Goal: Task Accomplishment & Management: Complete application form

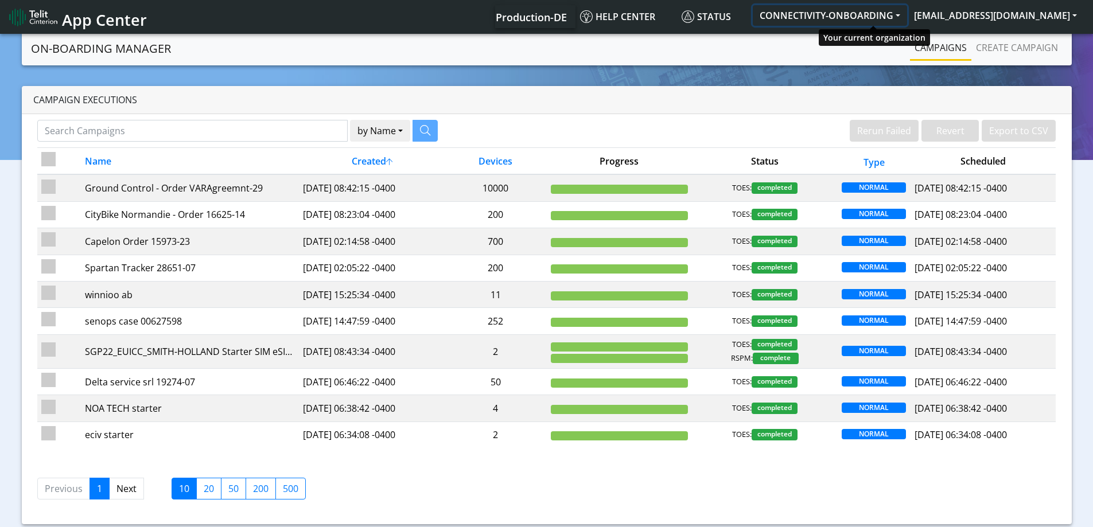
click at [907, 9] on button "CONNECTIVITY-ONBOARDING" at bounding box center [830, 15] width 154 height 21
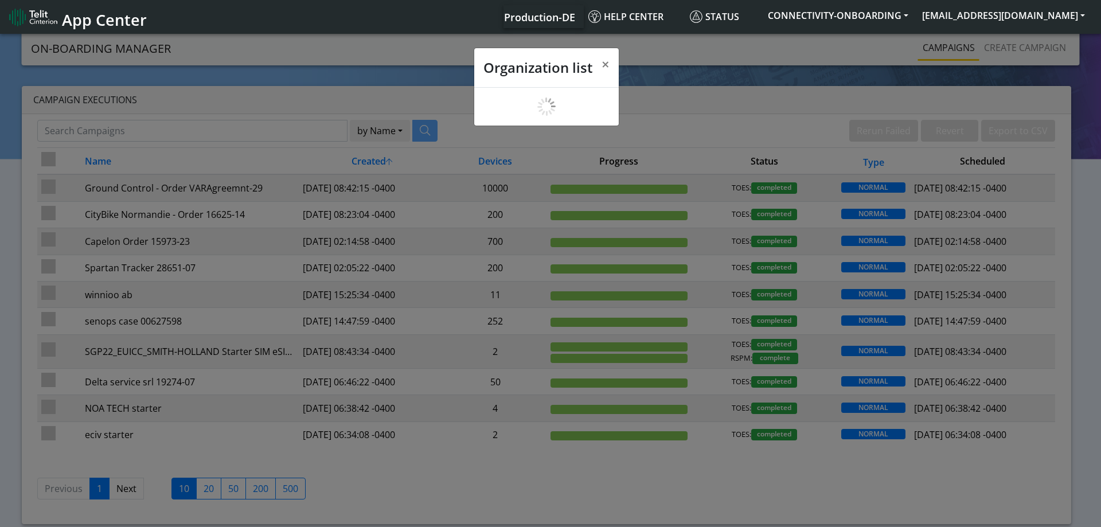
scroll to position [4, 0]
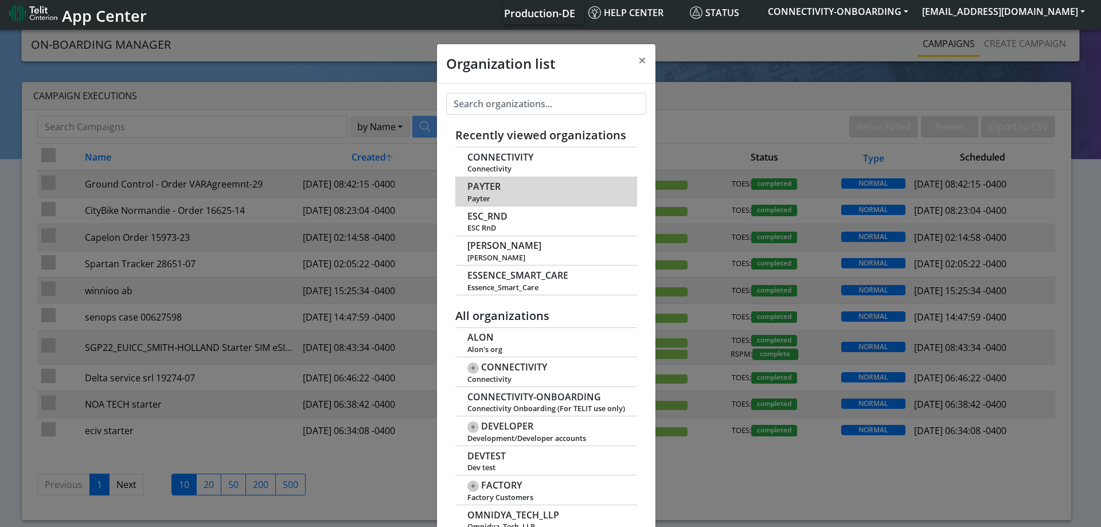
click at [487, 184] on span "PAYTER" at bounding box center [483, 186] width 33 height 11
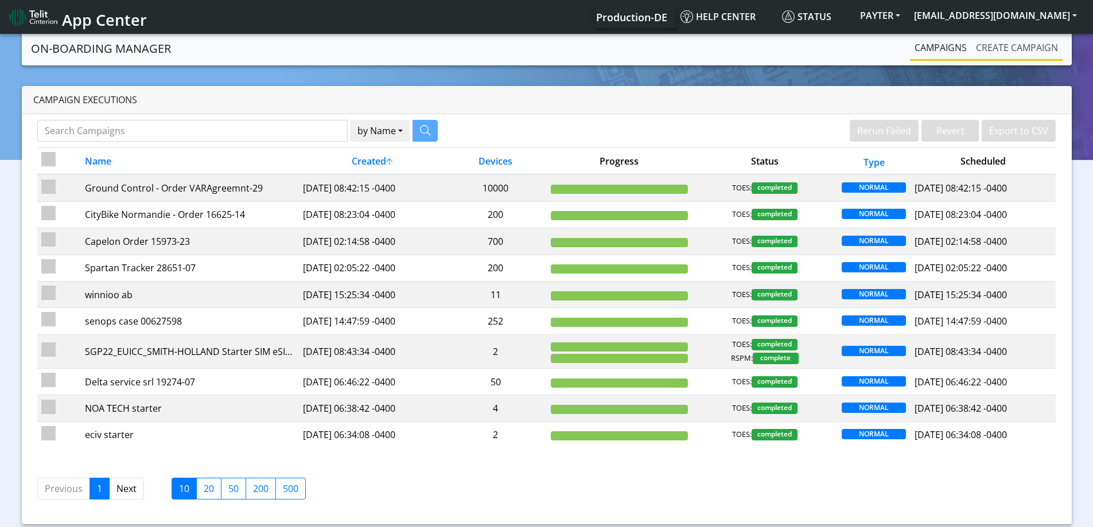
click at [1024, 45] on link "Create campaign" at bounding box center [1016, 47] width 91 height 23
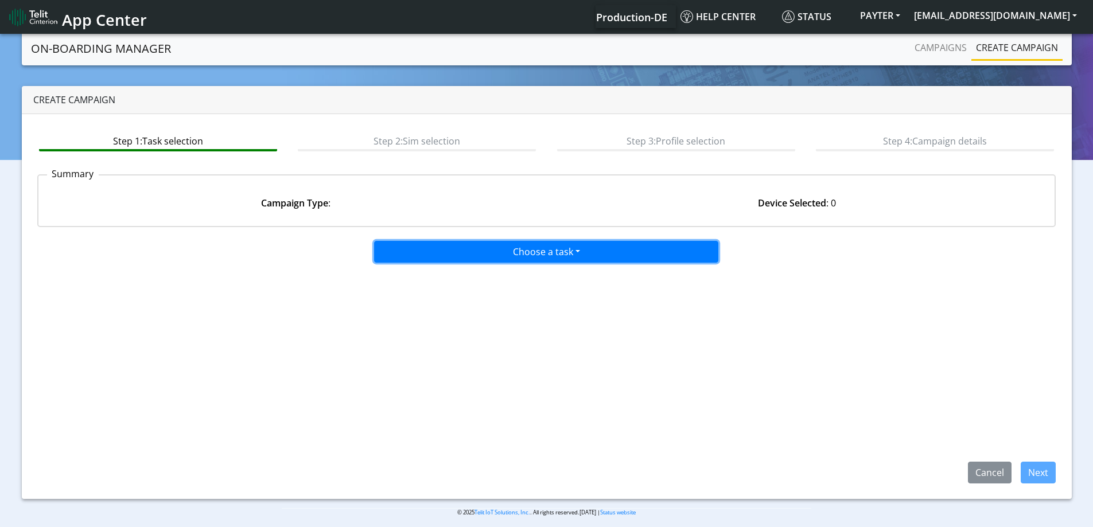
click at [561, 253] on button "Choose a task" at bounding box center [546, 252] width 344 height 22
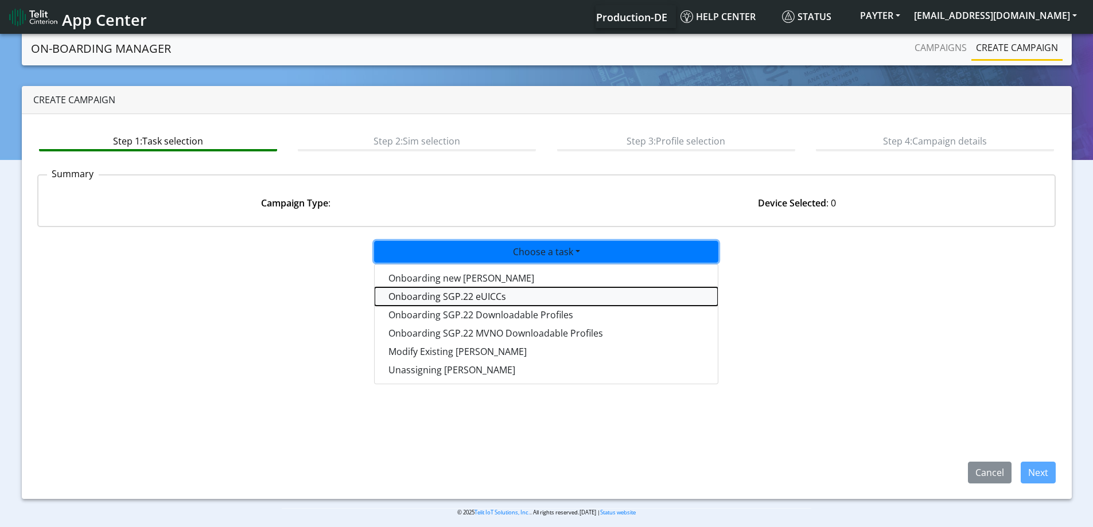
click at [459, 298] on tasksgp22eUICC-dropdown "Onboarding SGP.22 eUICCs" at bounding box center [546, 296] width 343 height 18
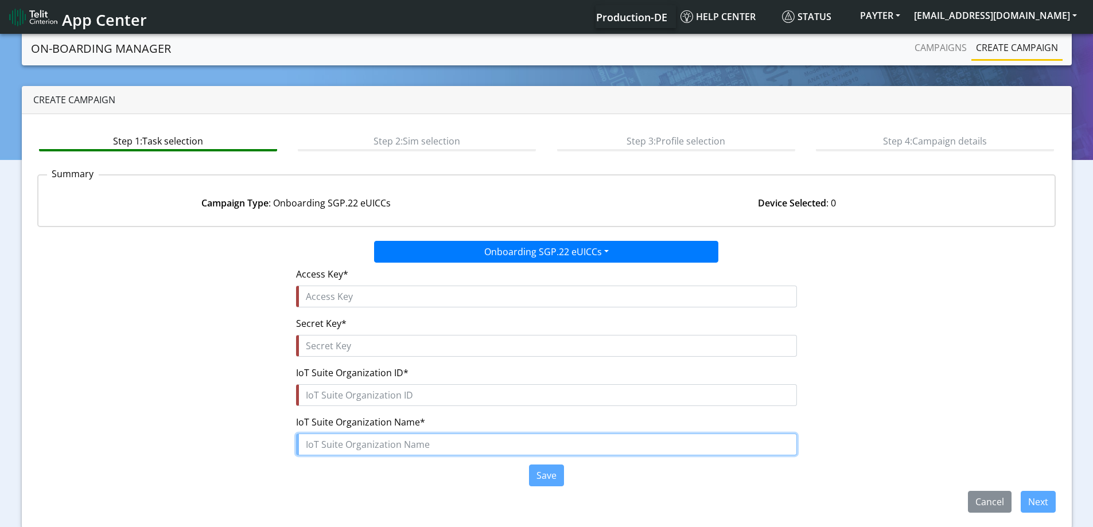
click at [344, 444] on input "text" at bounding box center [546, 445] width 501 height 22
paste input "PAYTER"
type input "PAYTER"
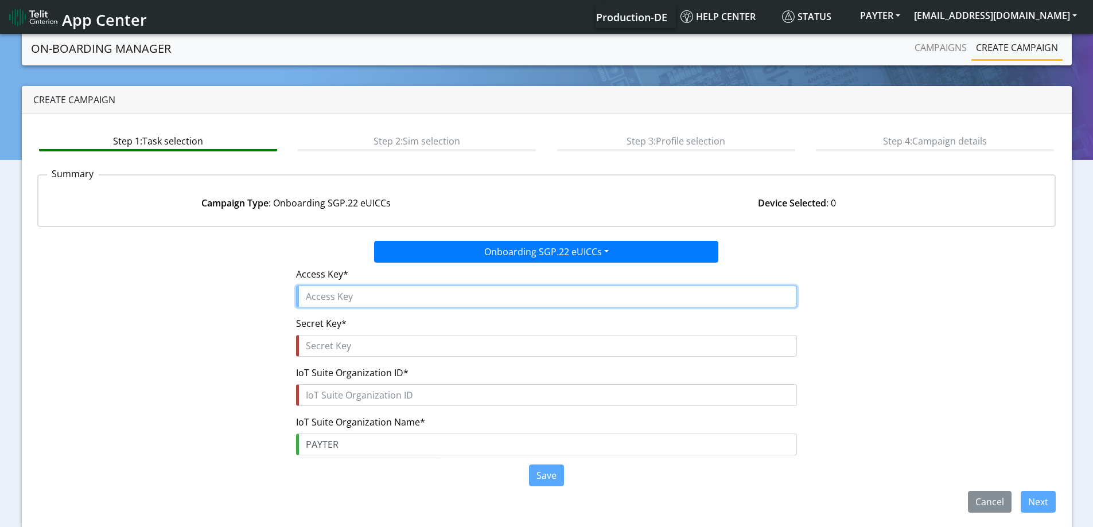
click at [343, 305] on input "text" at bounding box center [546, 297] width 501 height 22
paste input "QfWjJktk8gEaha0KYcFj"
type input "QfWjJktk8gEaha0KYcFj"
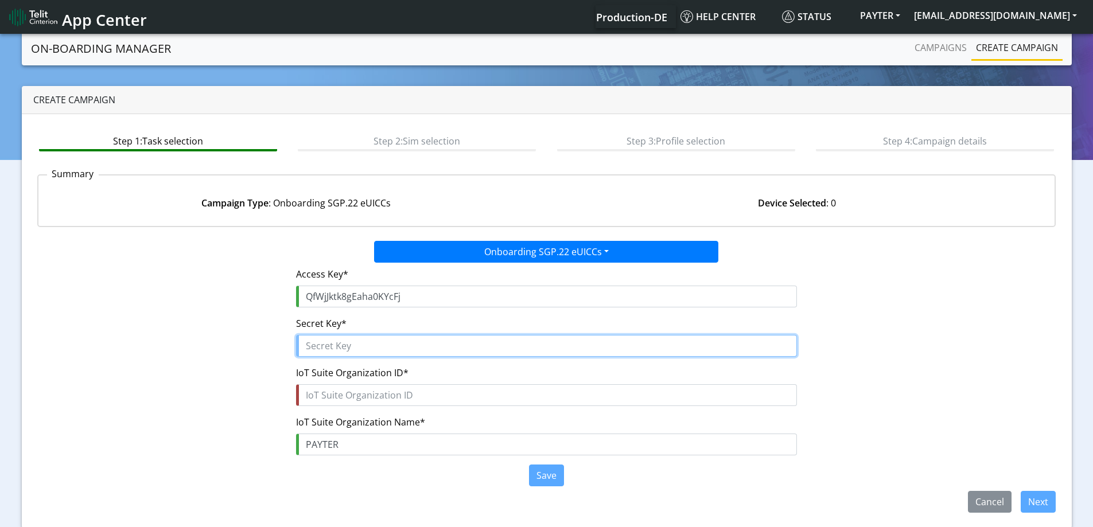
click at [388, 340] on input "text" at bounding box center [546, 346] width 501 height 22
paste input "c0PbTVk$z9IXTHPgMSSRzLkNqBeSboxL6uQ30mbF"
type input "c0PbTVk$z9IXTHPgMSSRzLkNqBeSboxL6uQ30mbF"
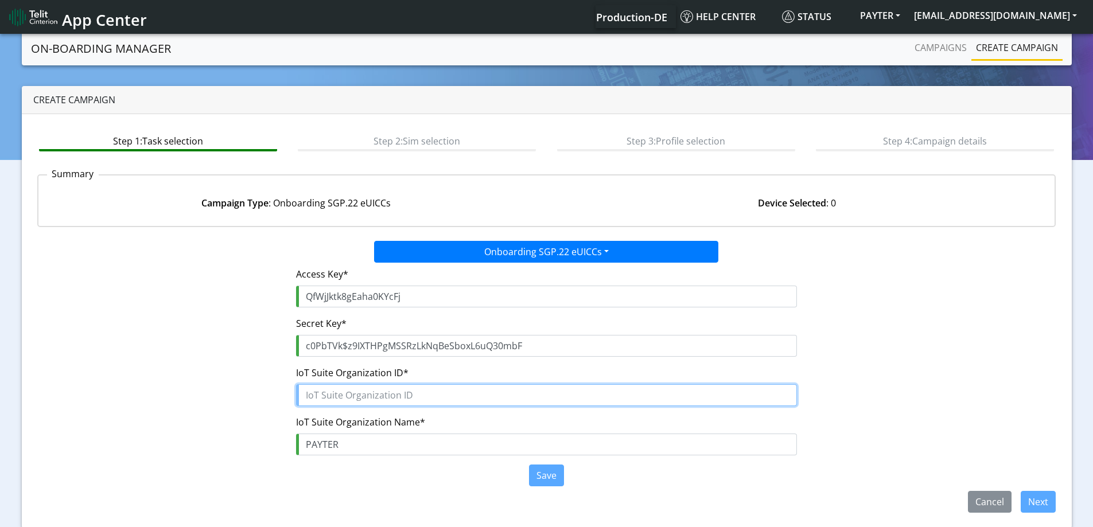
click at [369, 402] on input "text" at bounding box center [546, 395] width 501 height 22
paste input "6848b8c3-41e8-4b7f-9e40-fc38d5991b7e"
type input "6848b8c3-41e8-4b7f-9e40-fc38d5991b7e"
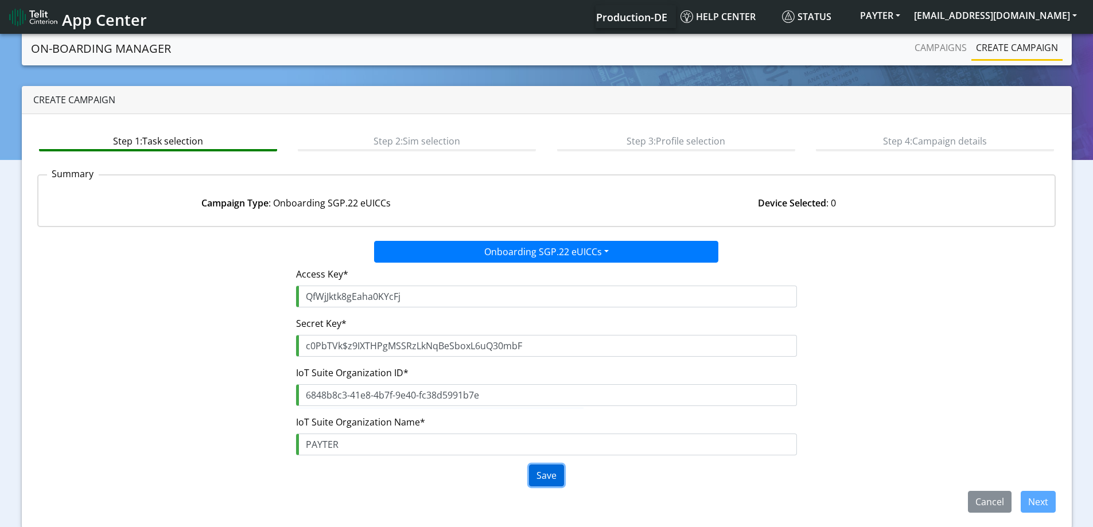
click at [560, 485] on button "Save" at bounding box center [546, 476] width 35 height 22
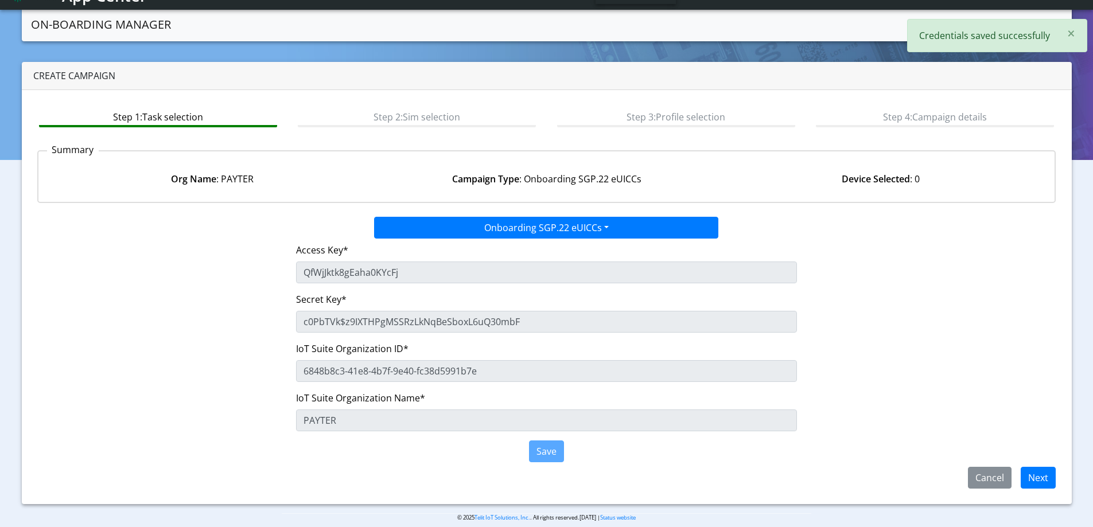
scroll to position [5, 0]
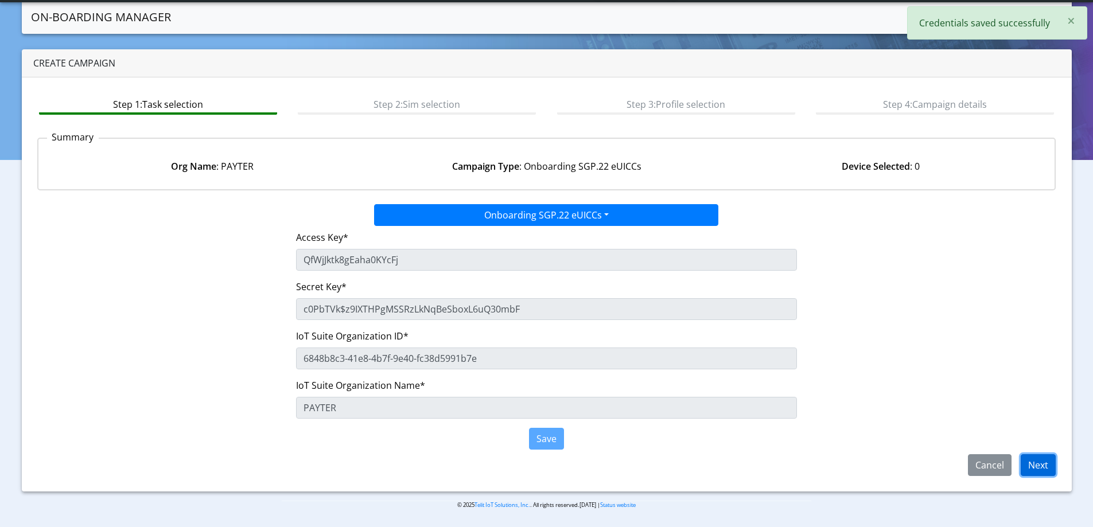
click at [1036, 466] on button "Next" at bounding box center [1037, 465] width 35 height 22
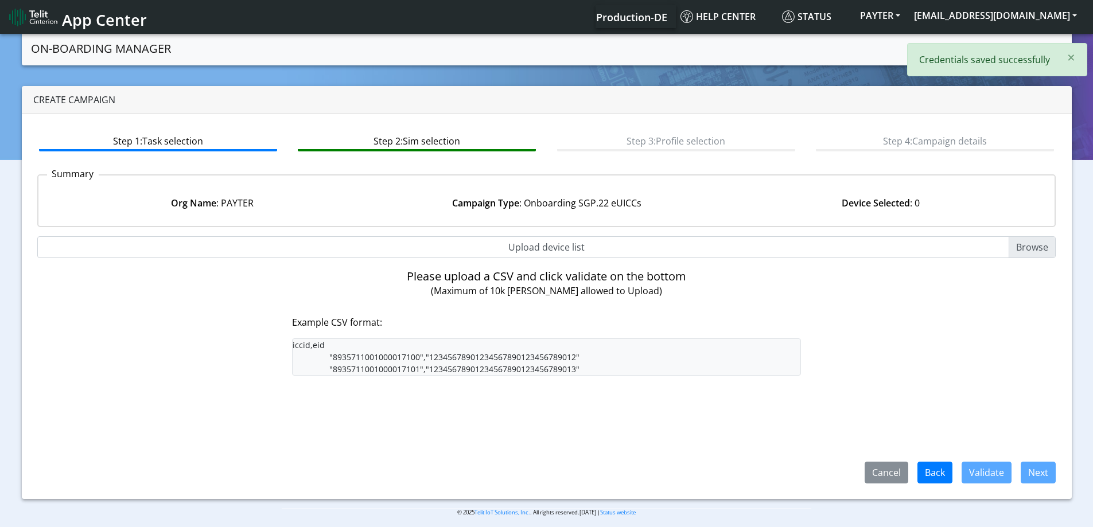
click at [548, 250] on input "Upload device list" at bounding box center [546, 247] width 1019 height 22
type input "C:\fakepath\SGP Onboarding CSV.csv"
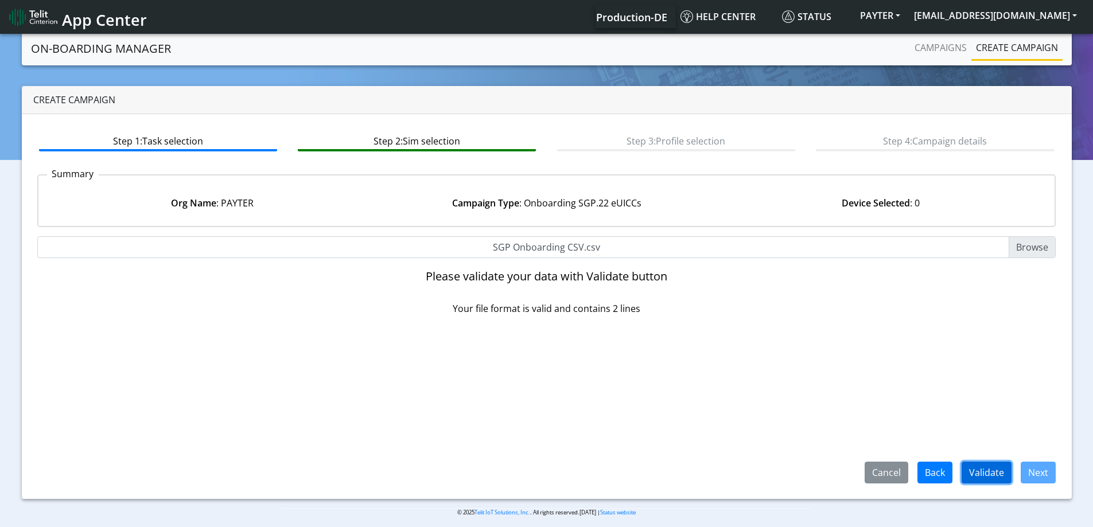
click at [989, 468] on button "Validate" at bounding box center [986, 473] width 50 height 22
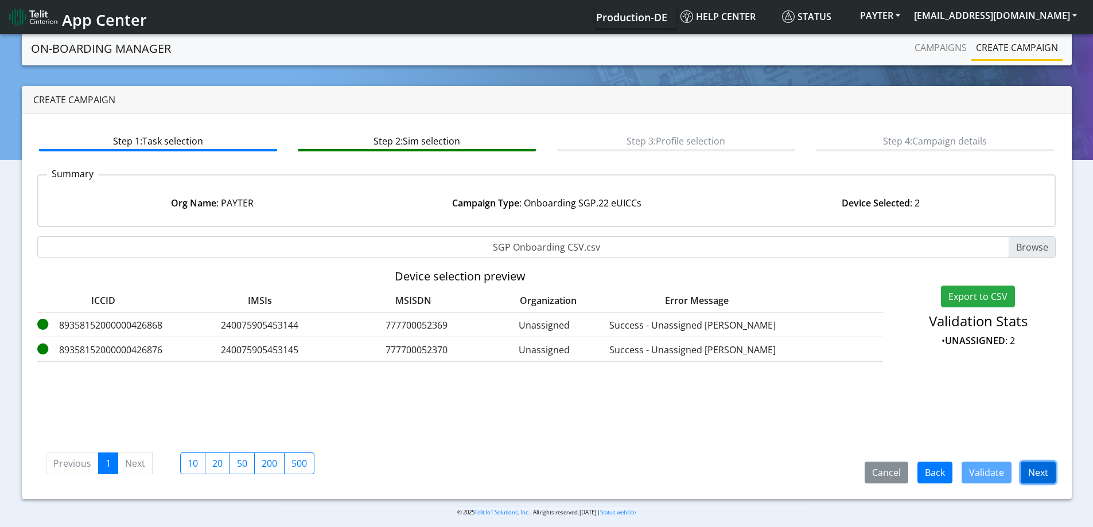
click at [1032, 471] on button "Next" at bounding box center [1037, 473] width 35 height 22
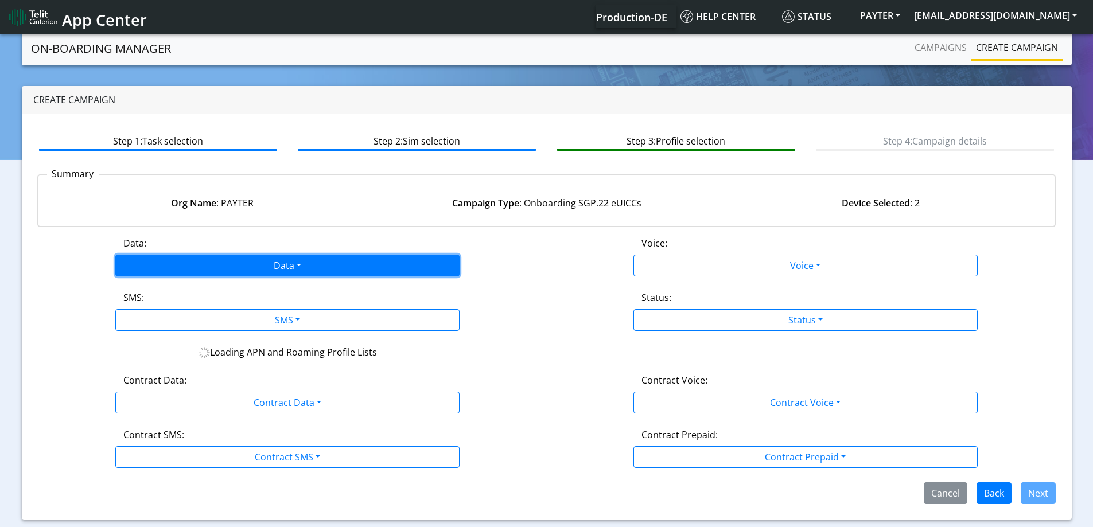
click at [325, 269] on button "Data" at bounding box center [287, 266] width 344 height 22
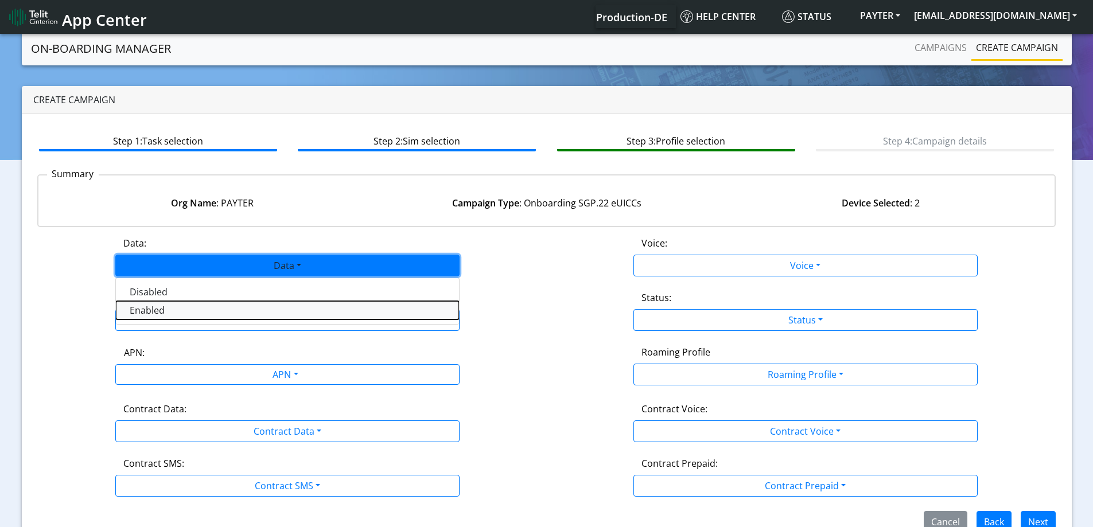
click at [190, 317] on button "Enabled" at bounding box center [287, 310] width 343 height 18
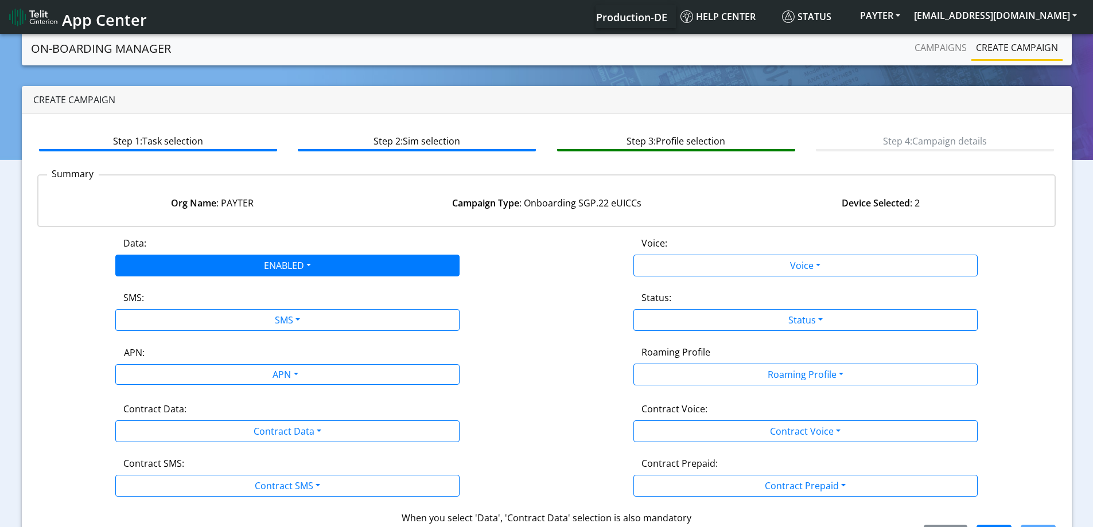
click at [181, 332] on div "Data: ENABLED Disabled Enabled Voice: Voice Disabled Enabled SMS: SMS Disabled …" at bounding box center [546, 391] width 1019 height 310
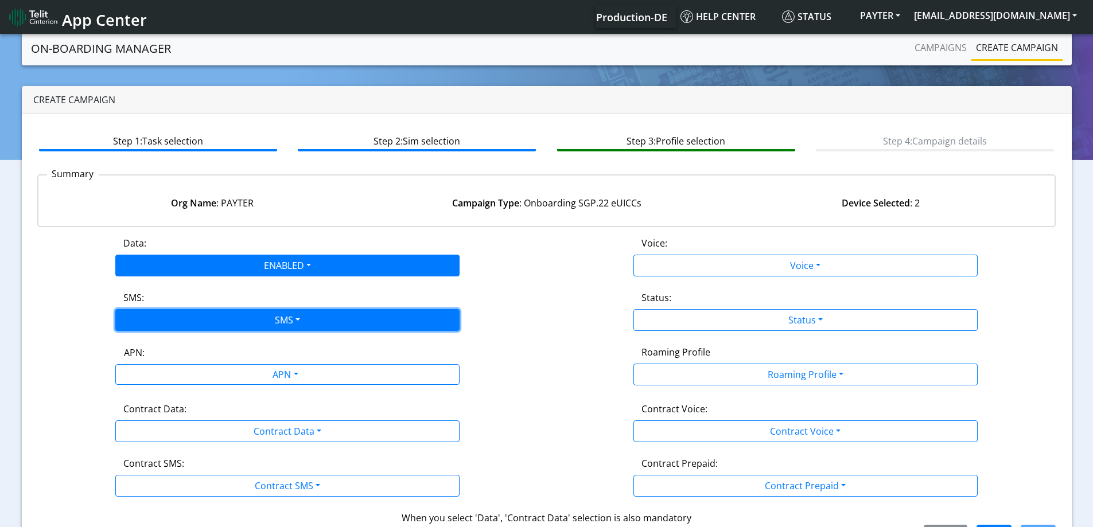
click at [168, 315] on button "SMS" at bounding box center [287, 320] width 344 height 22
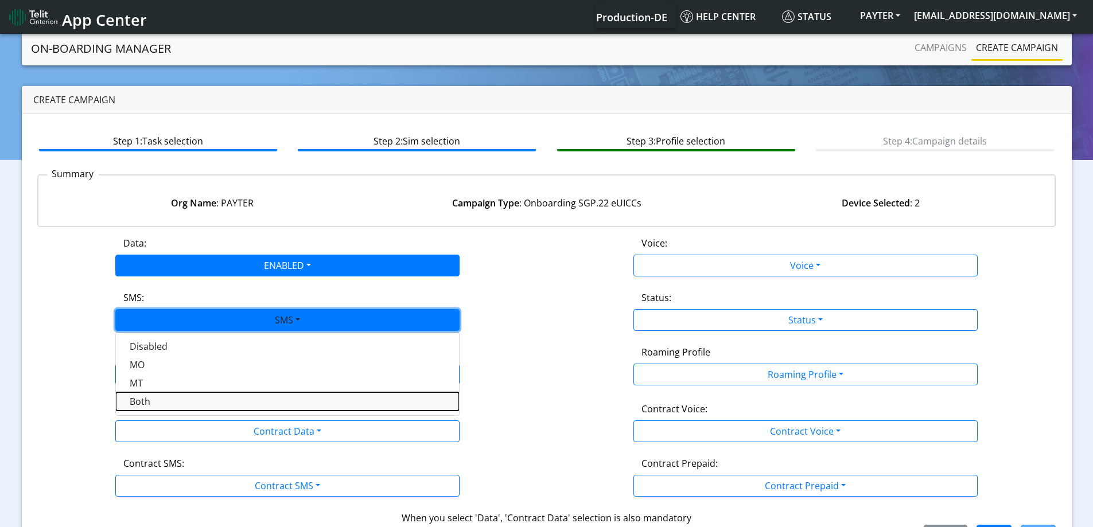
click at [160, 399] on button "Both" at bounding box center [287, 401] width 343 height 18
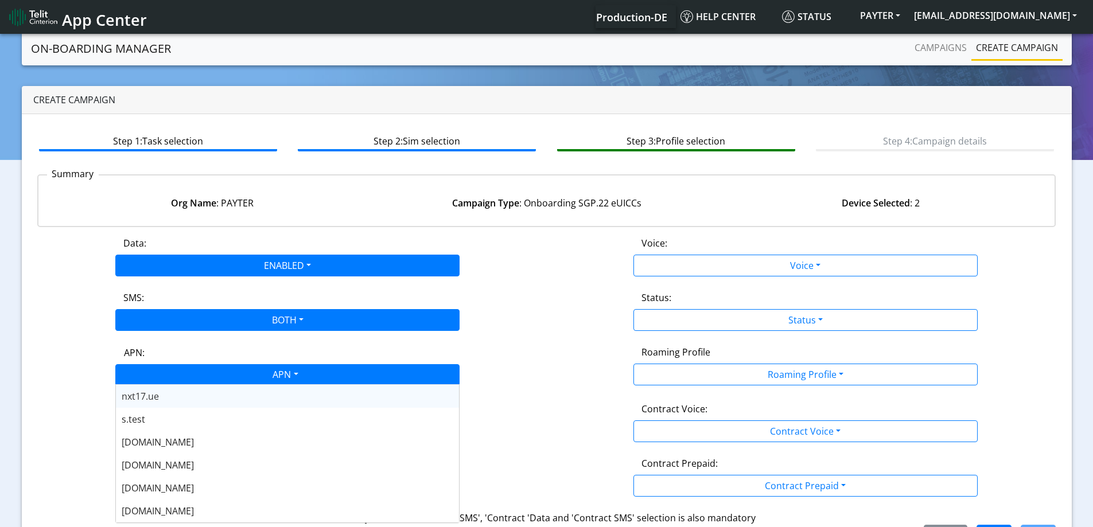
click at [161, 371] on div "APN" at bounding box center [285, 376] width 364 height 22
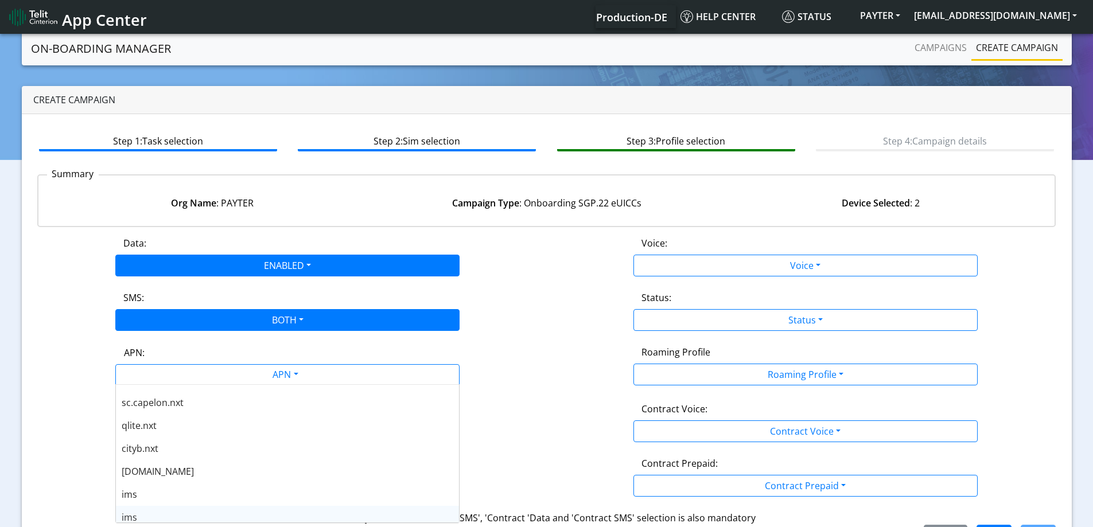
scroll to position [333, 0]
click at [164, 495] on div "[DOMAIN_NAME]" at bounding box center [287, 499] width 343 height 23
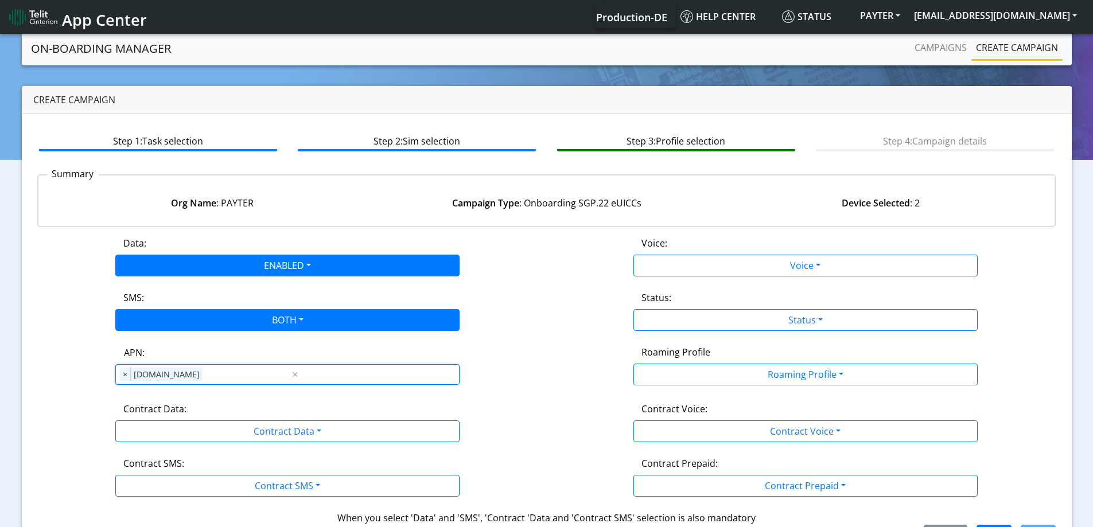
click at [548, 375] on div "Roaming Profile Roaming Profile All Blocked Global All TCP1 Lumenis_LTD TCP 1 P…" at bounding box center [806, 365] width 518 height 40
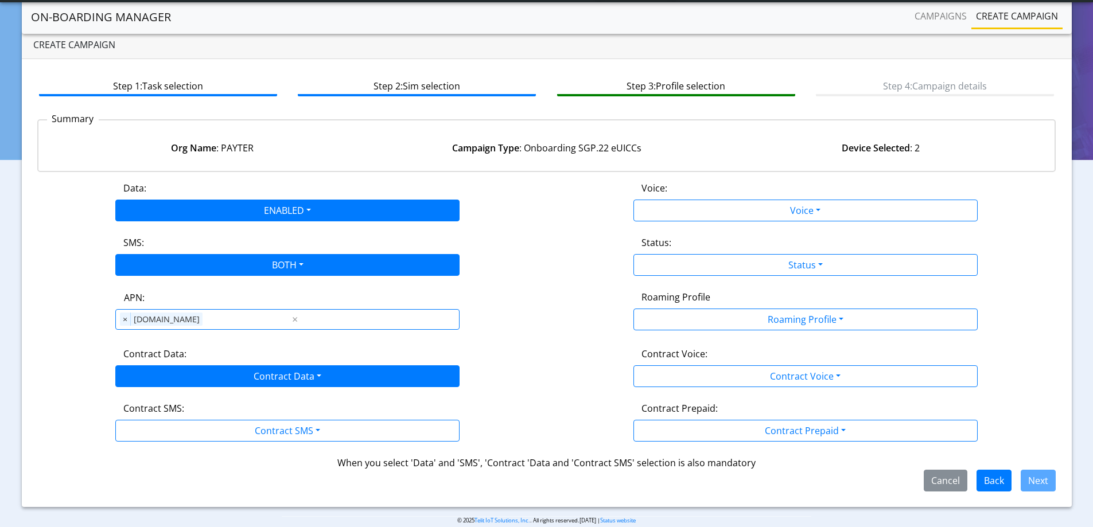
scroll to position [39, 0]
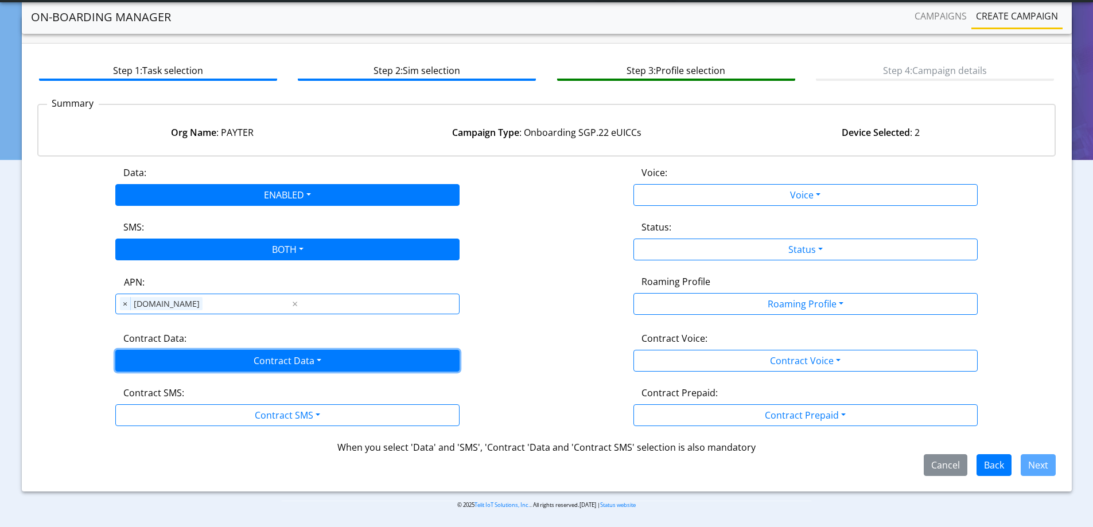
click at [176, 354] on button "Contract Data" at bounding box center [287, 361] width 344 height 22
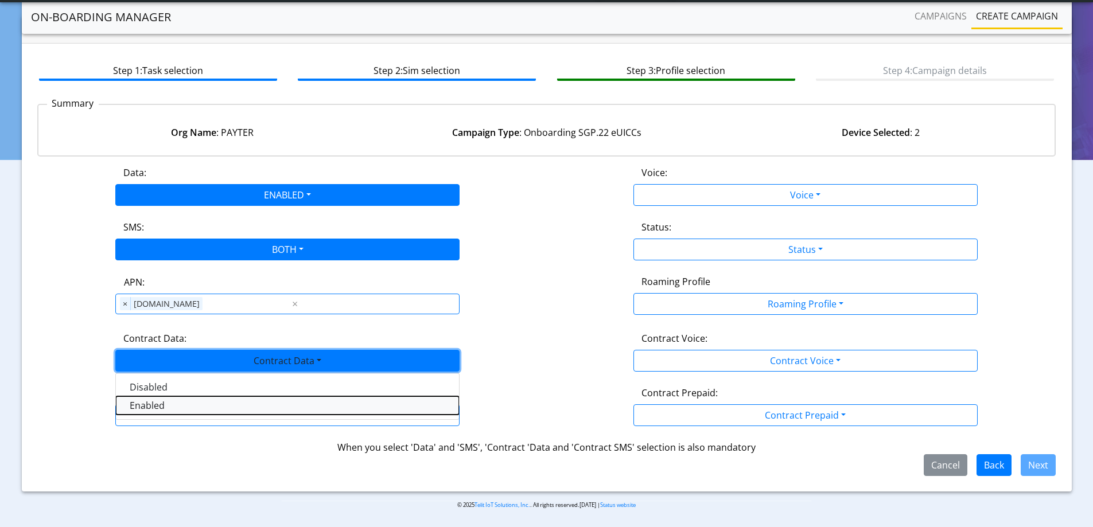
click at [134, 410] on Dataenabled-dropdown "Enabled" at bounding box center [287, 405] width 343 height 18
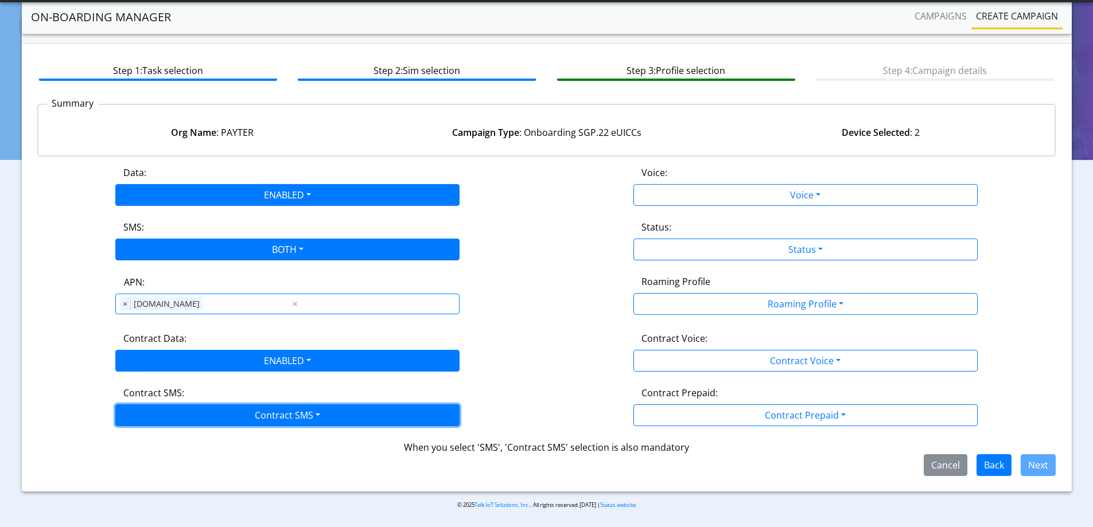
click at [135, 414] on button "Contract SMS" at bounding box center [287, 415] width 344 height 22
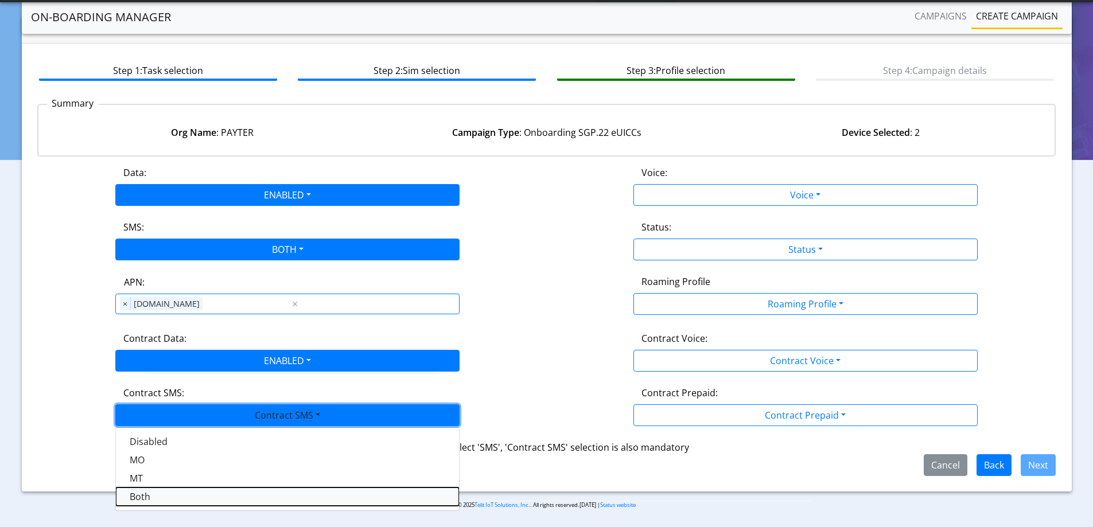
click at [144, 492] on SMSboth-dropdown "Both" at bounding box center [287, 497] width 343 height 18
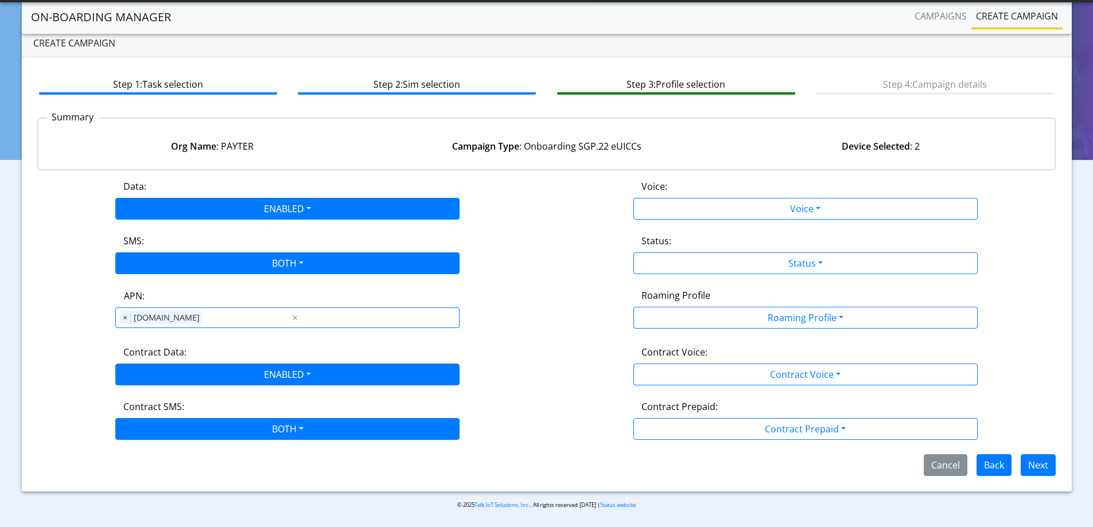
scroll to position [25, 0]
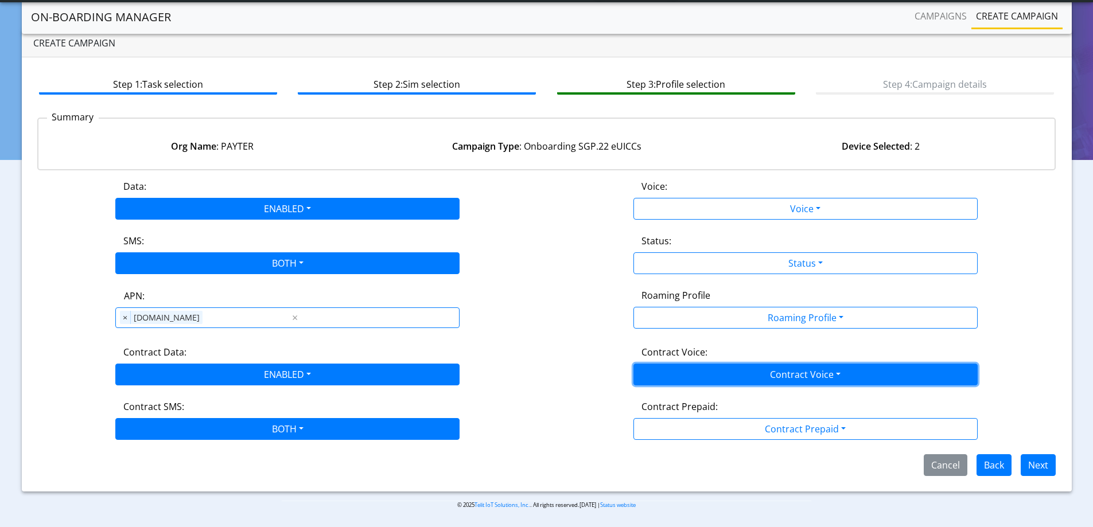
click at [728, 375] on button "Contract Voice" at bounding box center [805, 375] width 344 height 22
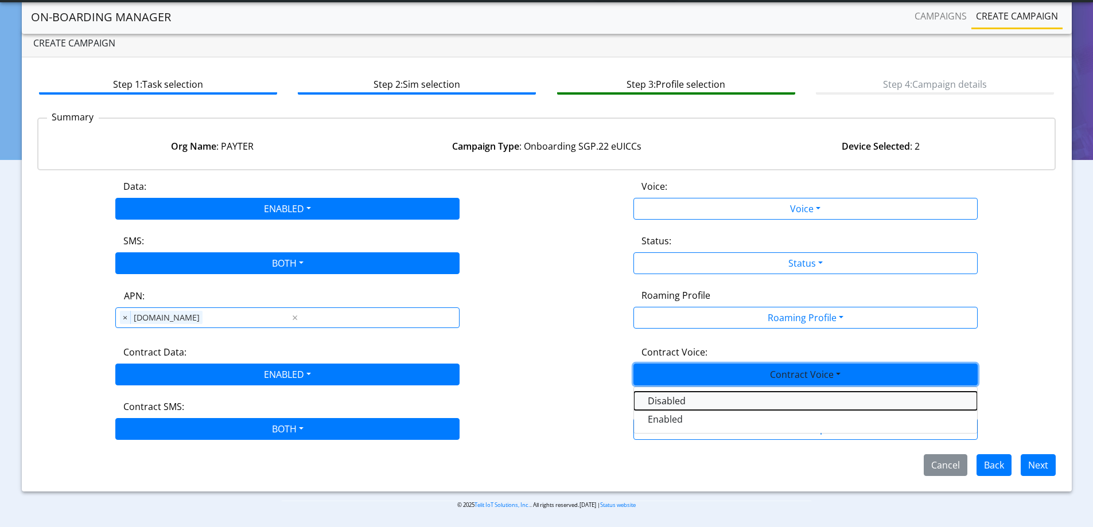
click at [677, 397] on Voicedisabled-dropdown "Disabled" at bounding box center [805, 401] width 343 height 18
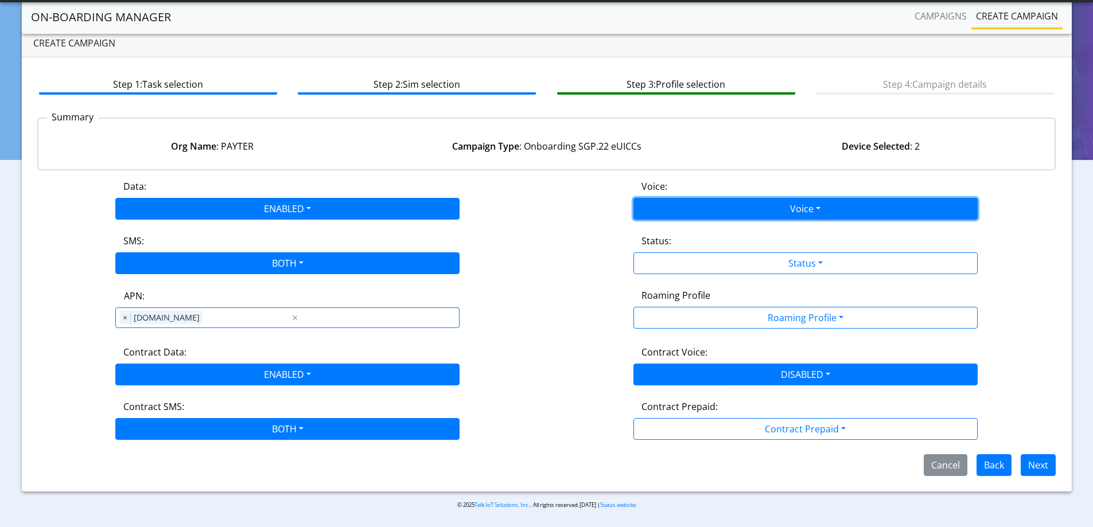
click at [667, 205] on button "Voice" at bounding box center [805, 209] width 344 height 22
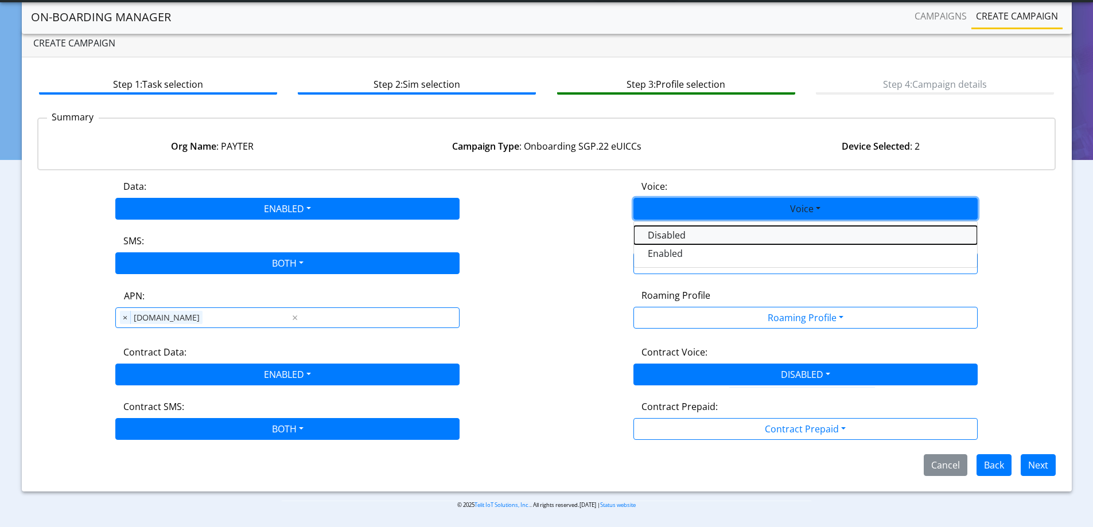
click at [657, 238] on button "Disabled" at bounding box center [805, 235] width 343 height 18
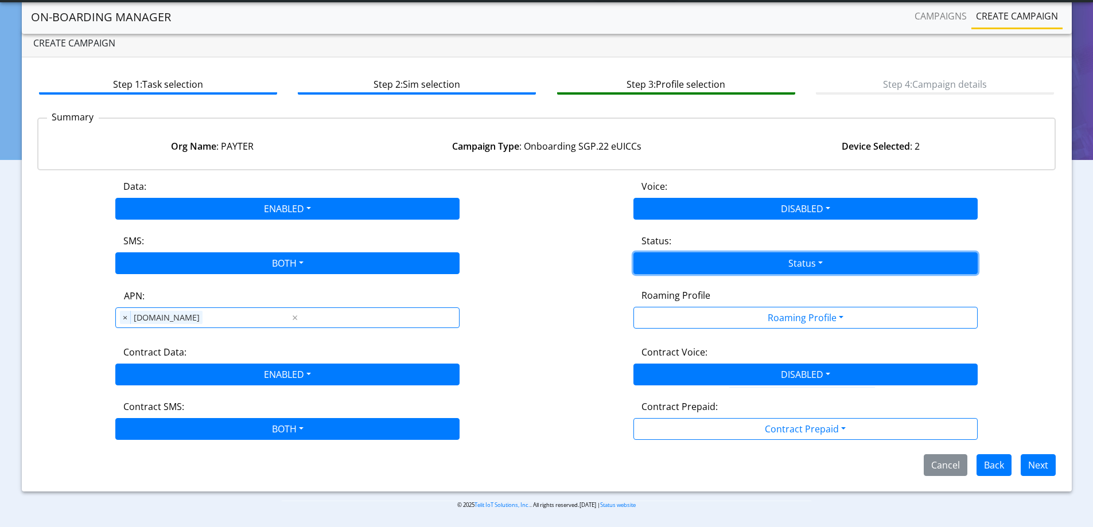
click at [660, 258] on button "Status" at bounding box center [805, 263] width 344 height 22
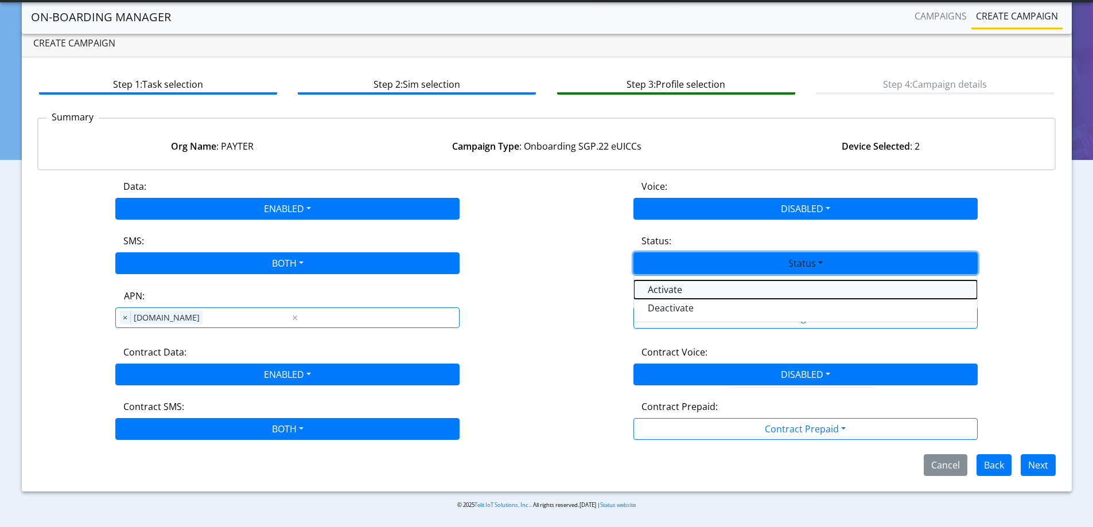
click at [663, 286] on button "Activate" at bounding box center [805, 289] width 343 height 18
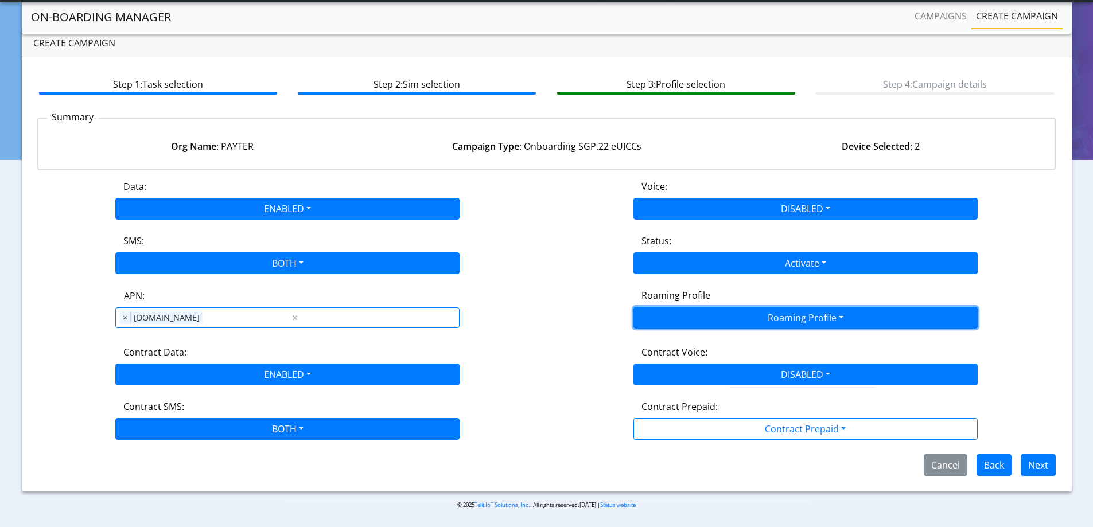
click at [680, 307] on button "Roaming Profile" at bounding box center [805, 318] width 344 height 22
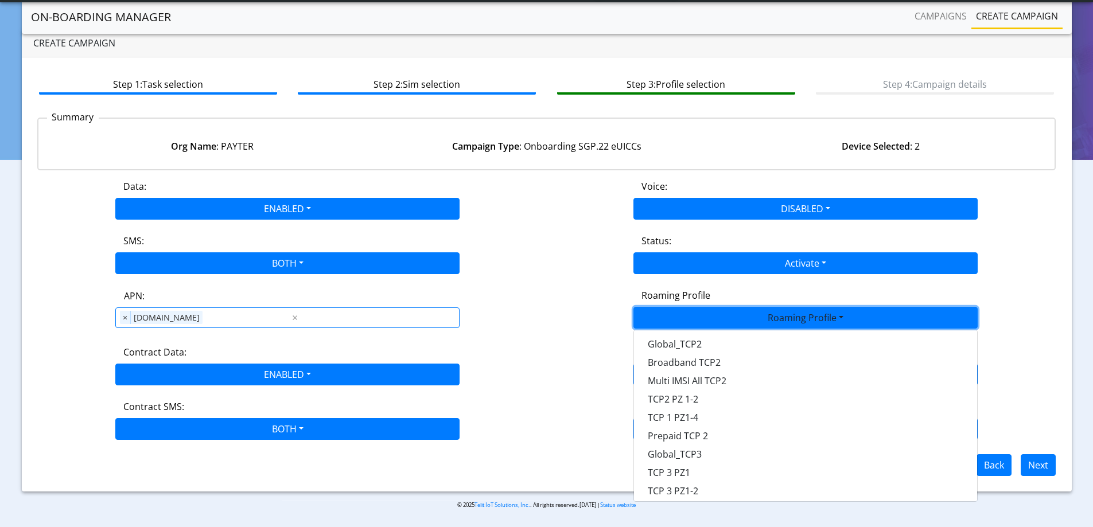
scroll to position [304, 0]
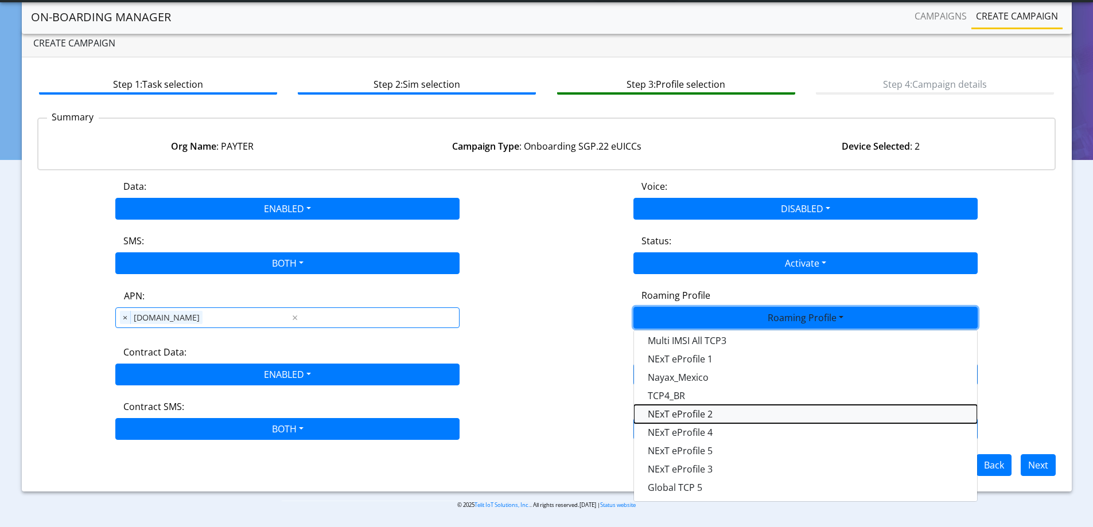
click at [699, 419] on Profile-dropdown "NExT eProfile 2" at bounding box center [805, 414] width 343 height 18
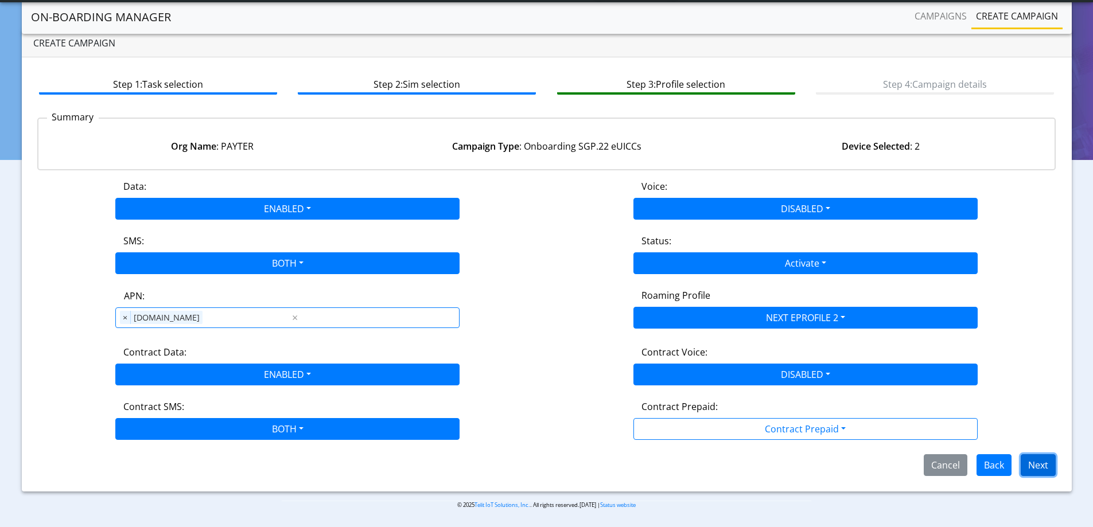
click at [1039, 465] on button "Next" at bounding box center [1037, 465] width 35 height 22
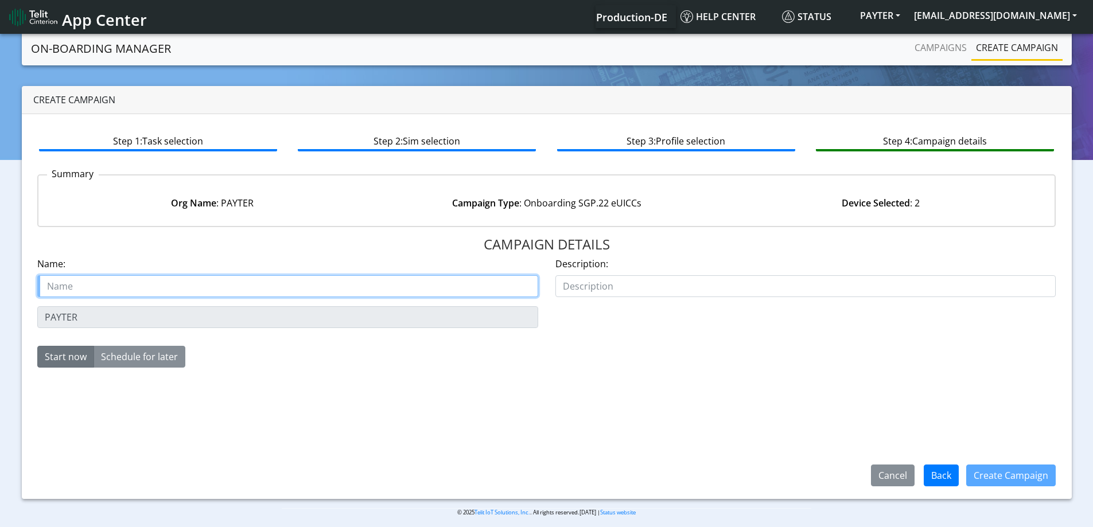
click at [81, 294] on input "text" at bounding box center [287, 286] width 501 height 22
paste input "PAYTER"
type input "PAYTER Starter SIM"
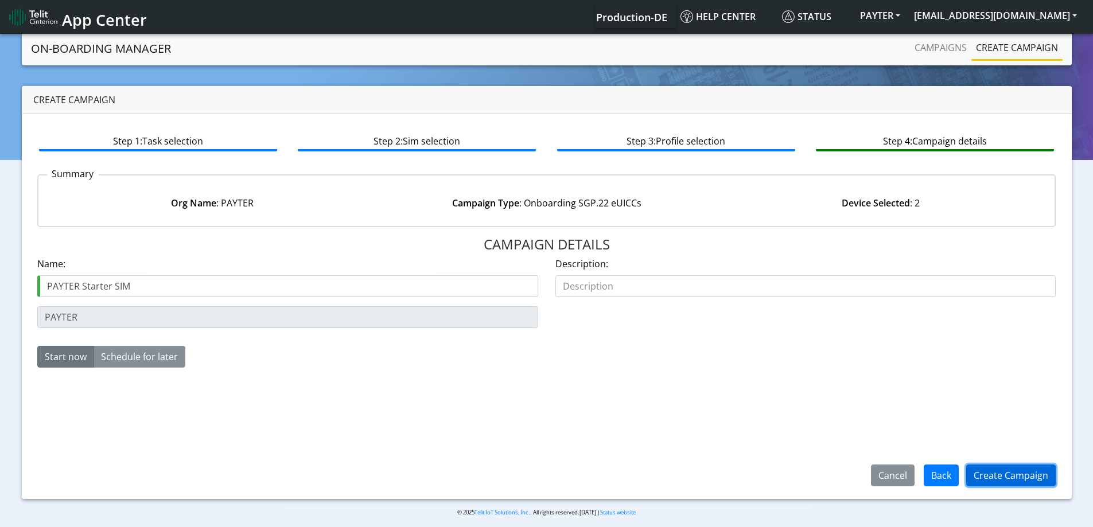
click at [1016, 481] on button "Create Campaign" at bounding box center [1010, 476] width 89 height 22
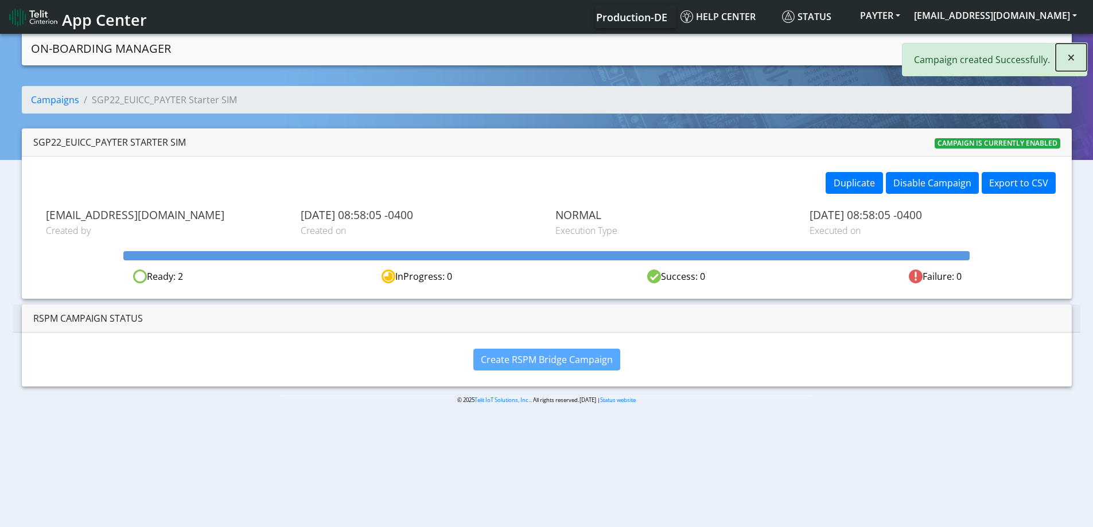
click at [1071, 63] on span "×" at bounding box center [1071, 57] width 8 height 19
click at [931, 41] on link "Campaigns" at bounding box center [940, 47] width 61 height 23
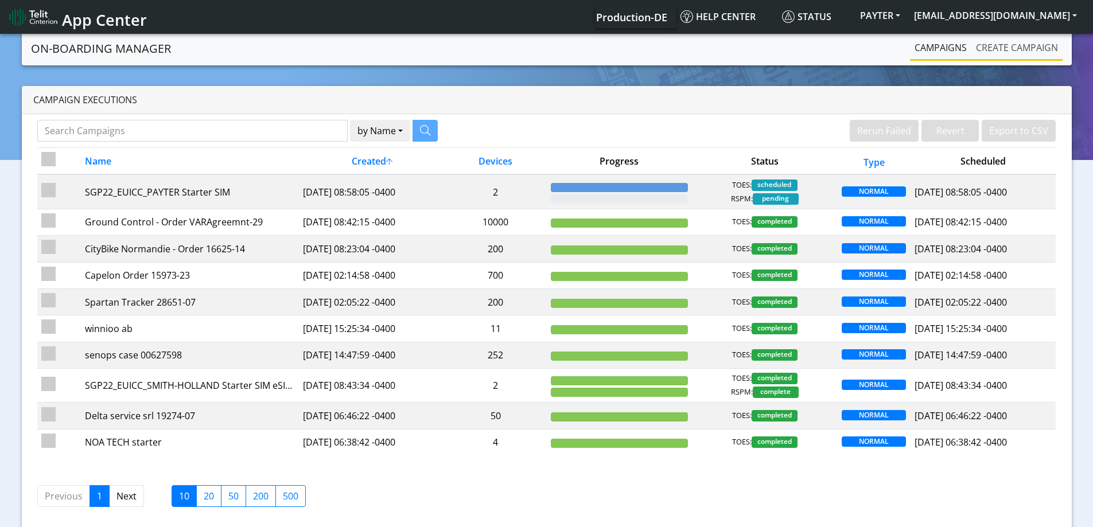
drag, startPoint x: 999, startPoint y: 42, endPoint x: 989, endPoint y: 44, distance: 10.5
click at [999, 44] on link "Create campaign" at bounding box center [1016, 47] width 91 height 23
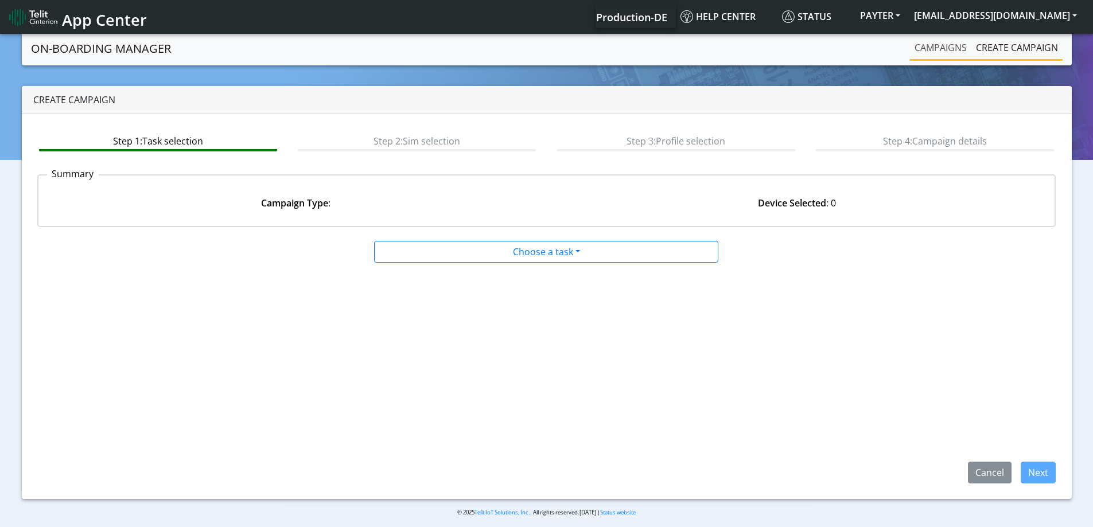
click at [936, 44] on link "Campaigns" at bounding box center [940, 47] width 61 height 23
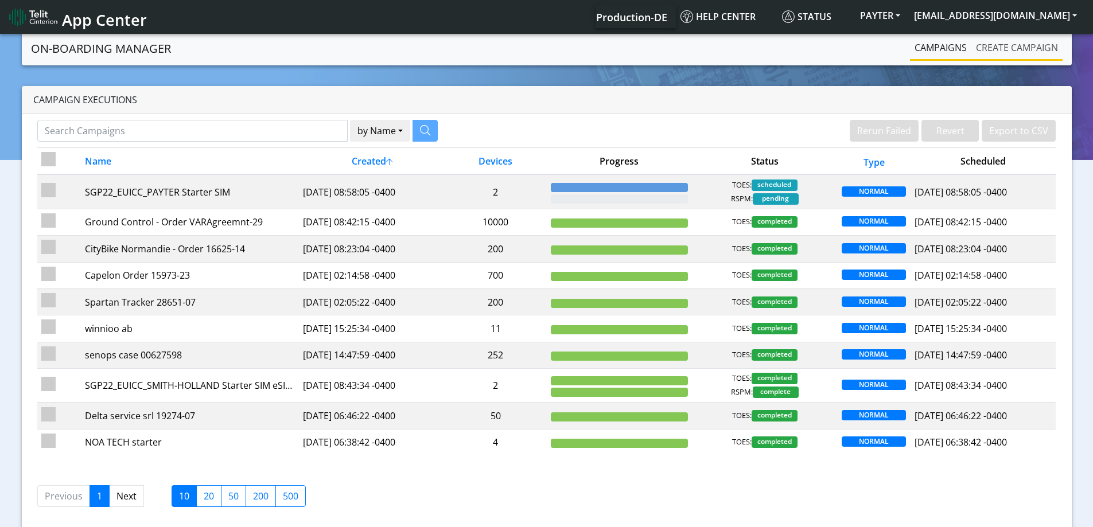
click at [1012, 50] on link "Create campaign" at bounding box center [1016, 47] width 91 height 23
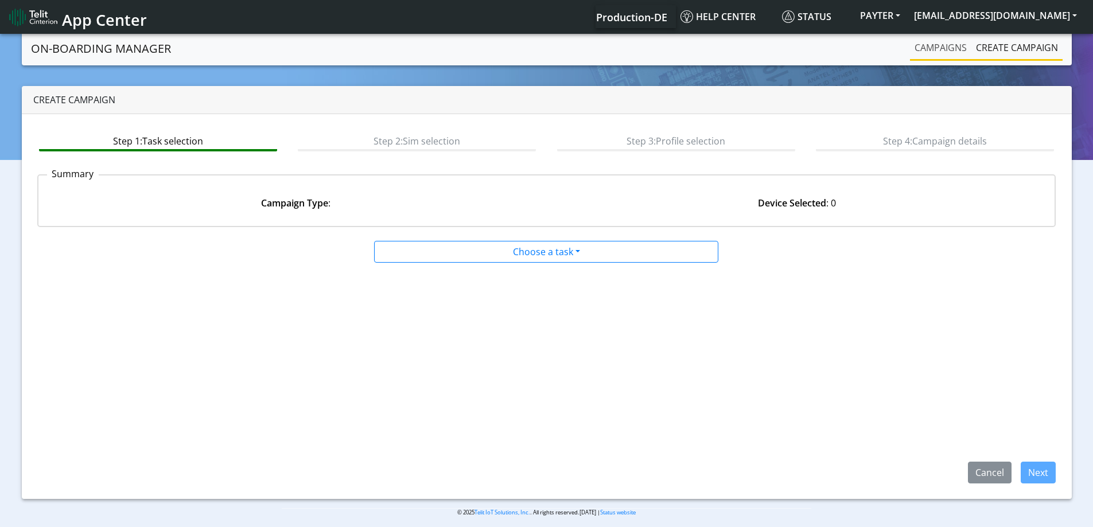
click at [950, 54] on link "Campaigns" at bounding box center [940, 47] width 61 height 23
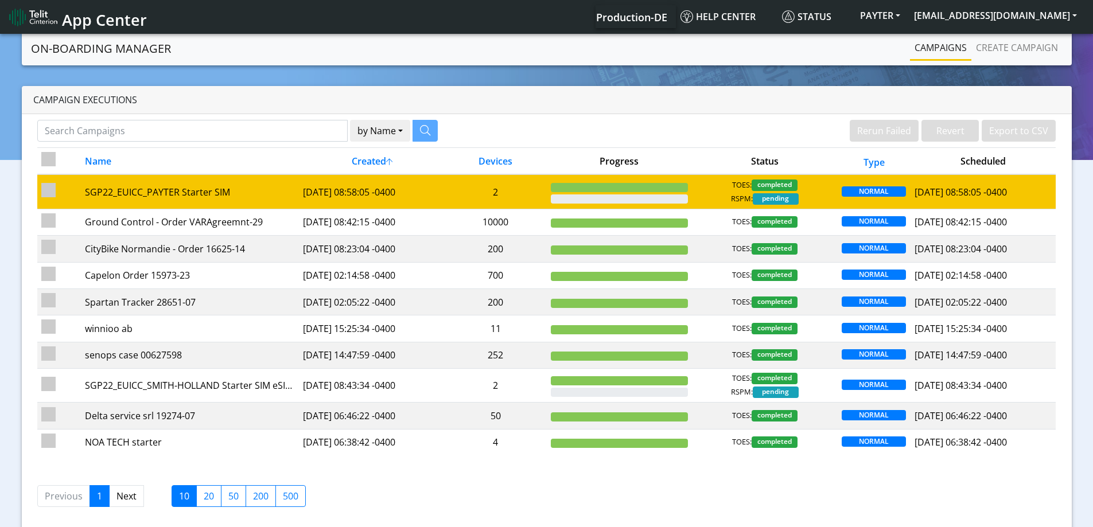
click at [543, 196] on td "2" at bounding box center [496, 191] width 102 height 34
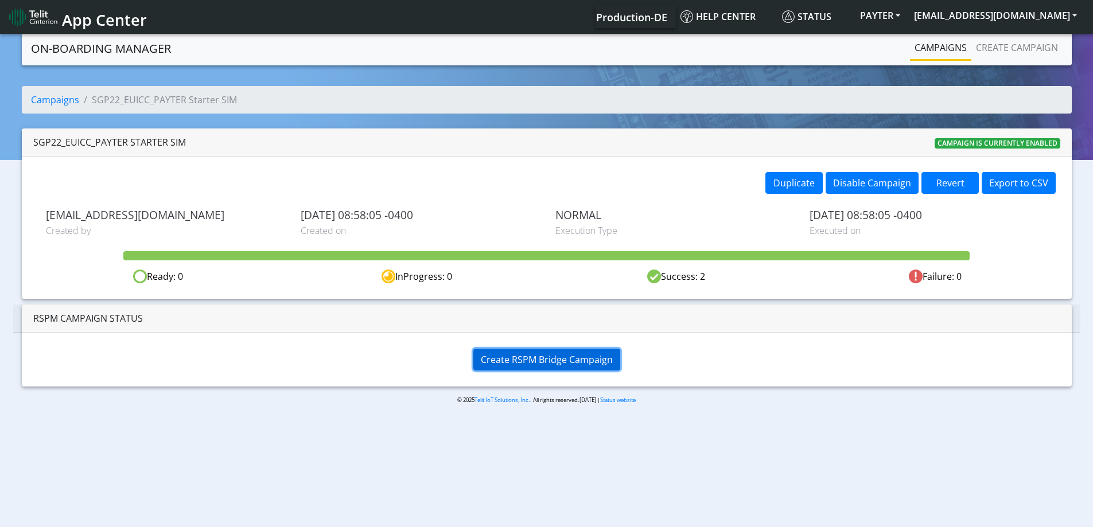
click at [567, 353] on span "Create RSPM Bridge Campaign" at bounding box center [547, 359] width 132 height 13
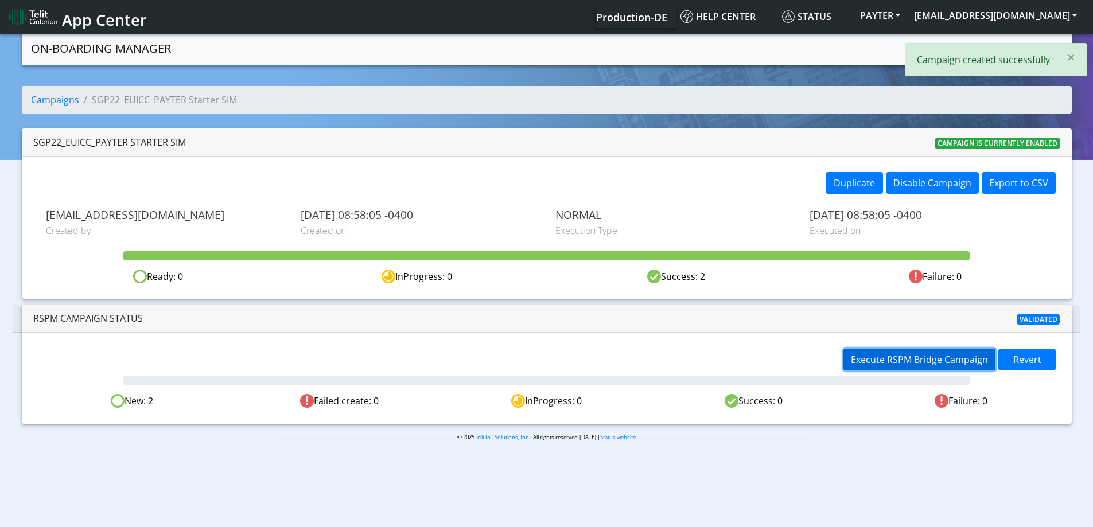
click at [897, 364] on span "Execute RSPM Bridge Campaign" at bounding box center [919, 359] width 137 height 13
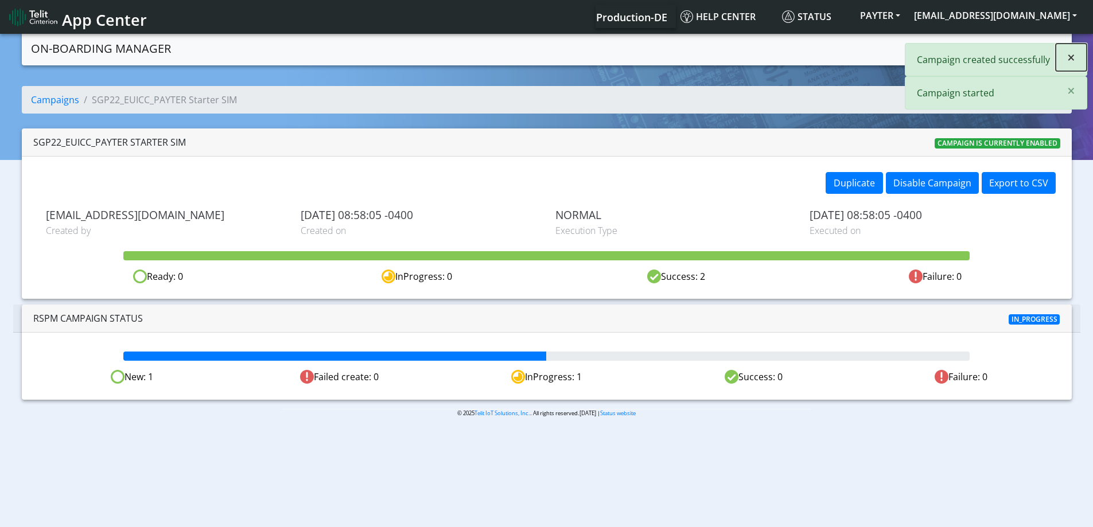
click at [1073, 64] on span "×" at bounding box center [1071, 57] width 8 height 19
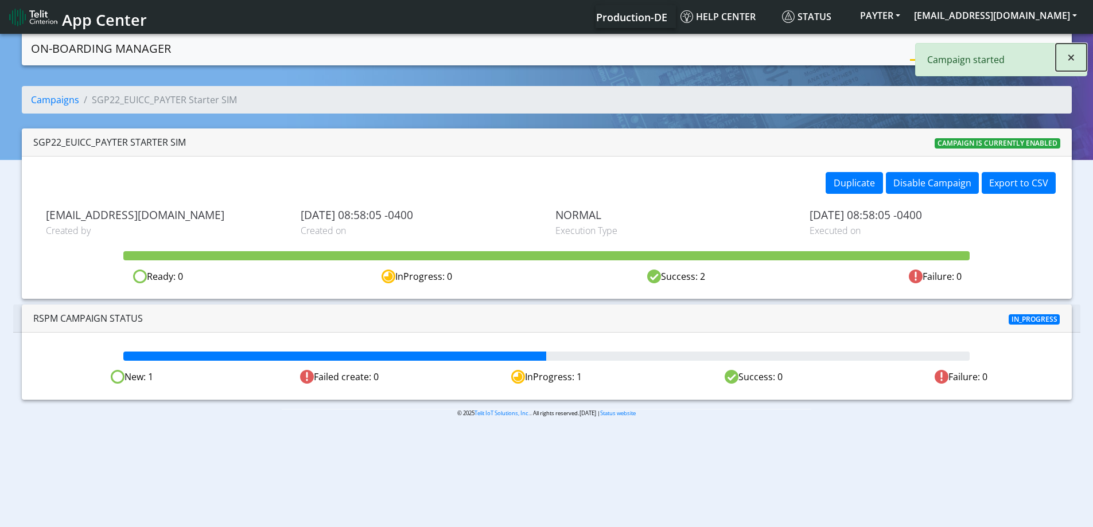
click at [1073, 64] on span "×" at bounding box center [1071, 57] width 8 height 19
click at [923, 45] on link "Campaigns" at bounding box center [940, 47] width 61 height 23
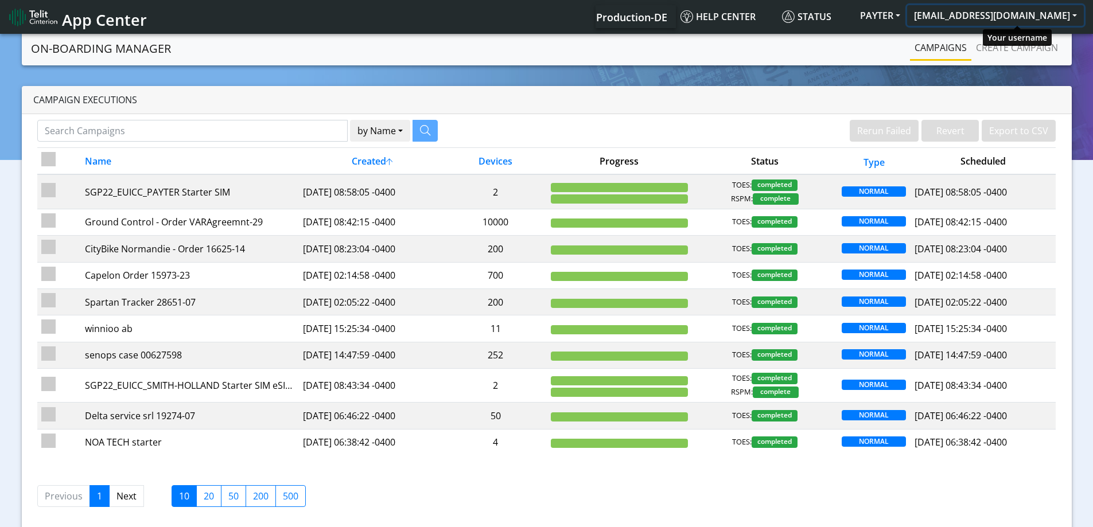
click at [1001, 17] on button "[EMAIL_ADDRESS][DOMAIN_NAME]" at bounding box center [995, 15] width 177 height 21
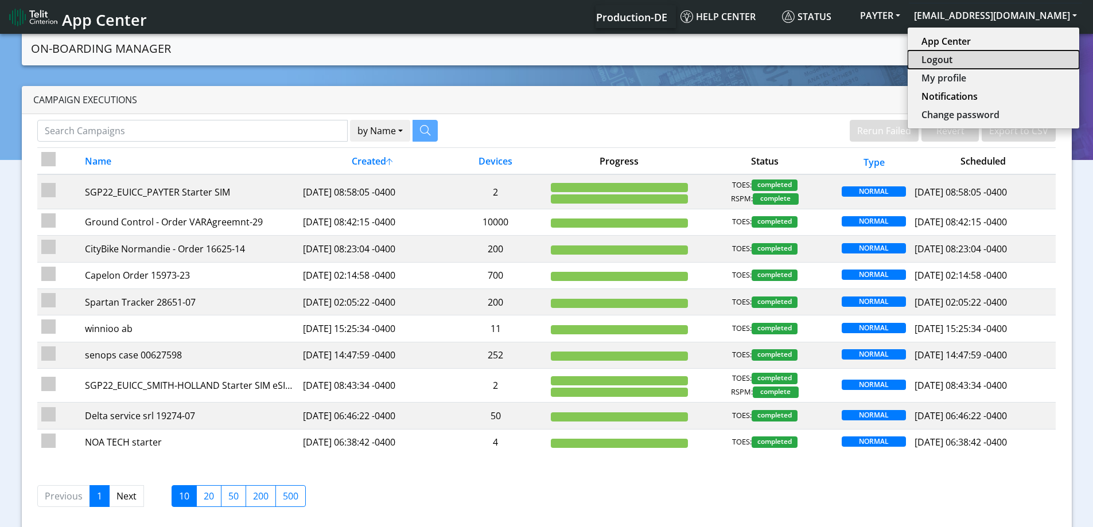
click at [977, 63] on button "Logout" at bounding box center [993, 59] width 172 height 18
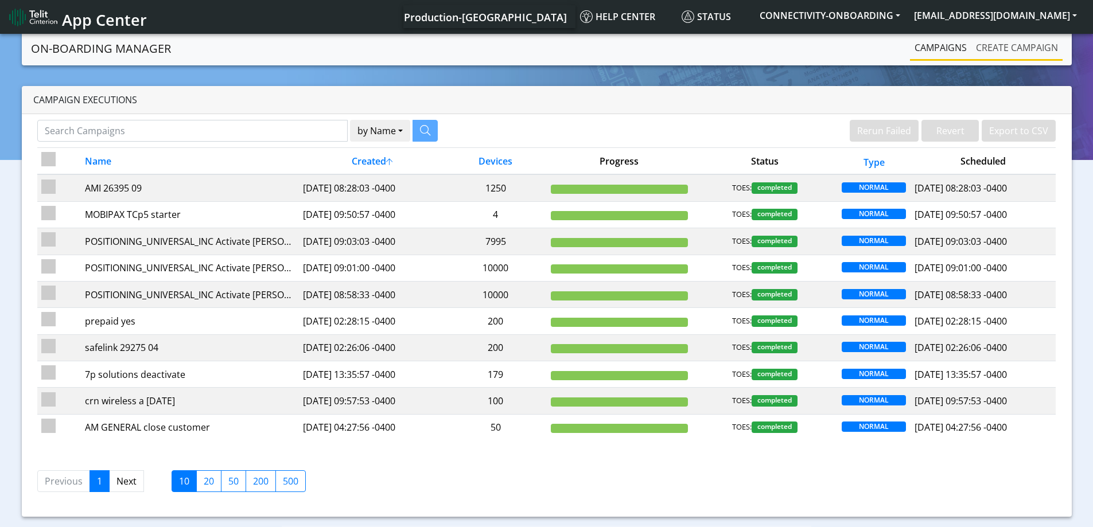
click at [1011, 48] on link "Create campaign" at bounding box center [1016, 47] width 91 height 23
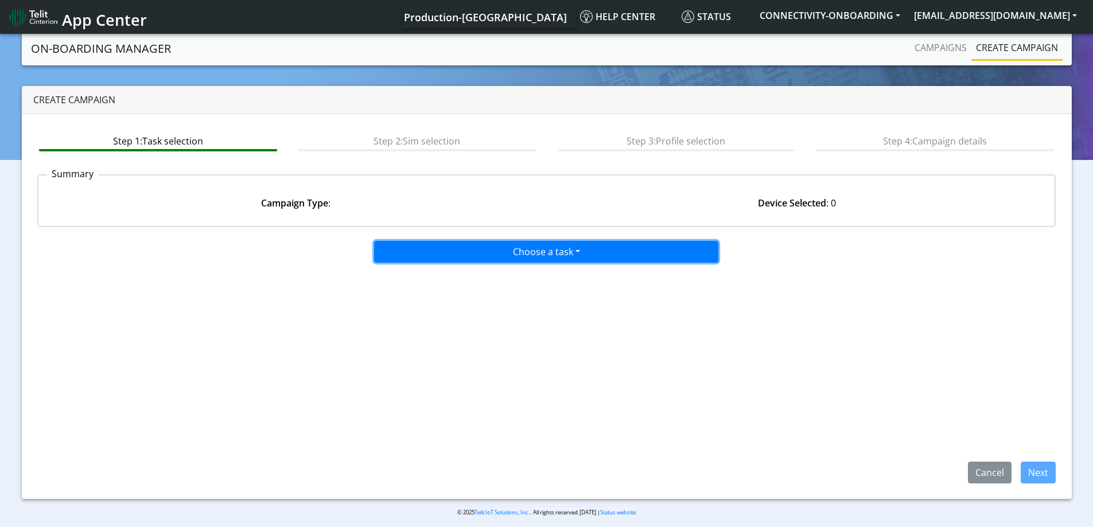
click at [449, 254] on button "Choose a task" at bounding box center [546, 252] width 344 height 22
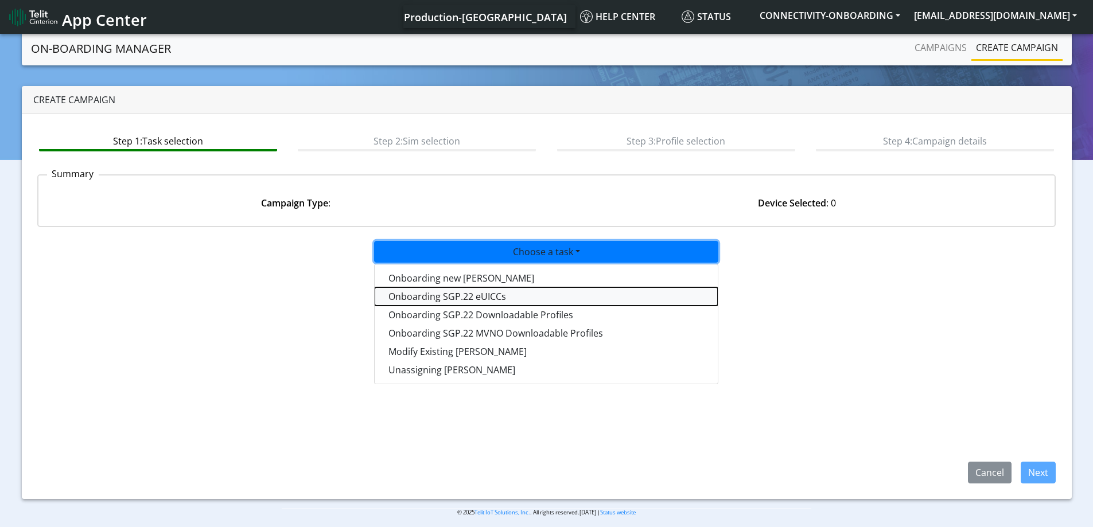
click at [415, 293] on tasksgp22eUICC-dropdown "Onboarding SGP.22 eUICCs" at bounding box center [546, 296] width 343 height 18
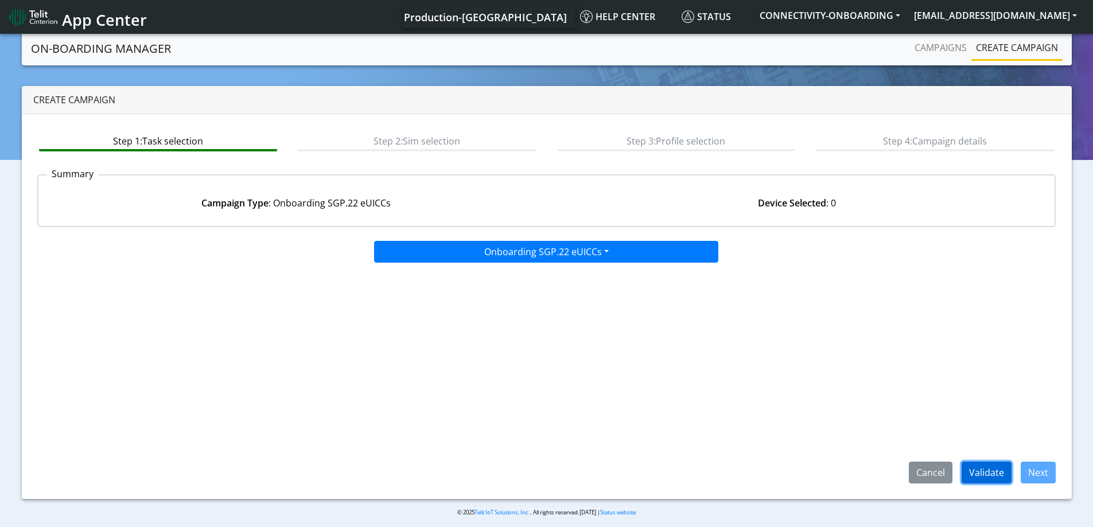
click at [980, 476] on button "Validate" at bounding box center [986, 473] width 50 height 22
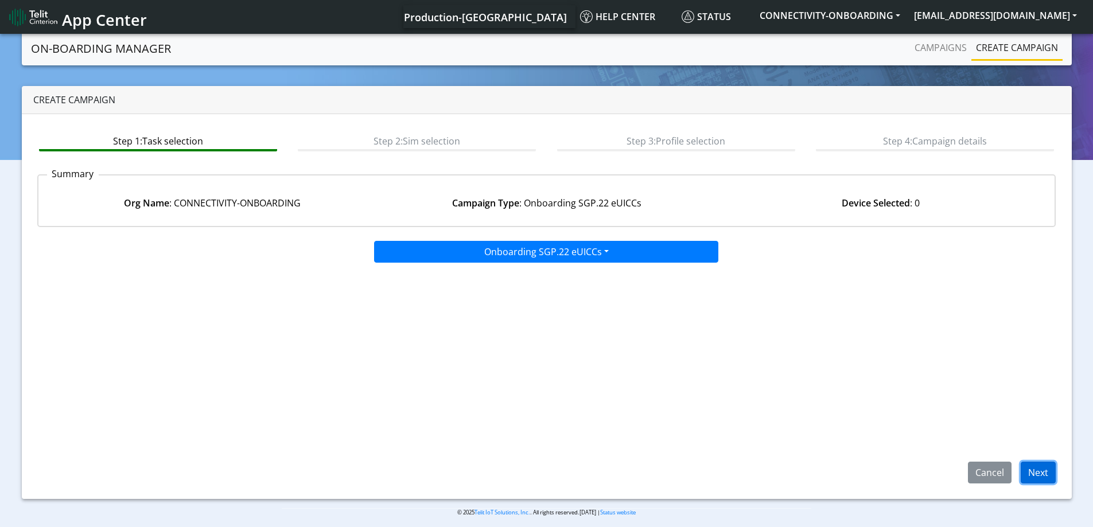
click at [1040, 472] on button "Next" at bounding box center [1037, 473] width 35 height 22
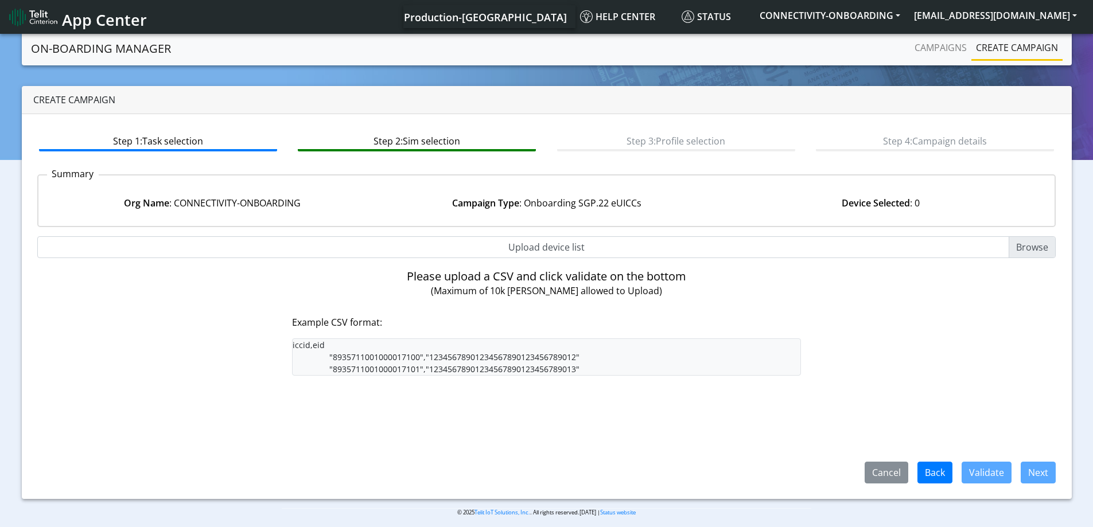
click at [549, 244] on input "Upload device list" at bounding box center [546, 247] width 1019 height 22
type input "C:\fakepath\SGP Onboarding CSV.csv"
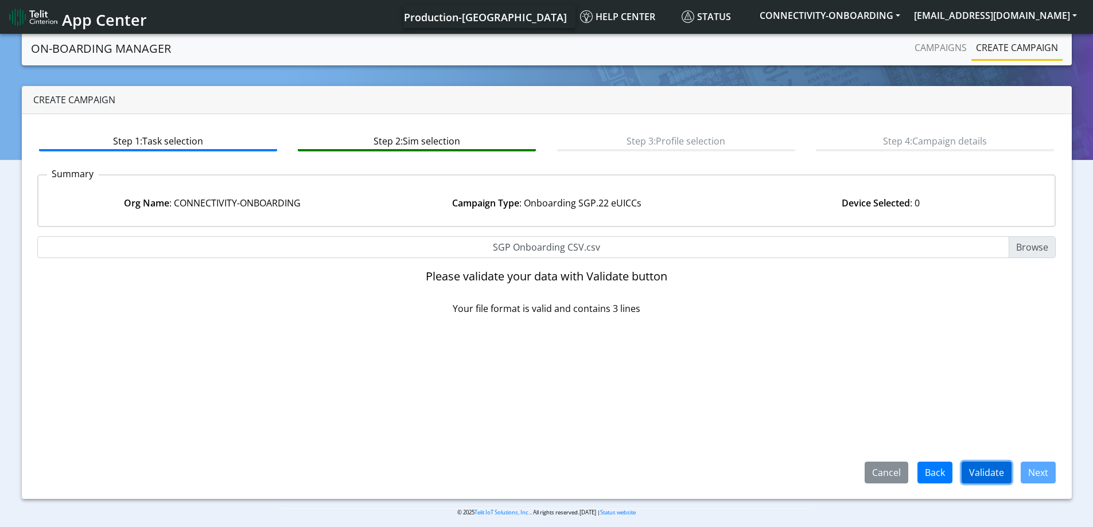
click at [988, 465] on button "Validate" at bounding box center [986, 473] width 50 height 22
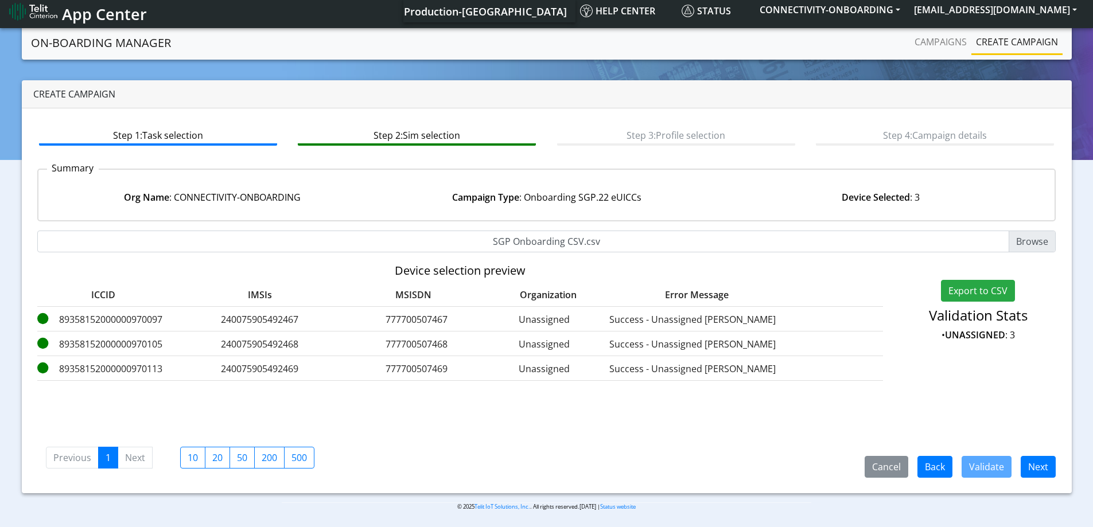
scroll to position [7, 0]
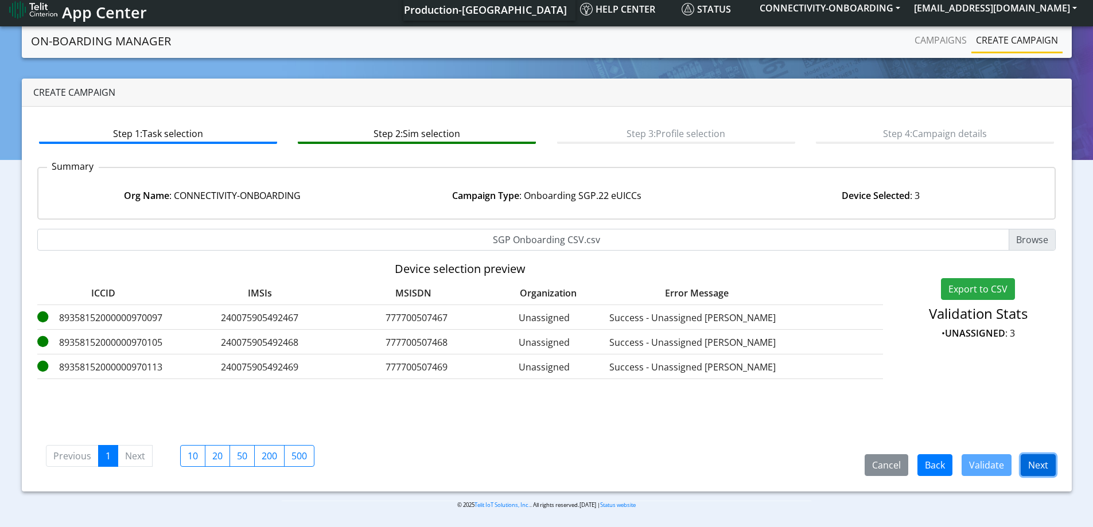
click at [1039, 466] on button "Next" at bounding box center [1037, 465] width 35 height 22
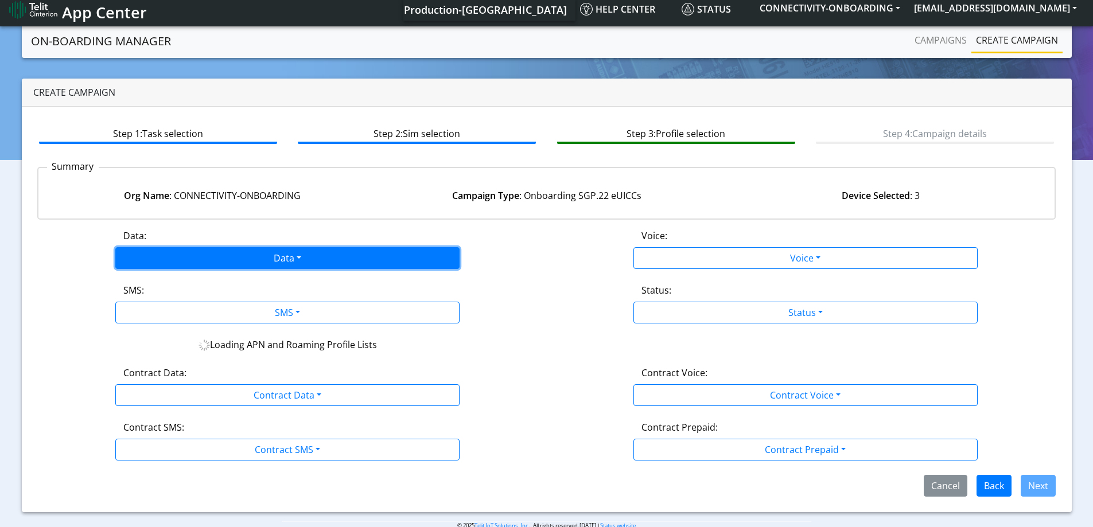
click at [339, 252] on button "Data" at bounding box center [287, 258] width 344 height 22
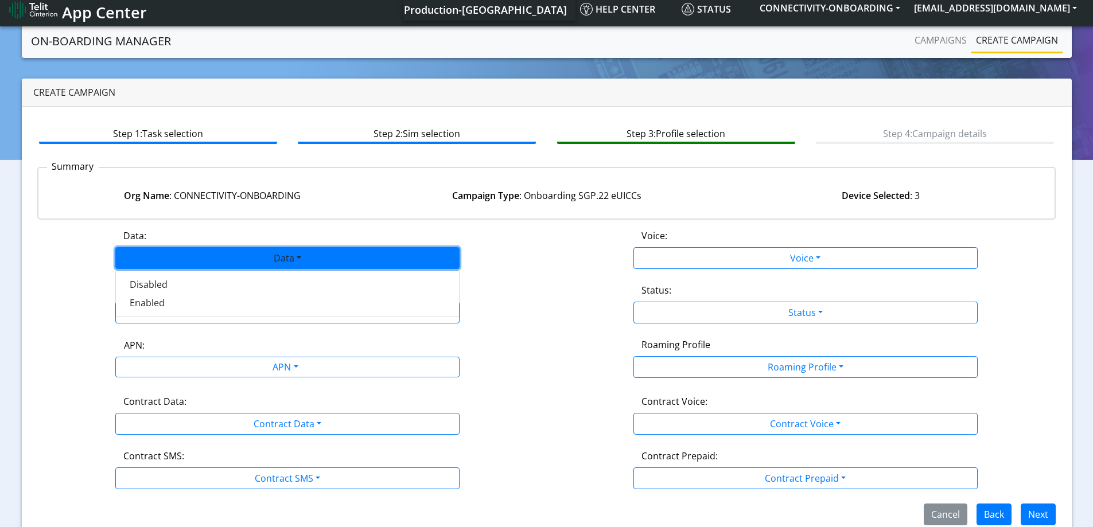
click at [214, 313] on div "Disabled Enabled" at bounding box center [287, 293] width 344 height 47
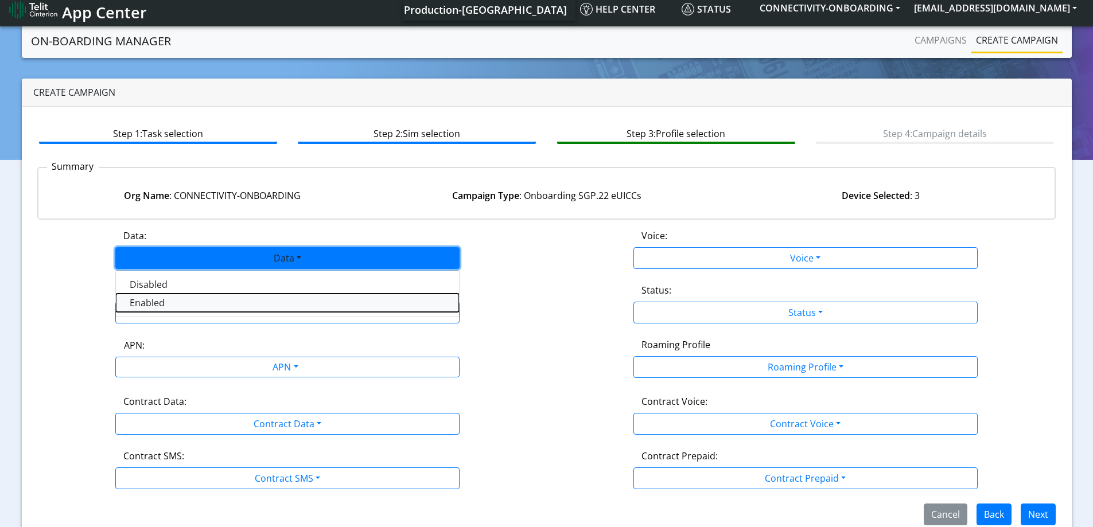
click at [208, 301] on button "Enabled" at bounding box center [287, 303] width 343 height 18
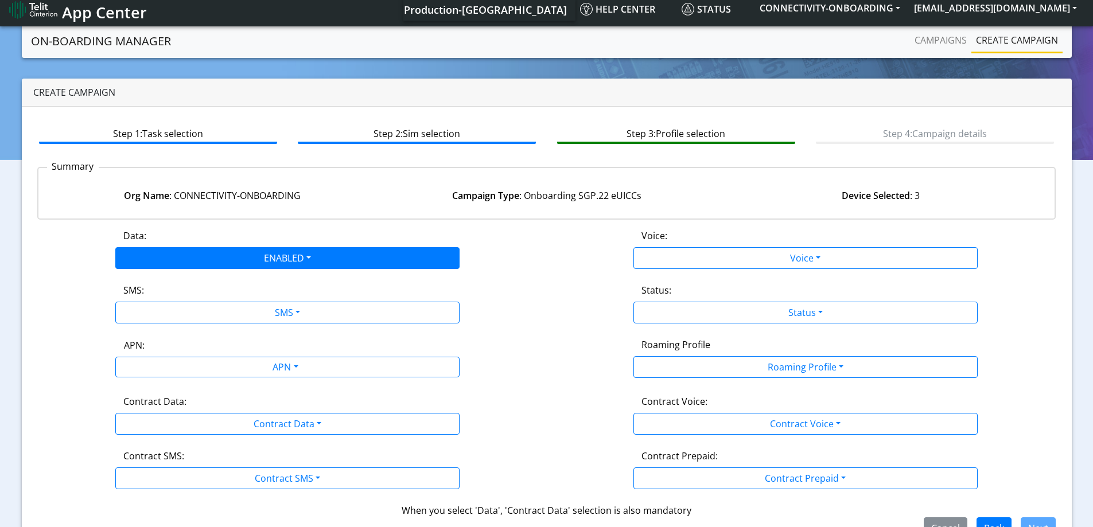
click at [200, 324] on div "Data: ENABLED Disabled Enabled Voice: Voice Disabled Enabled SMS: SMS Disabled …" at bounding box center [546, 384] width 1019 height 310
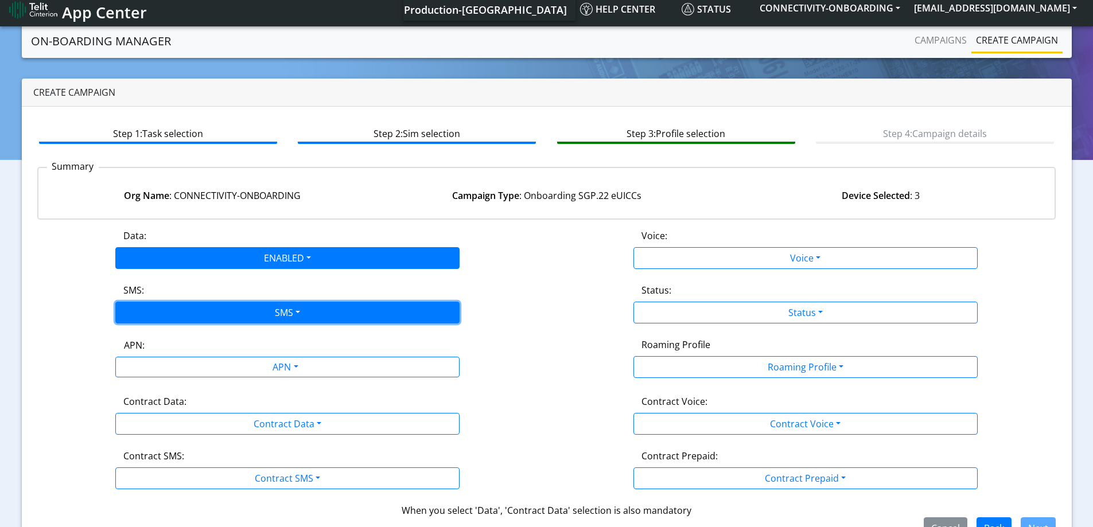
click at [205, 319] on button "SMS" at bounding box center [287, 313] width 344 height 22
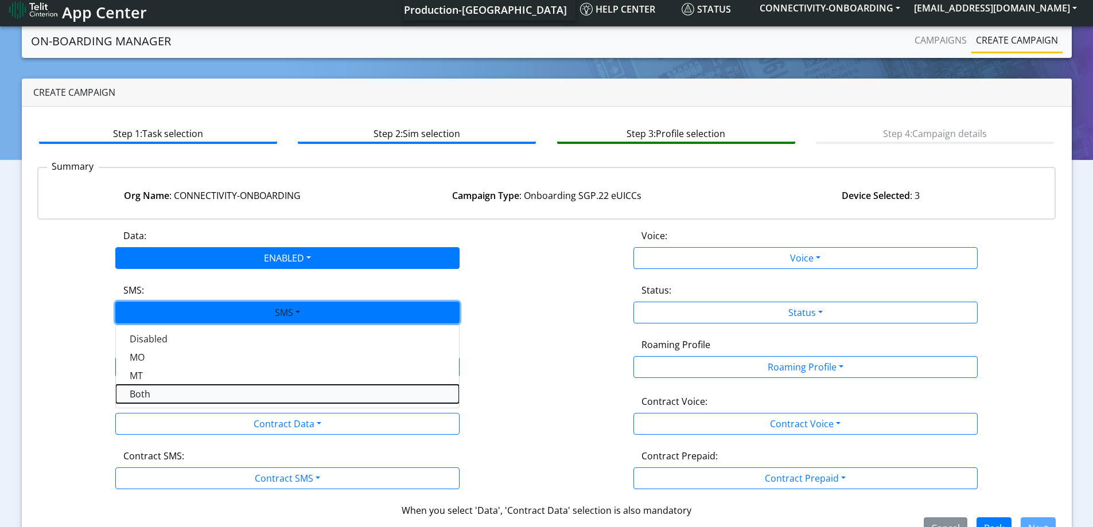
click at [159, 395] on button "Both" at bounding box center [287, 394] width 343 height 18
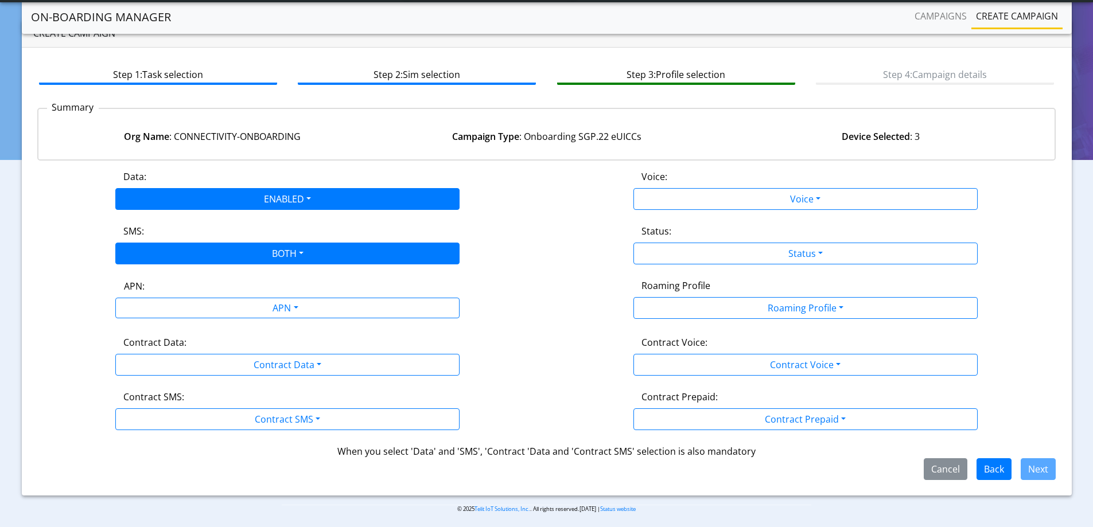
scroll to position [39, 0]
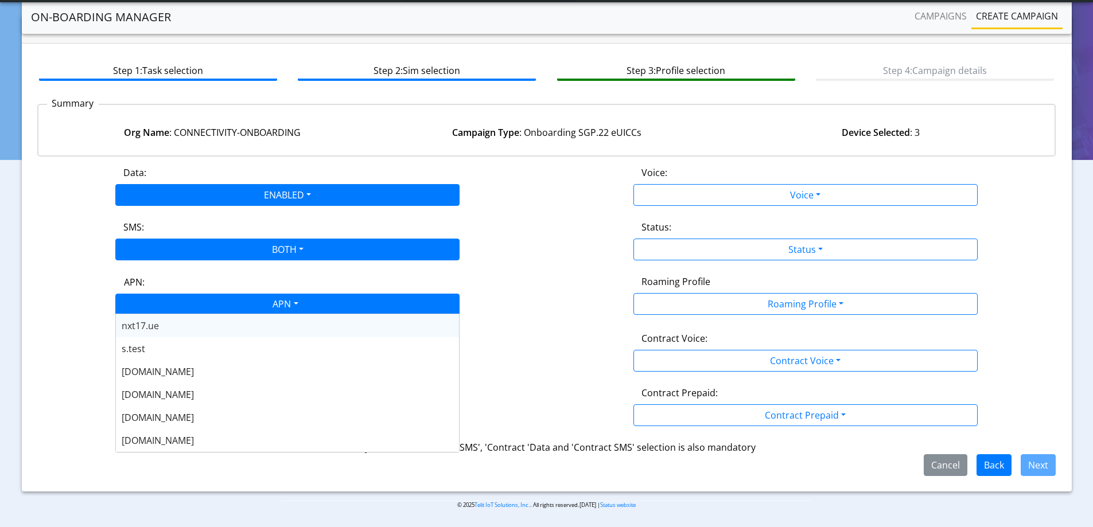
click at [276, 307] on div "APN" at bounding box center [285, 305] width 364 height 22
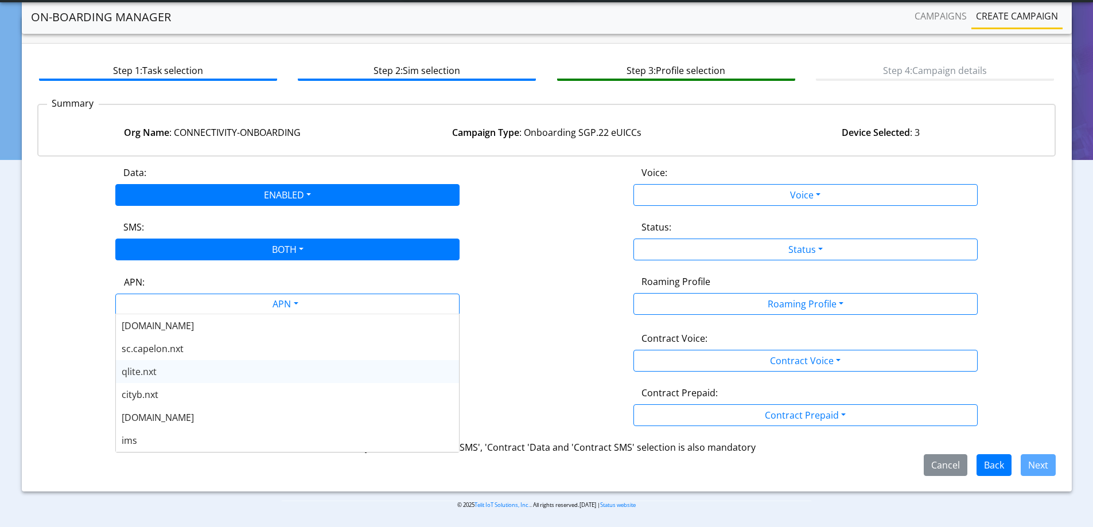
scroll to position [402, 0]
click at [175, 363] on div "[DOMAIN_NAME]" at bounding box center [287, 360] width 343 height 23
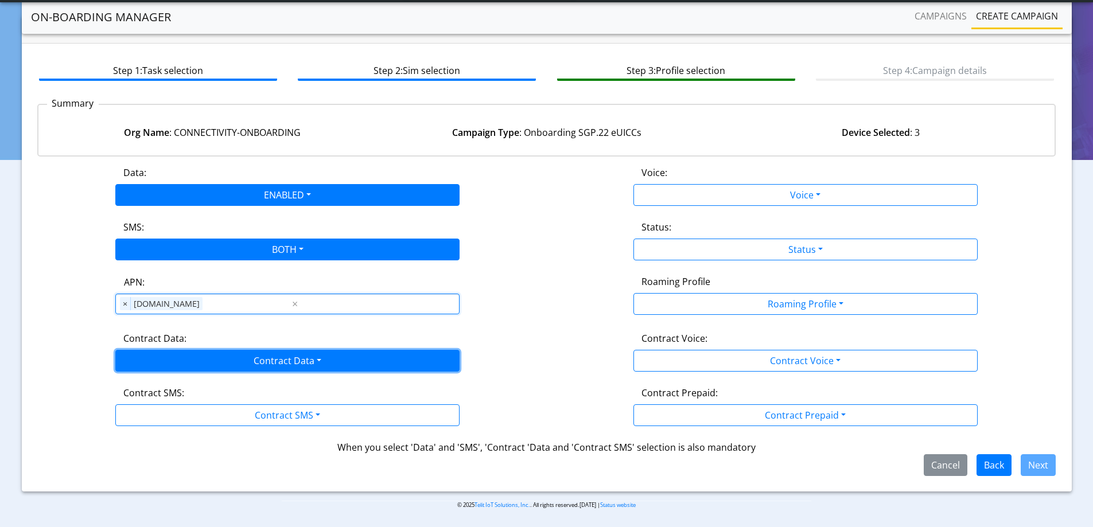
click at [175, 354] on button "Contract Data" at bounding box center [287, 361] width 344 height 22
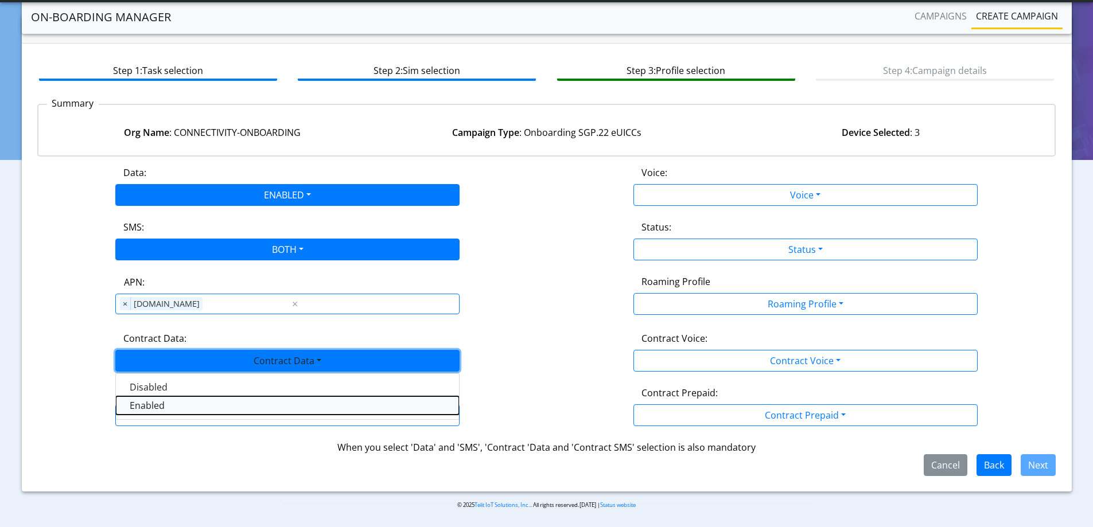
click at [152, 402] on Dataenabled-dropdown "Enabled" at bounding box center [287, 405] width 343 height 18
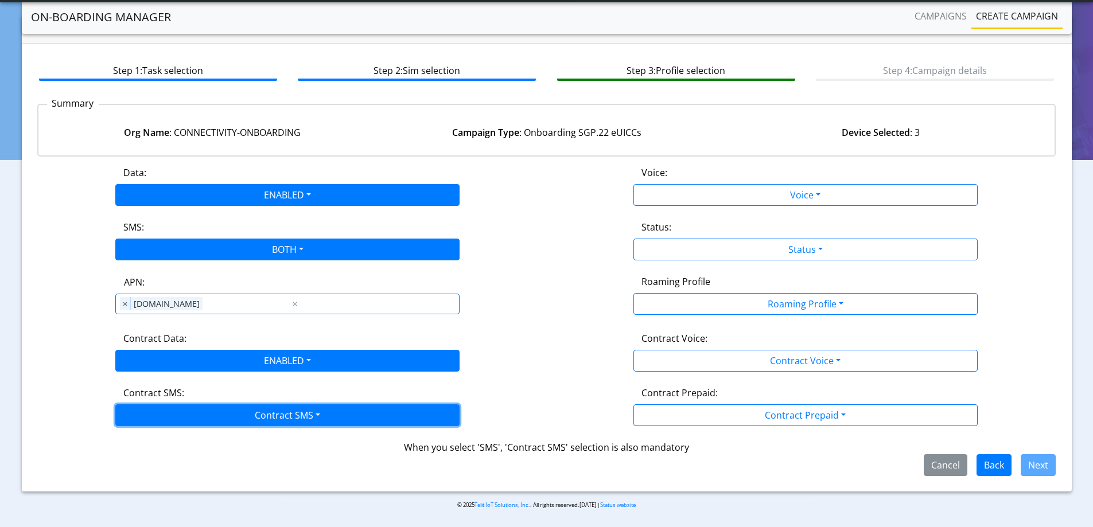
click at [152, 413] on button "Contract SMS" at bounding box center [287, 415] width 344 height 22
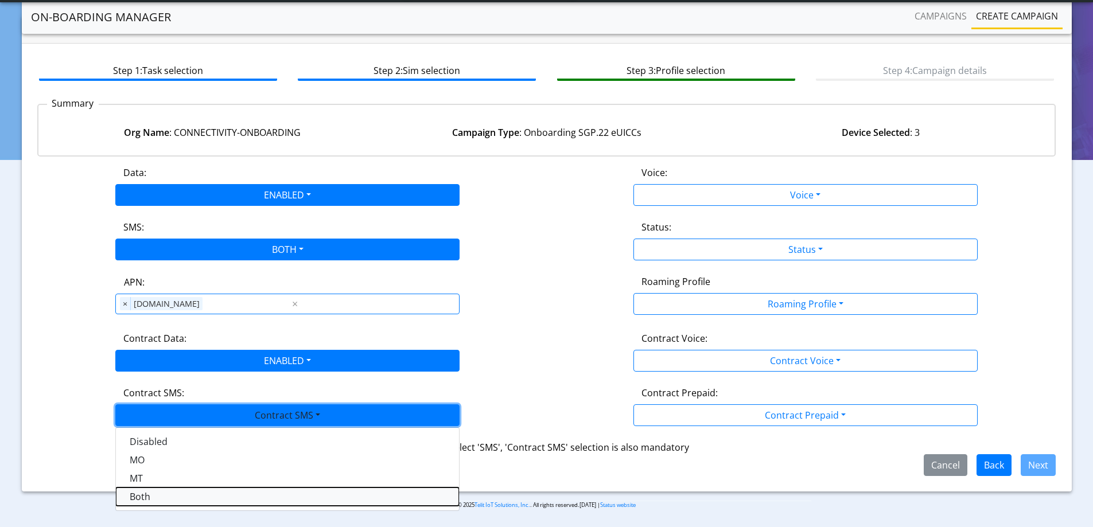
click at [145, 493] on SMSboth-dropdown "Both" at bounding box center [287, 497] width 343 height 18
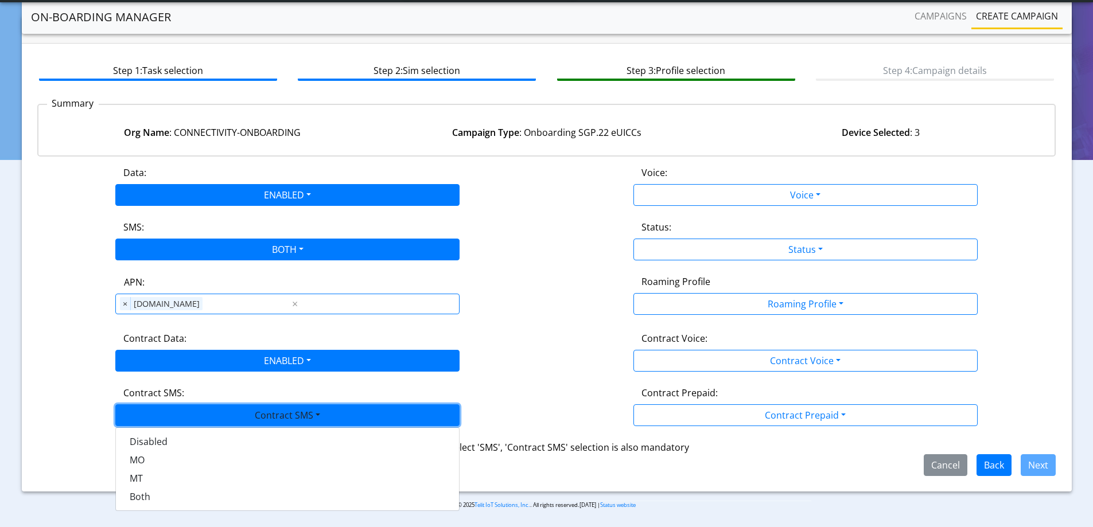
scroll to position [25, 0]
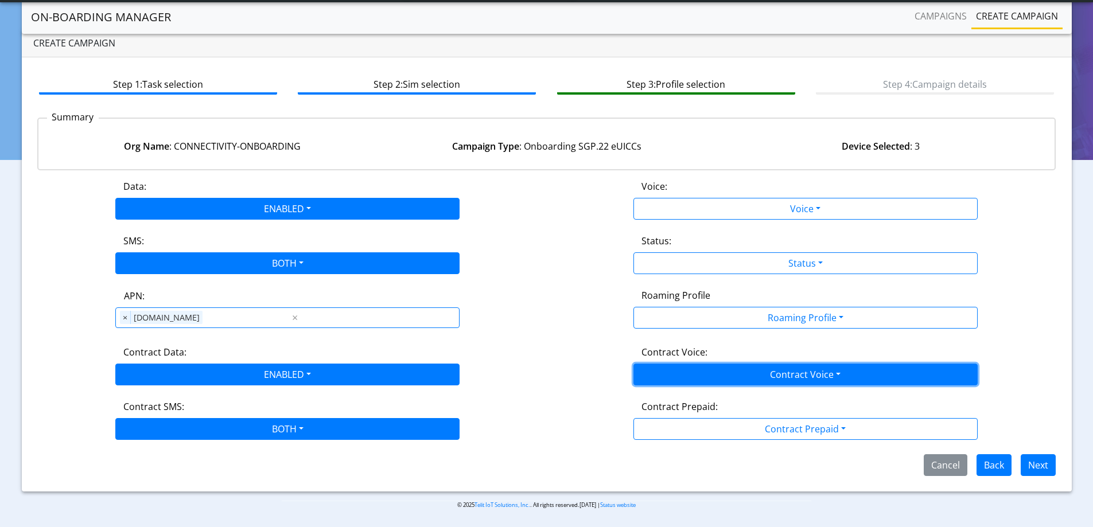
click at [699, 375] on button "Contract Voice" at bounding box center [805, 375] width 344 height 22
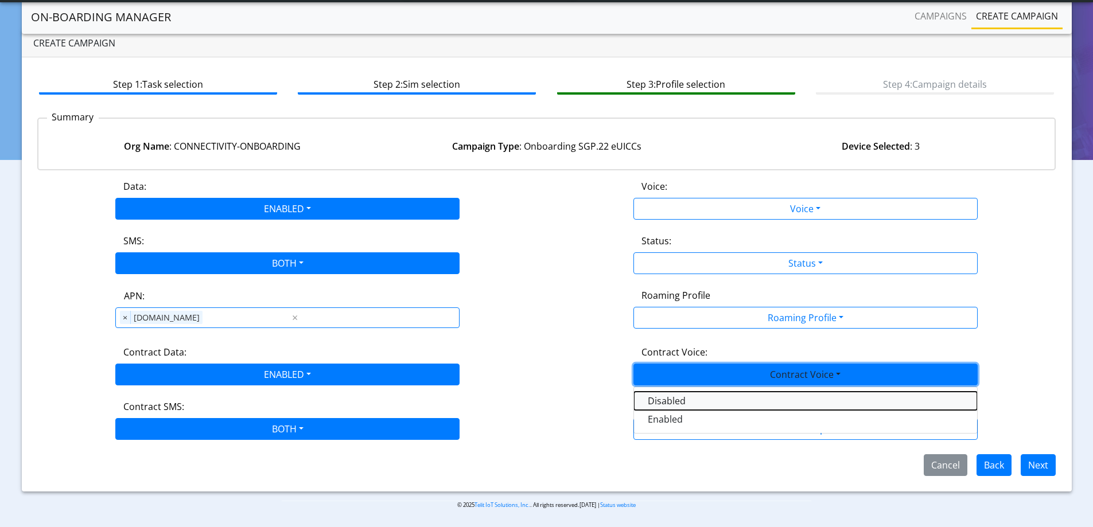
click at [670, 396] on Voicedisabled-dropdown "Disabled" at bounding box center [805, 401] width 343 height 18
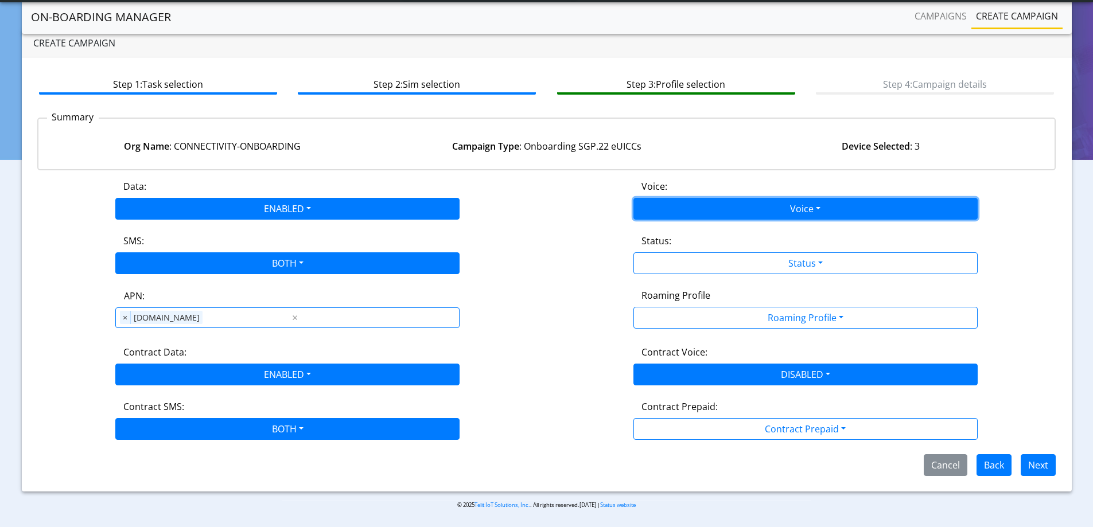
click at [672, 202] on button "Voice" at bounding box center [805, 209] width 344 height 22
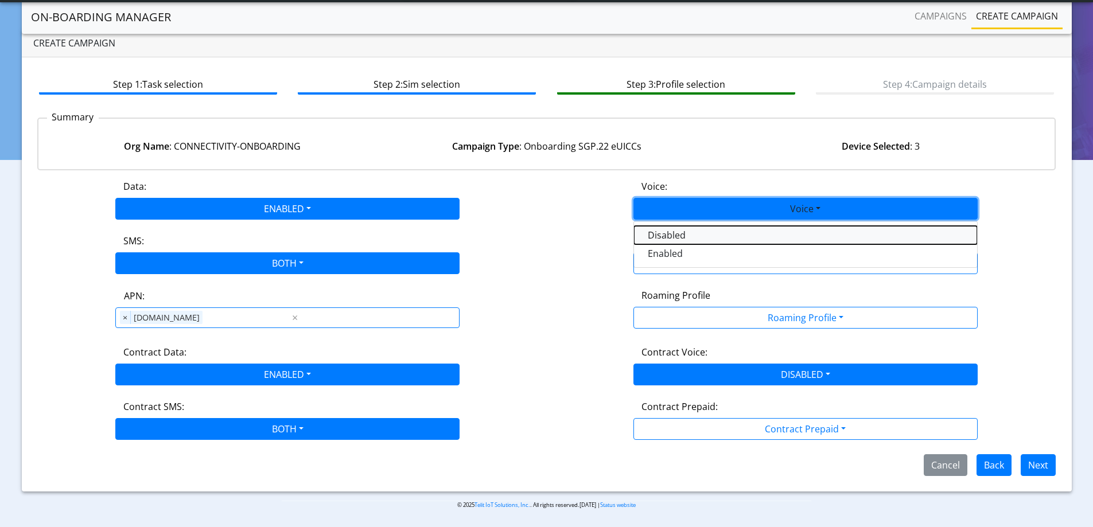
click at [665, 237] on button "Disabled" at bounding box center [805, 235] width 343 height 18
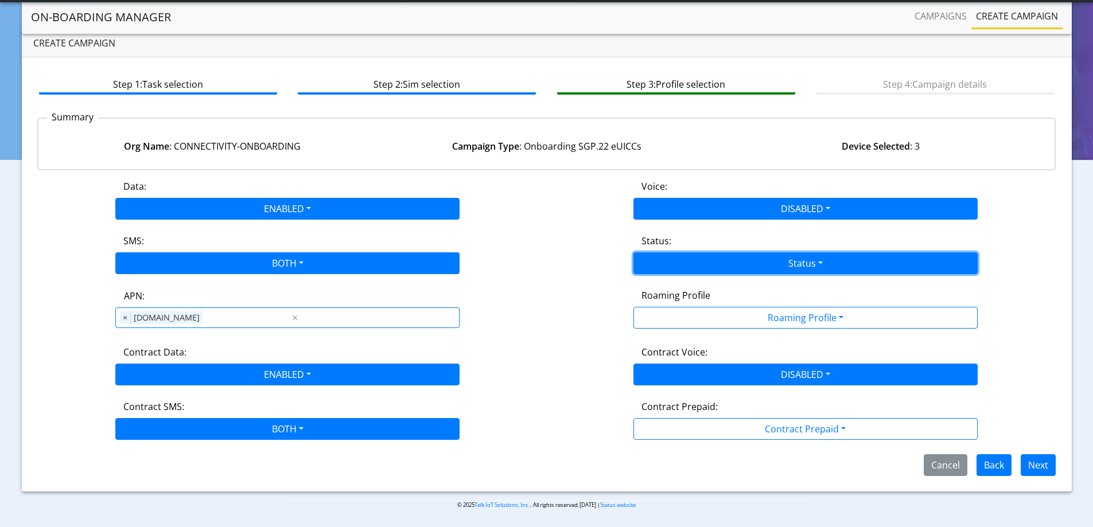
click at [692, 266] on button "Status" at bounding box center [805, 263] width 344 height 22
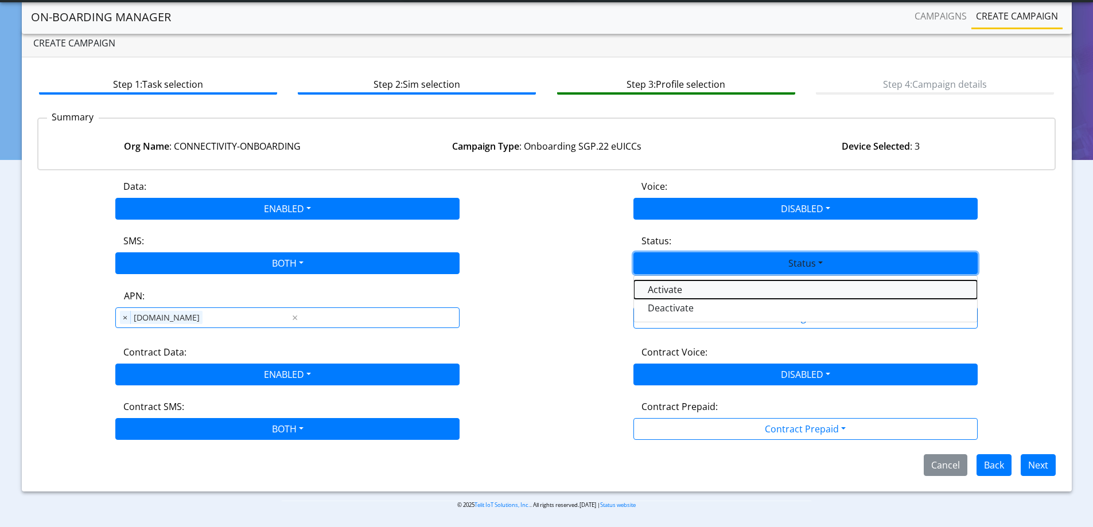
click at [679, 288] on button "Activate" at bounding box center [805, 289] width 343 height 18
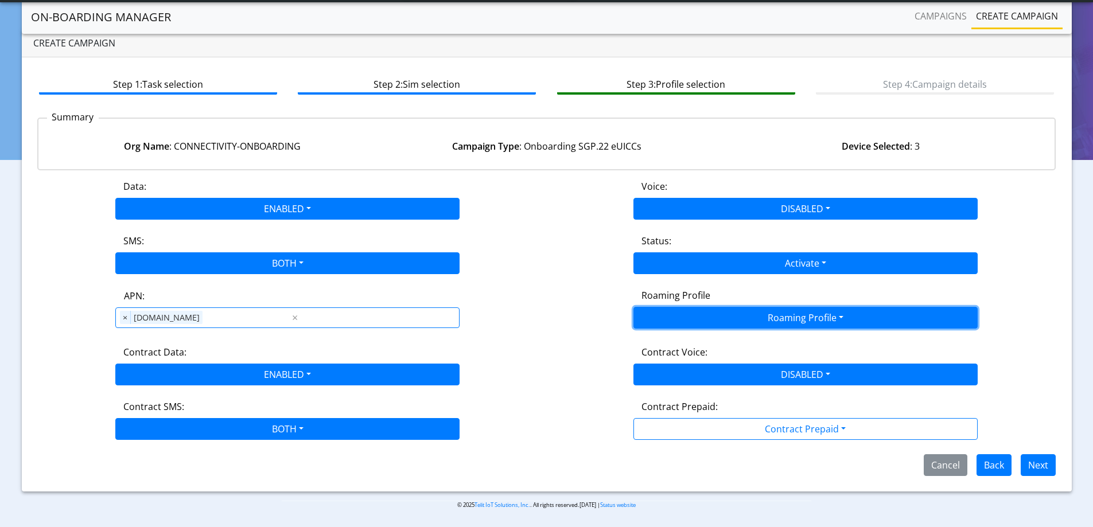
click at [701, 318] on button "Roaming Profile" at bounding box center [805, 318] width 344 height 22
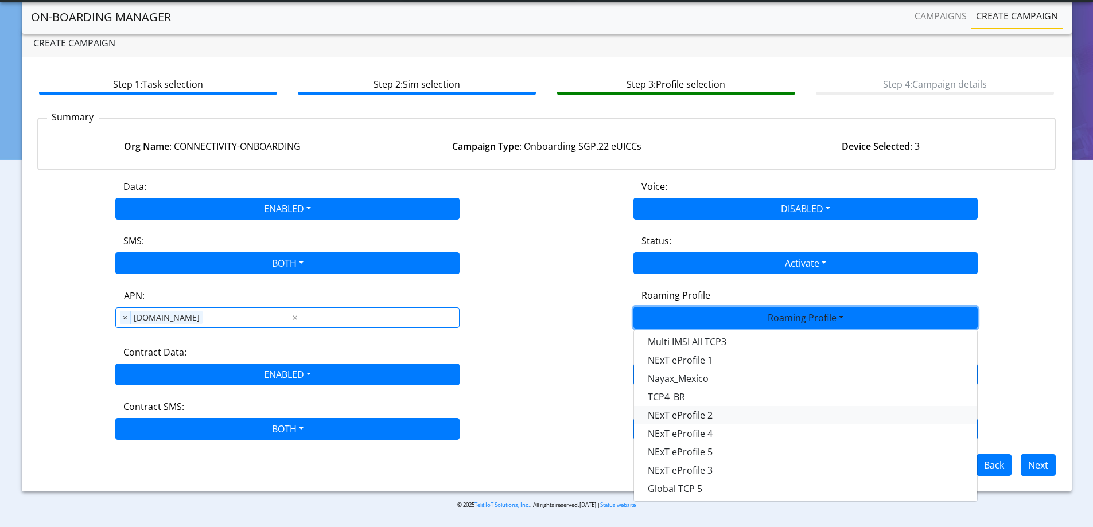
scroll to position [304, 0]
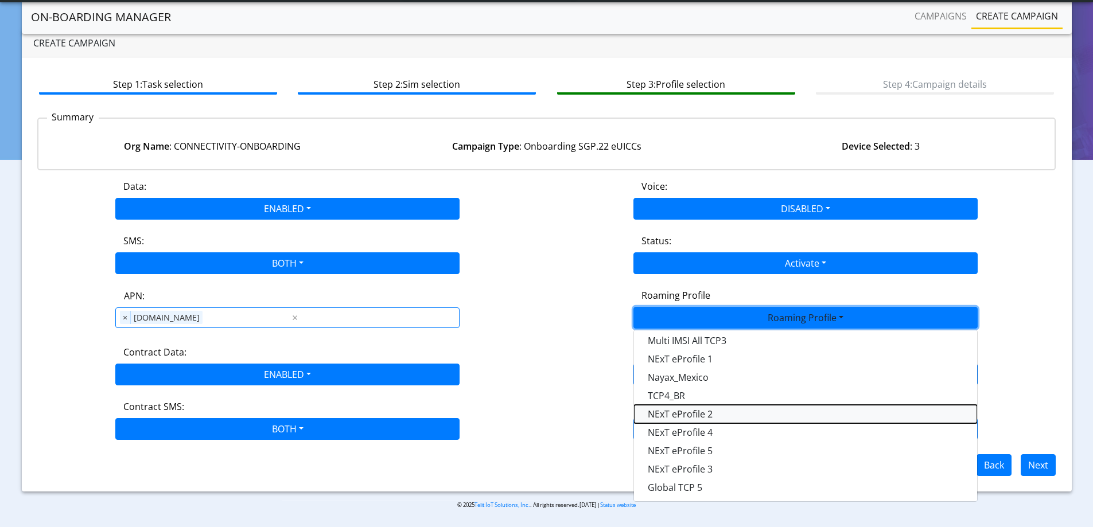
click at [717, 412] on Profile-dropdown "NExT eProfile 2" at bounding box center [805, 414] width 343 height 18
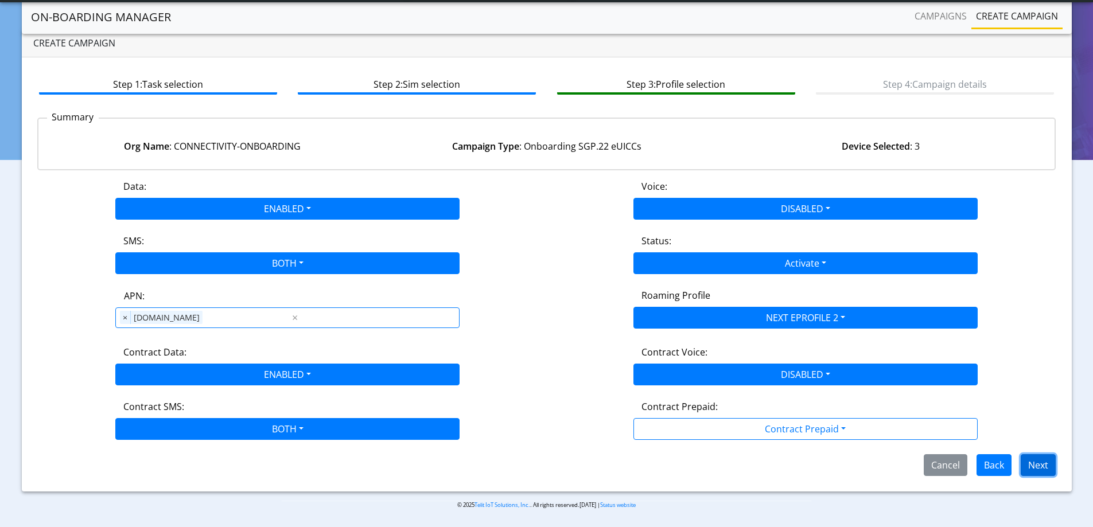
click at [1048, 467] on button "Next" at bounding box center [1037, 465] width 35 height 22
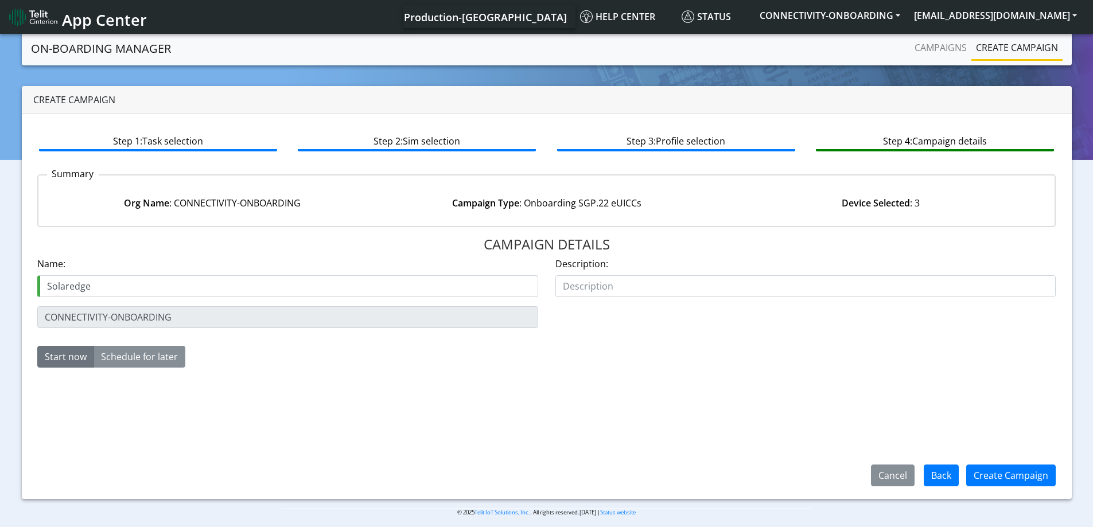
type input "Solaredge"
click at [933, 53] on link "Campaigns" at bounding box center [940, 47] width 61 height 23
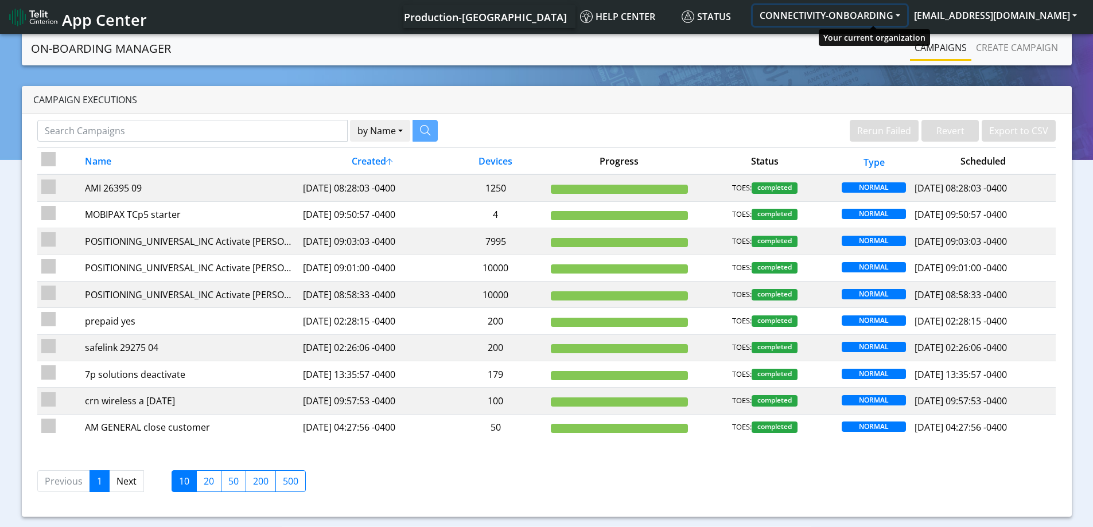
click at [903, 22] on button "CONNECTIVITY-ONBOARDING" at bounding box center [830, 15] width 154 height 21
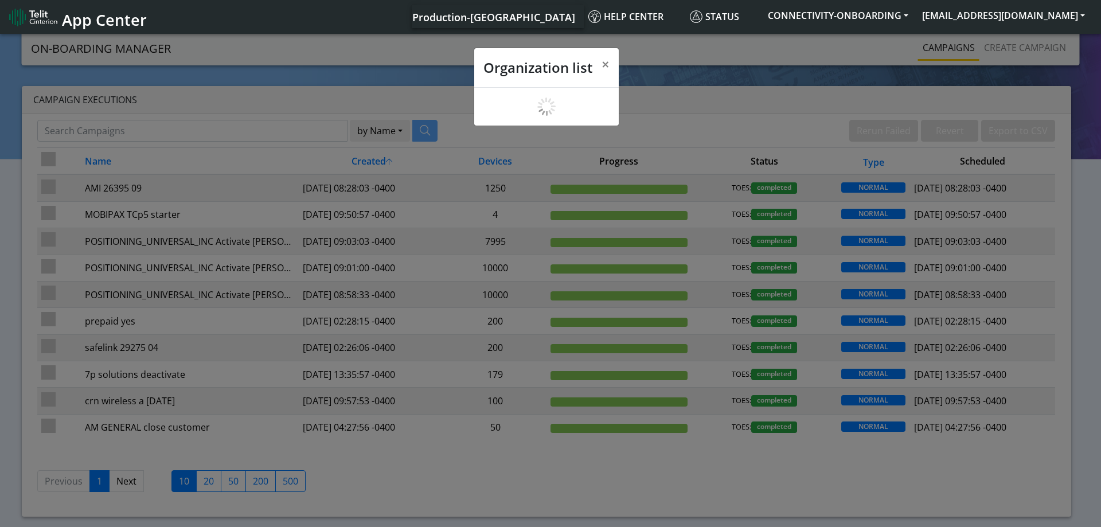
scroll to position [4, 0]
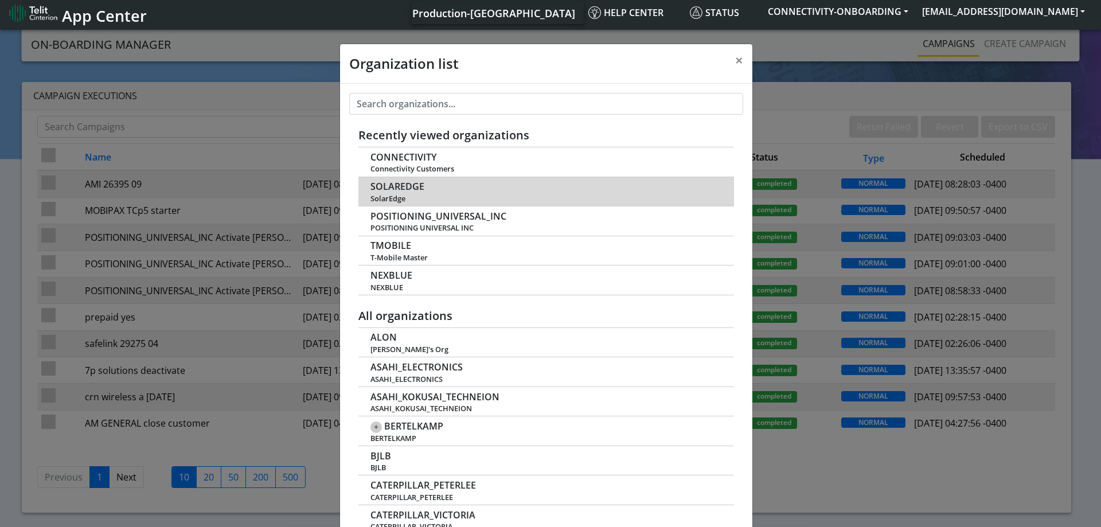
click at [397, 186] on span "SOLAREDGE" at bounding box center [398, 186] width 54 height 11
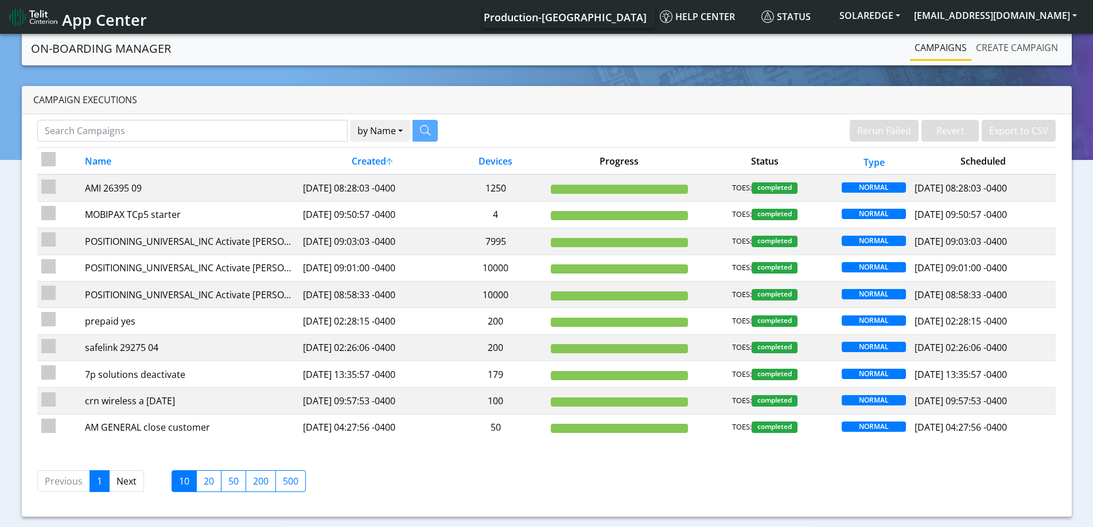
click at [991, 54] on link "Create campaign" at bounding box center [1016, 47] width 91 height 23
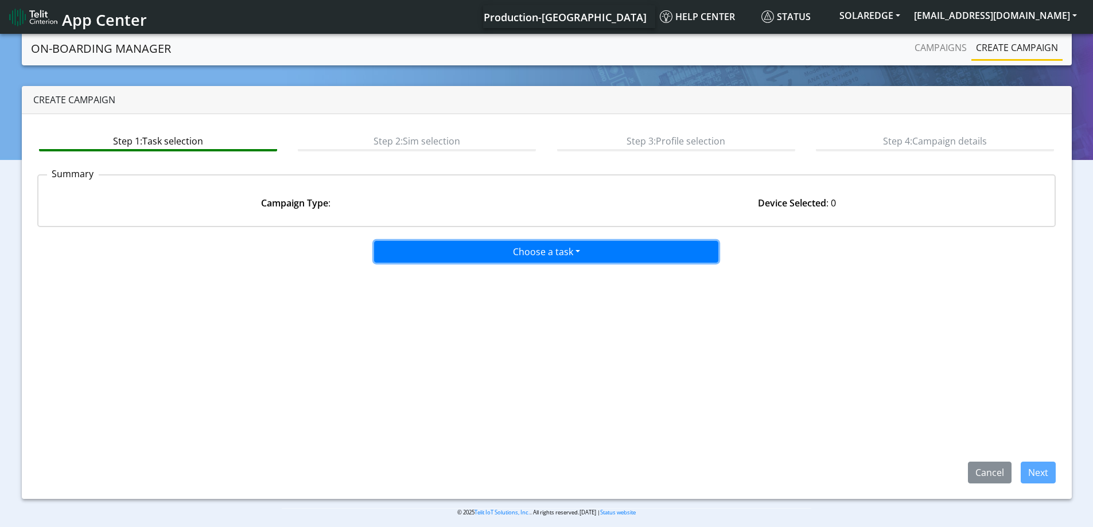
drag, startPoint x: 540, startPoint y: 251, endPoint x: 535, endPoint y: 255, distance: 6.5
click at [540, 251] on button "Choose a task" at bounding box center [546, 252] width 344 height 22
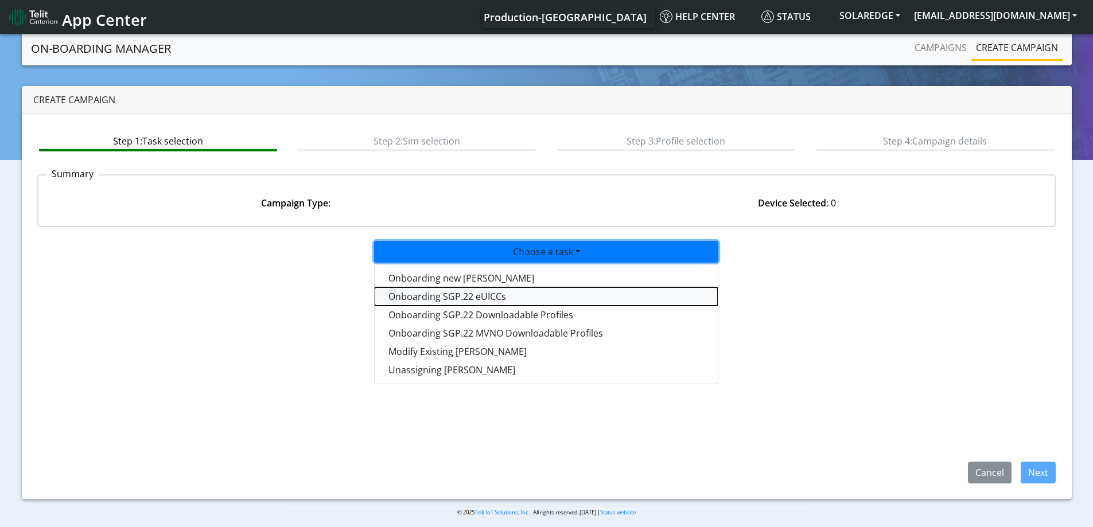
click at [458, 298] on tasksgp22eUICC-dropdown "Onboarding SGP.22 eUICCs" at bounding box center [546, 296] width 343 height 18
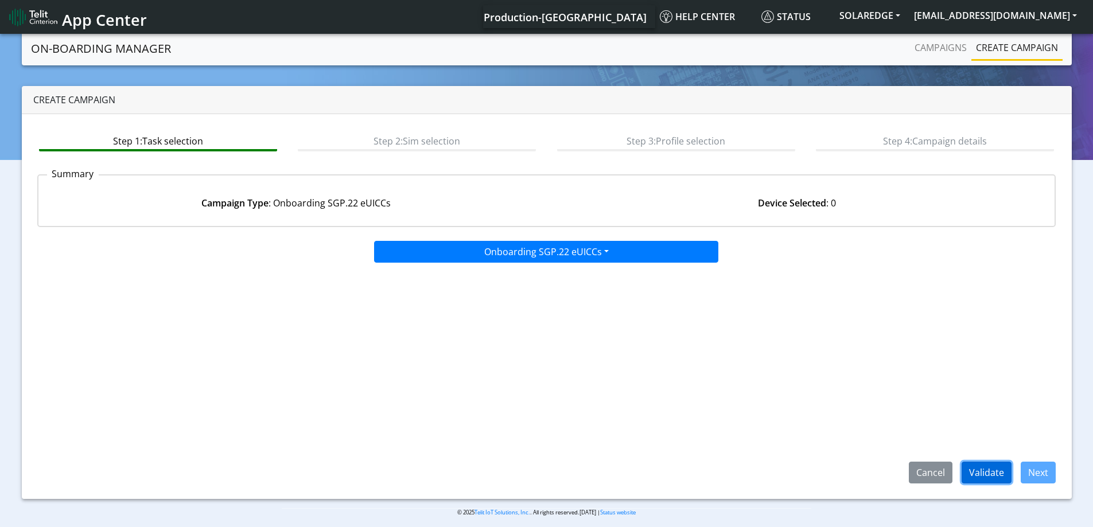
click at [1001, 467] on button "Validate" at bounding box center [986, 473] width 50 height 22
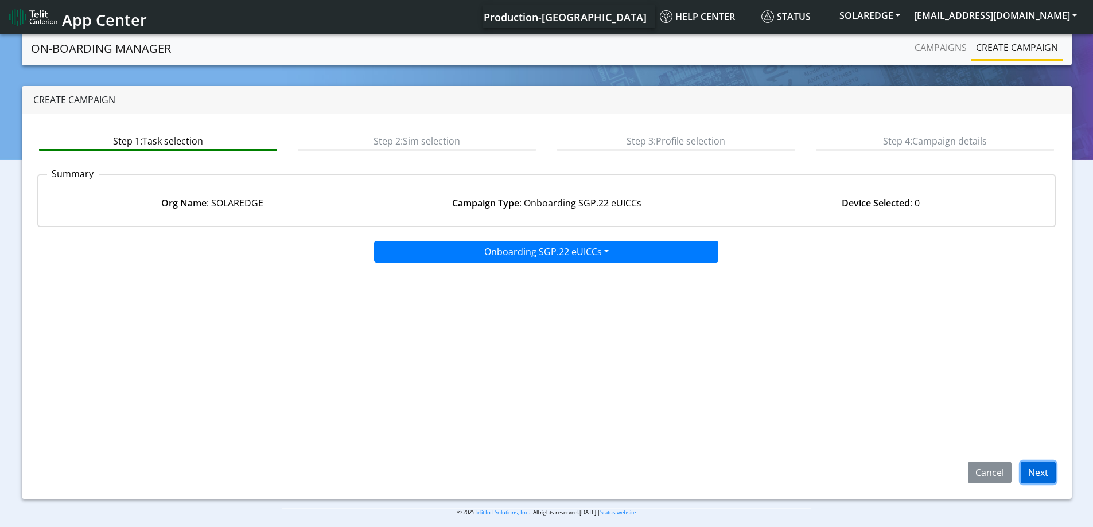
click at [1047, 472] on button "Next" at bounding box center [1037, 473] width 35 height 22
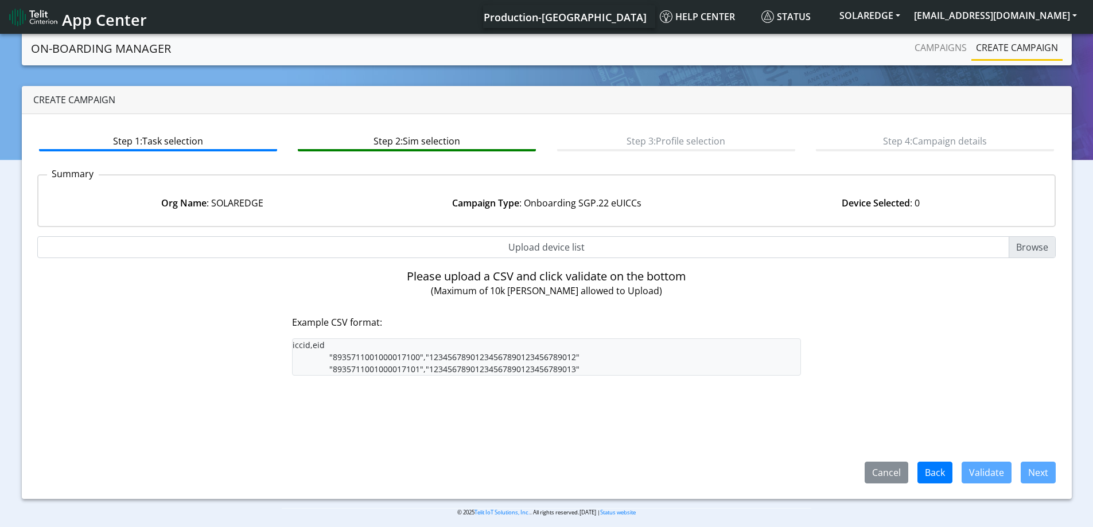
click at [557, 248] on input "Upload device list" at bounding box center [546, 247] width 1019 height 22
type input "C:\fakepath\SGP Onboarding CSV.csv"
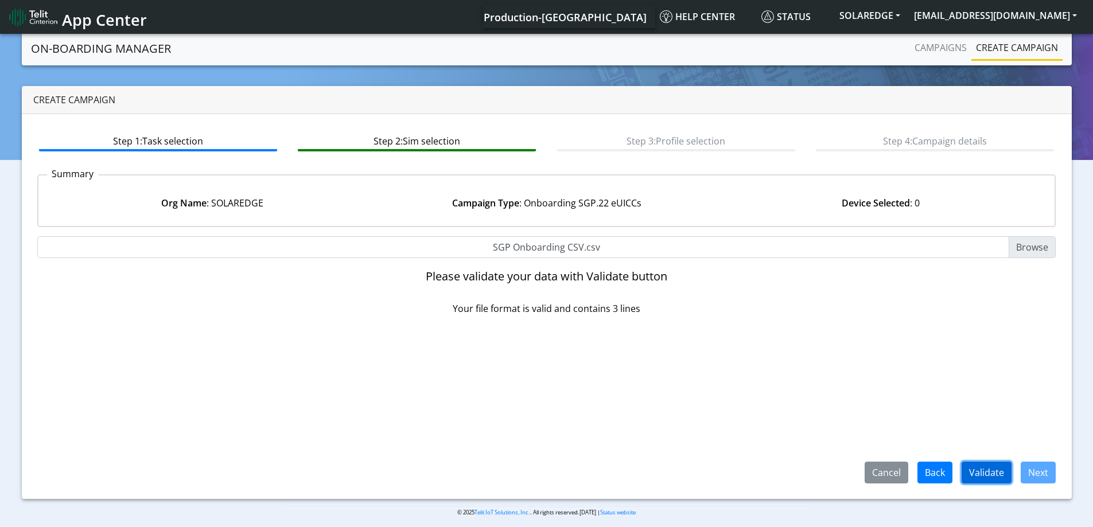
click at [988, 473] on button "Validate" at bounding box center [986, 473] width 50 height 22
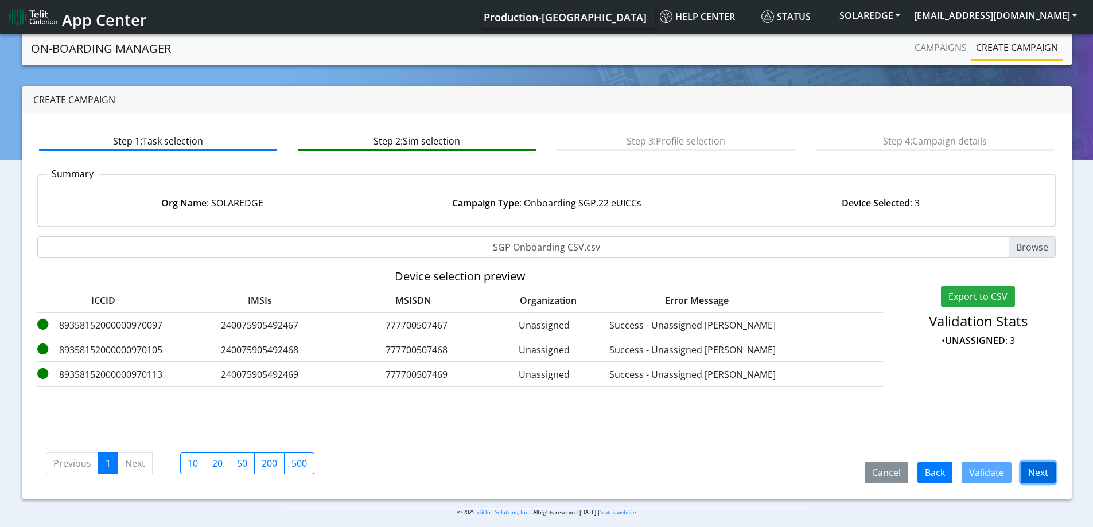
click at [1038, 475] on button "Next" at bounding box center [1037, 473] width 35 height 22
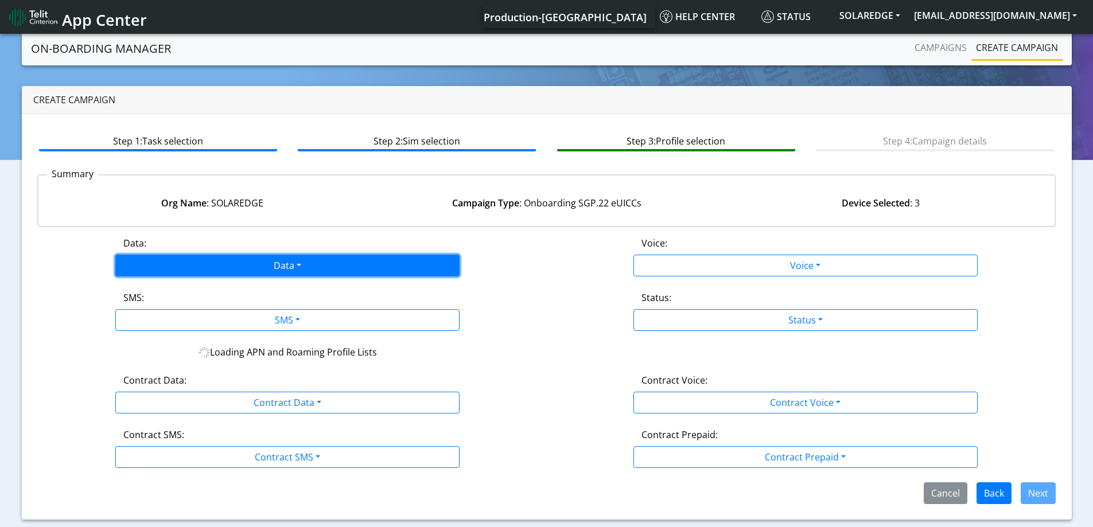
click at [223, 271] on button "Data" at bounding box center [287, 266] width 344 height 22
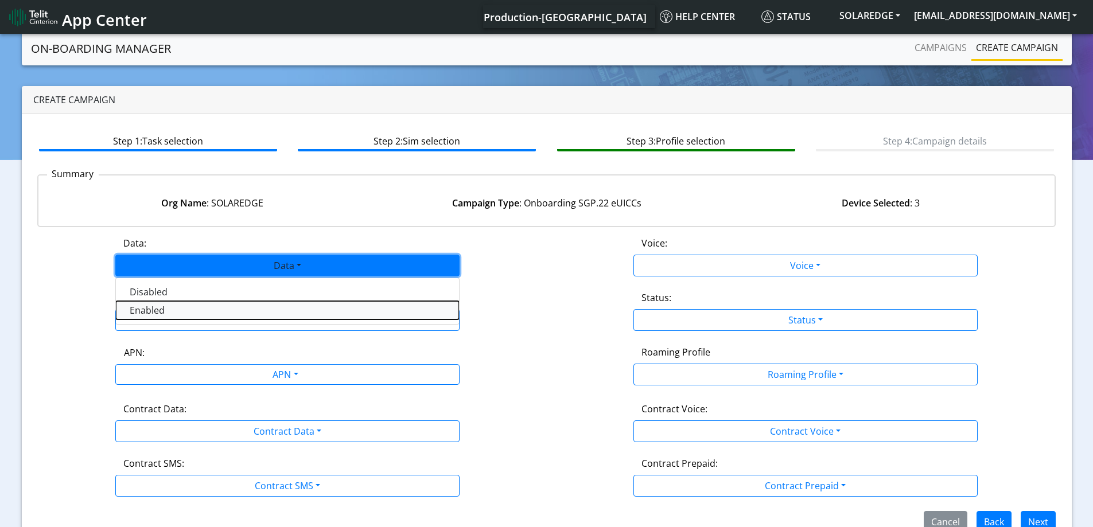
click at [151, 310] on button "Enabled" at bounding box center [287, 310] width 343 height 18
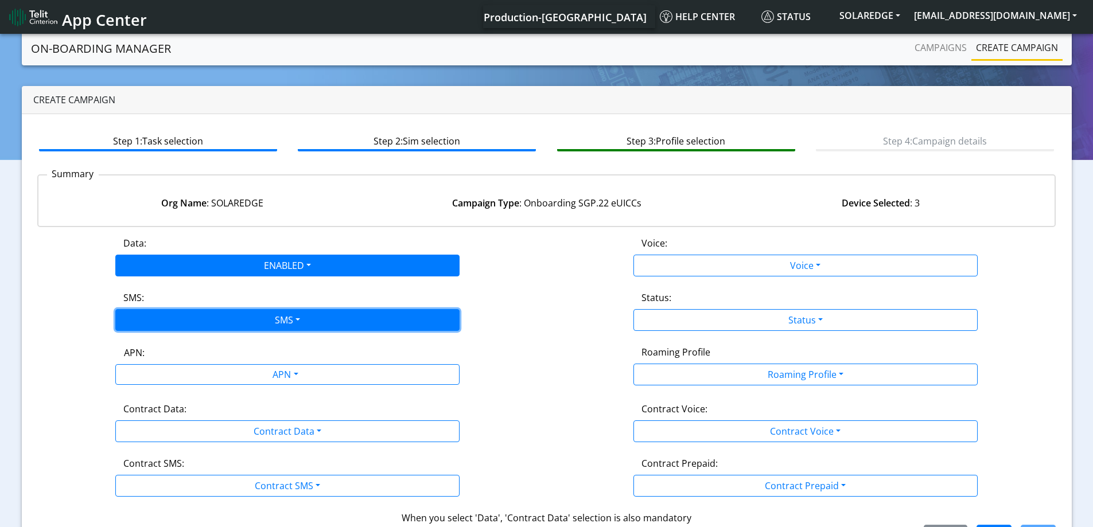
click at [152, 319] on button "SMS" at bounding box center [287, 320] width 344 height 22
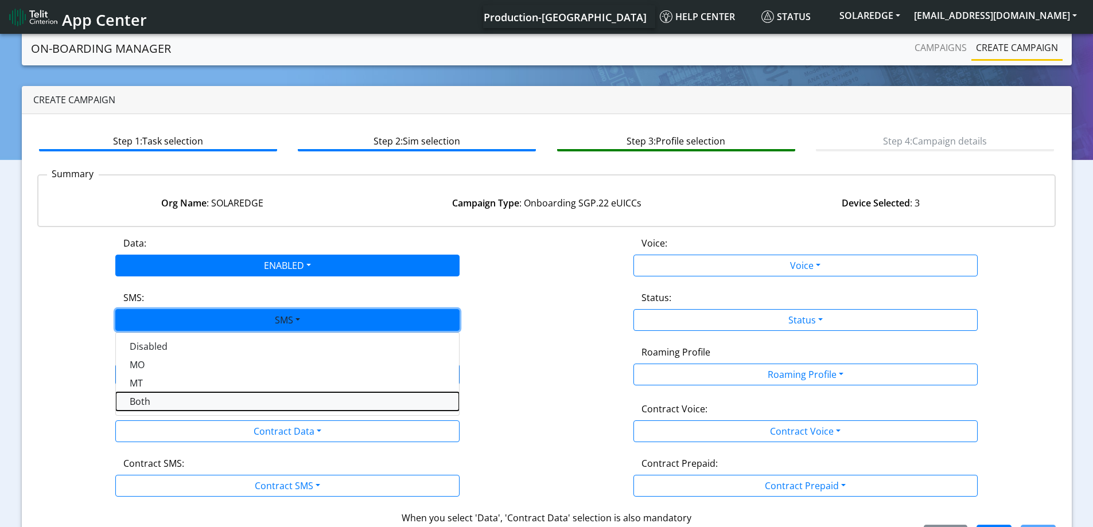
drag, startPoint x: 131, startPoint y: 399, endPoint x: 159, endPoint y: 381, distance: 33.1
click at [133, 399] on button "Both" at bounding box center [287, 401] width 343 height 18
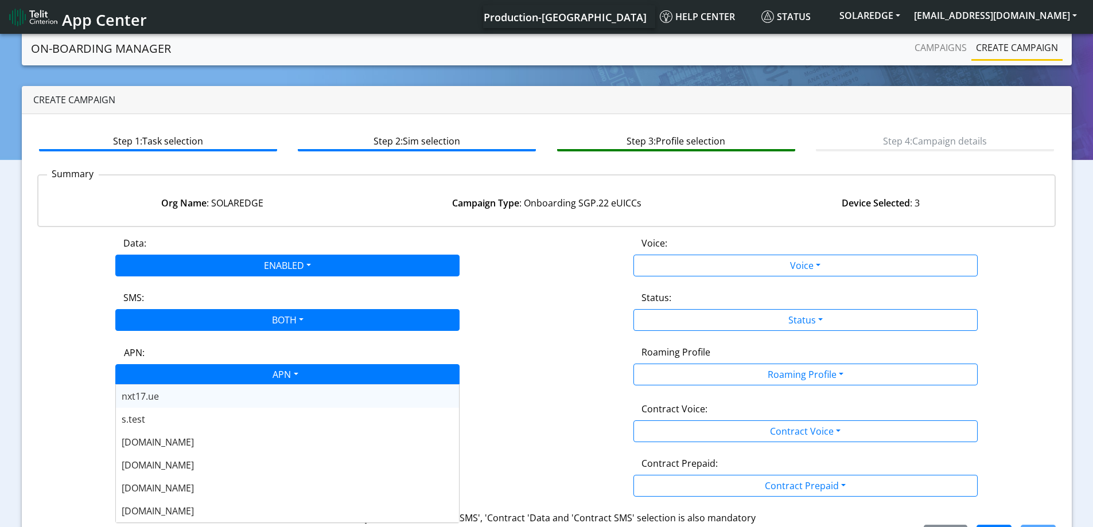
click at [159, 380] on div "APN" at bounding box center [285, 376] width 364 height 22
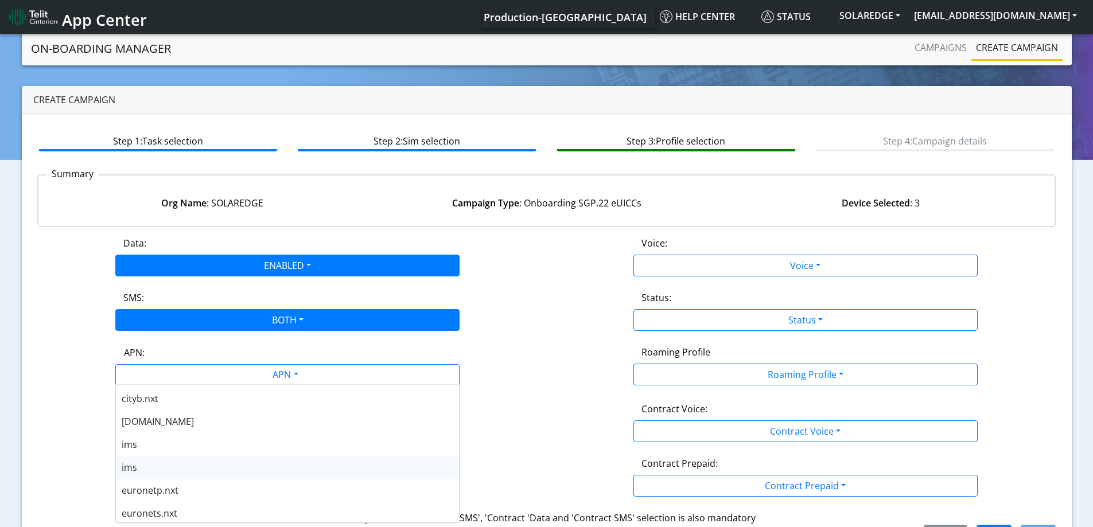
scroll to position [402, 0]
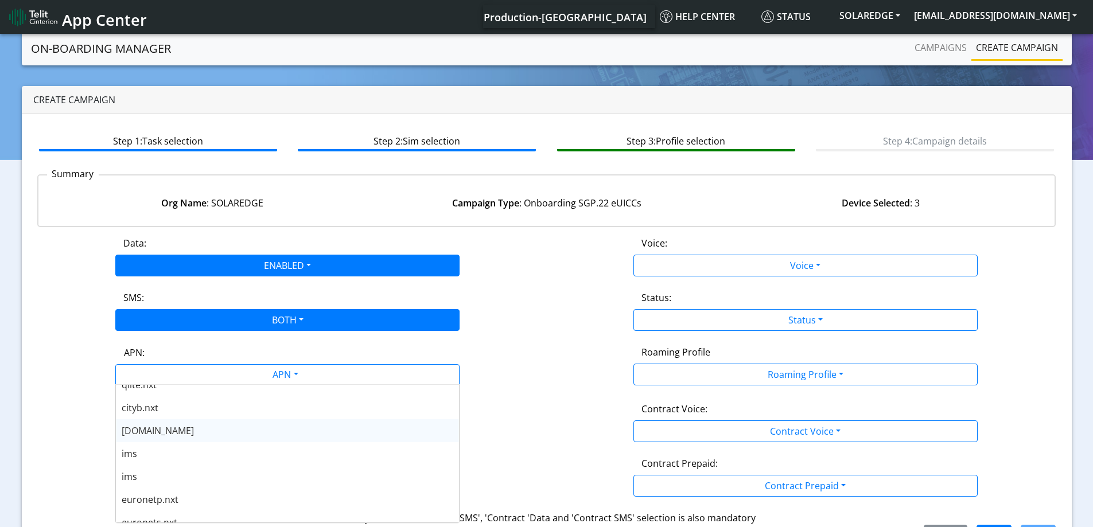
click at [174, 432] on div "[DOMAIN_NAME]" at bounding box center [287, 430] width 343 height 23
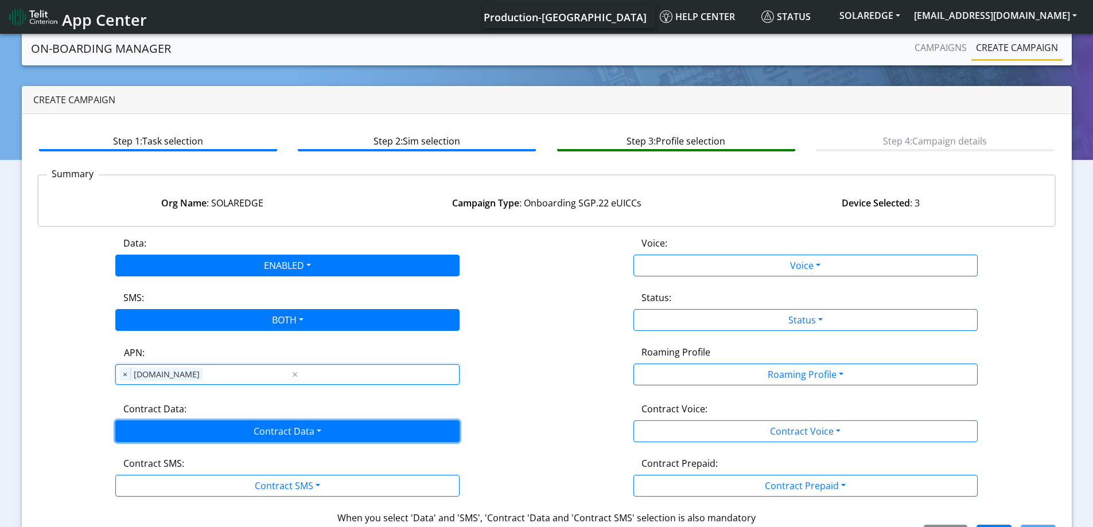
click at [120, 424] on button "Contract Data" at bounding box center [287, 431] width 344 height 22
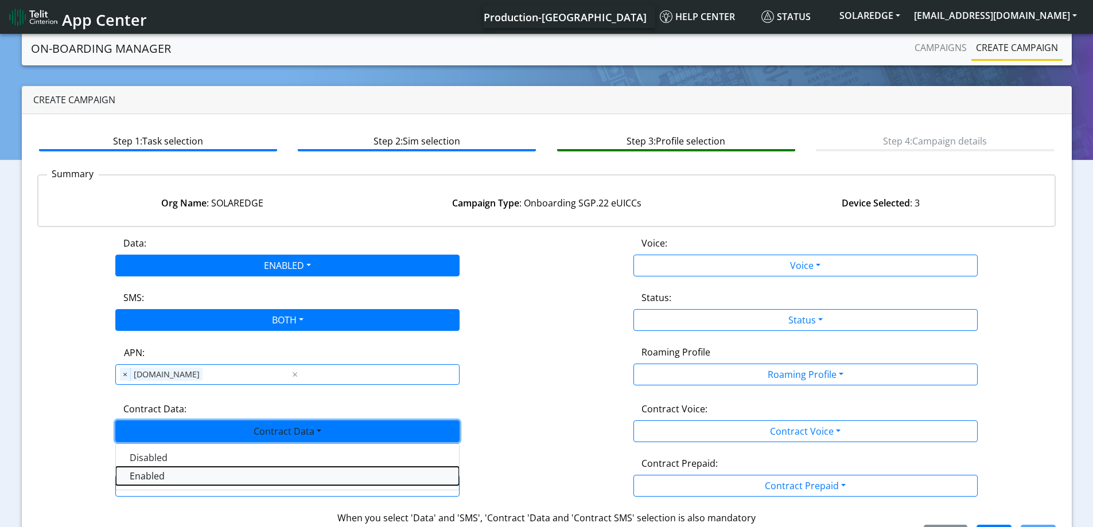
click at [144, 477] on Dataenabled-dropdown "Enabled" at bounding box center [287, 476] width 343 height 18
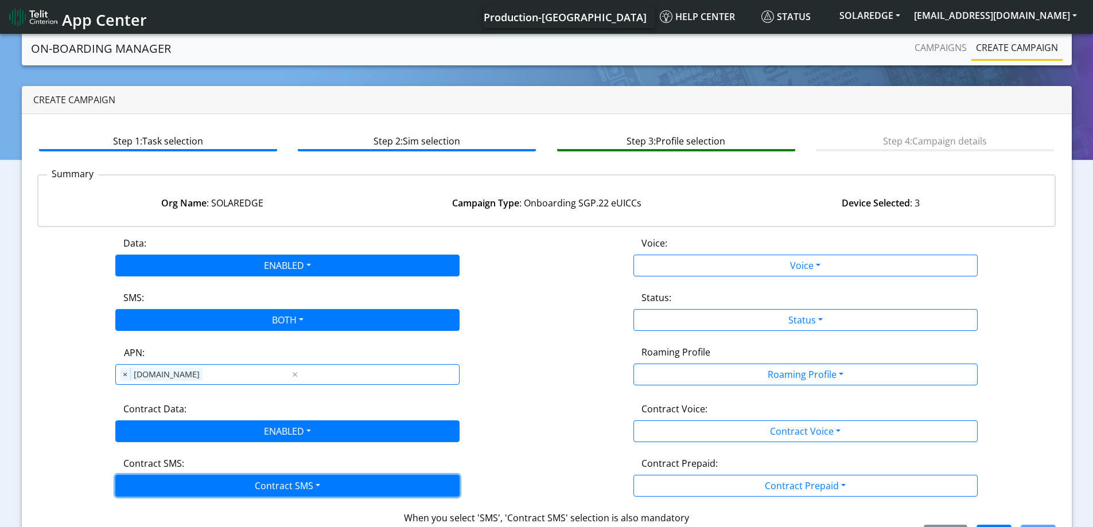
click at [143, 477] on button "Contract SMS" at bounding box center [287, 486] width 344 height 22
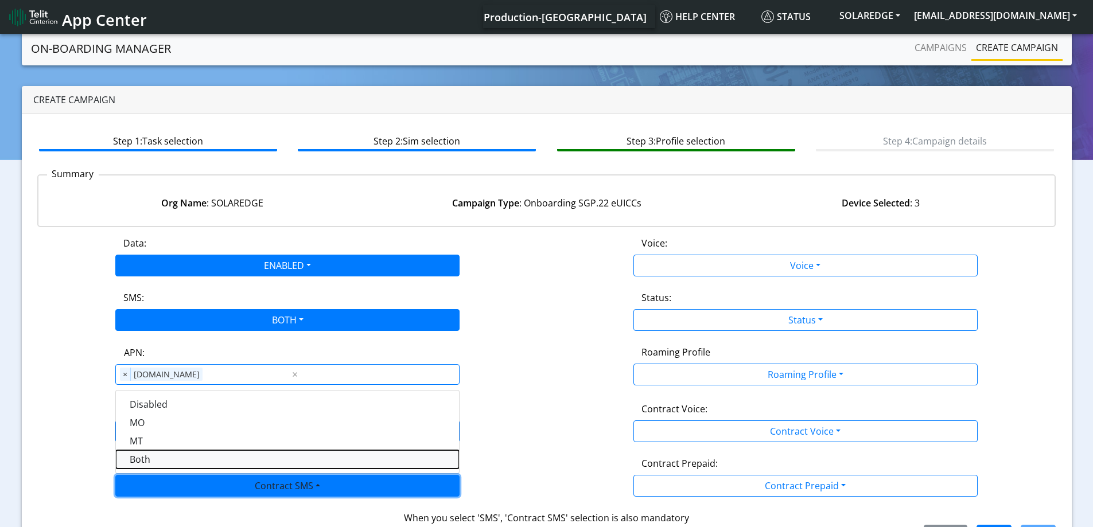
click at [139, 450] on SMSboth-dropdown "Both" at bounding box center [287, 459] width 343 height 18
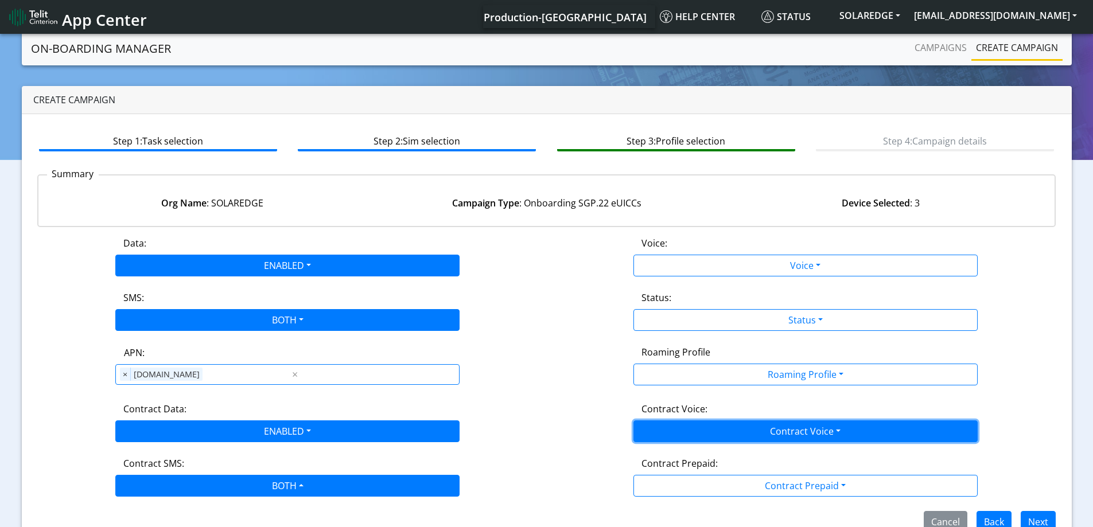
click at [716, 438] on button "Contract Voice" at bounding box center [805, 431] width 344 height 22
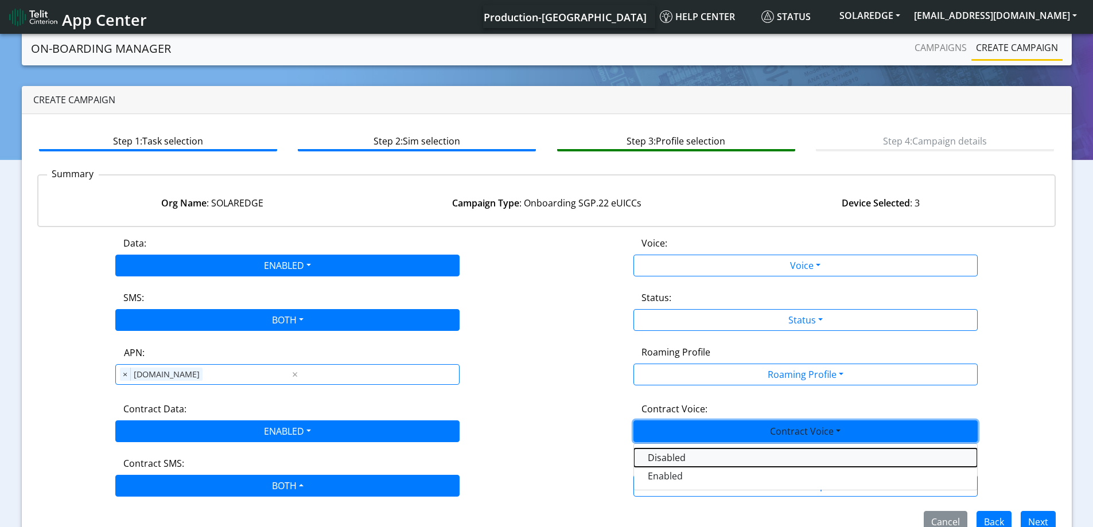
click at [673, 457] on Voicedisabled-dropdown "Disabled" at bounding box center [805, 458] width 343 height 18
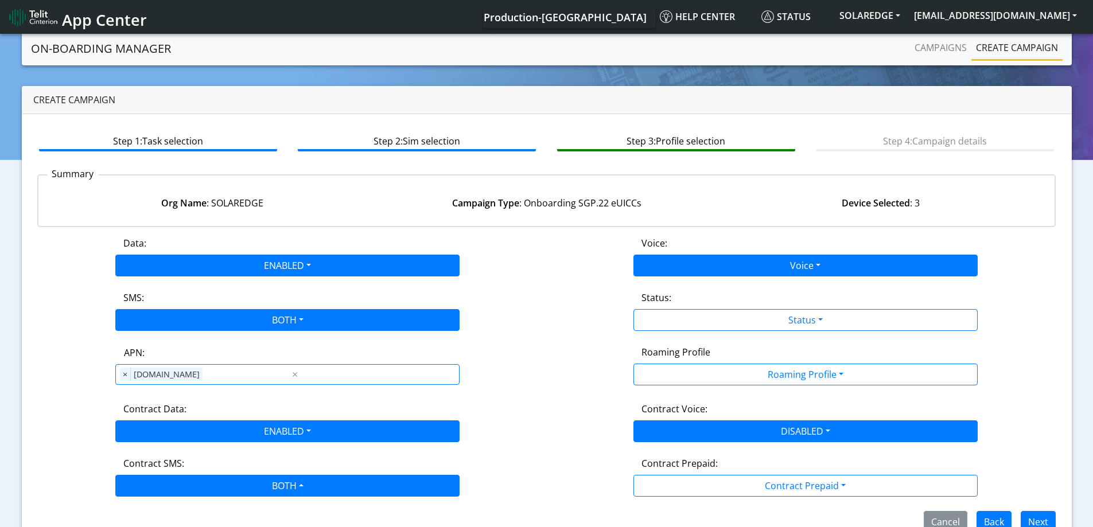
click at [691, 257] on div "Voice: Voice Disabled Enabled" at bounding box center [806, 256] width 518 height 40
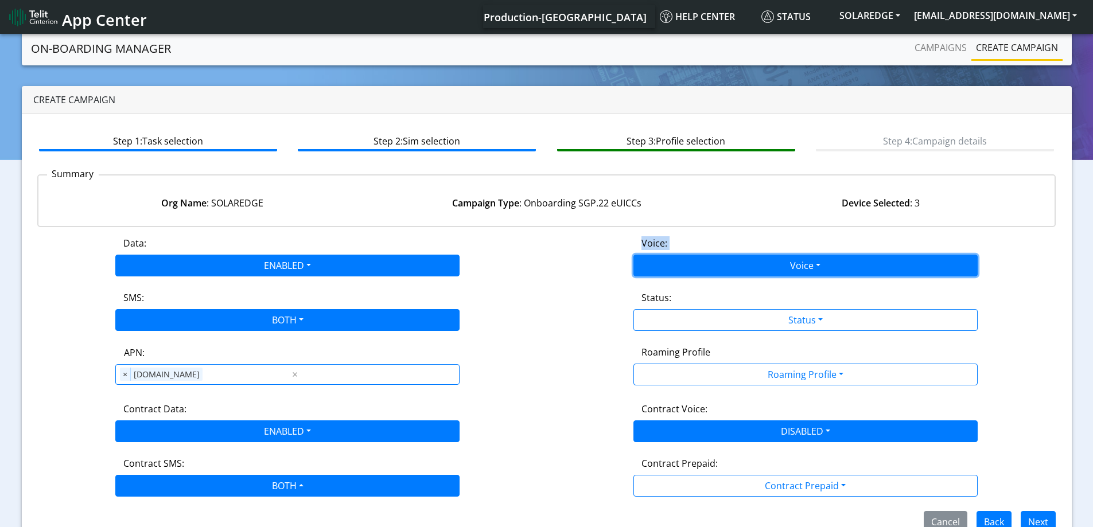
click at [685, 266] on button "Voice" at bounding box center [805, 266] width 344 height 22
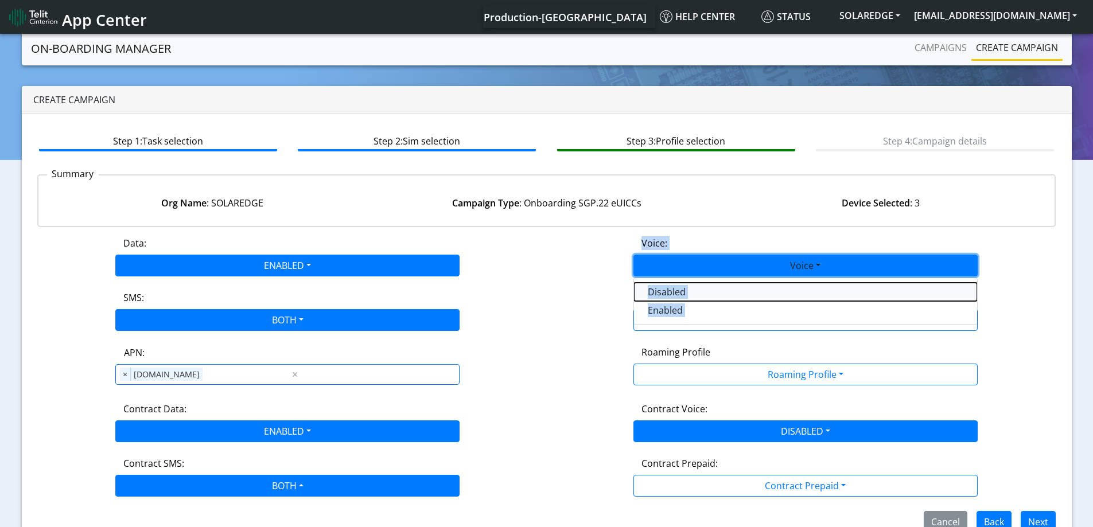
click at [674, 296] on button "Disabled" at bounding box center [805, 292] width 343 height 18
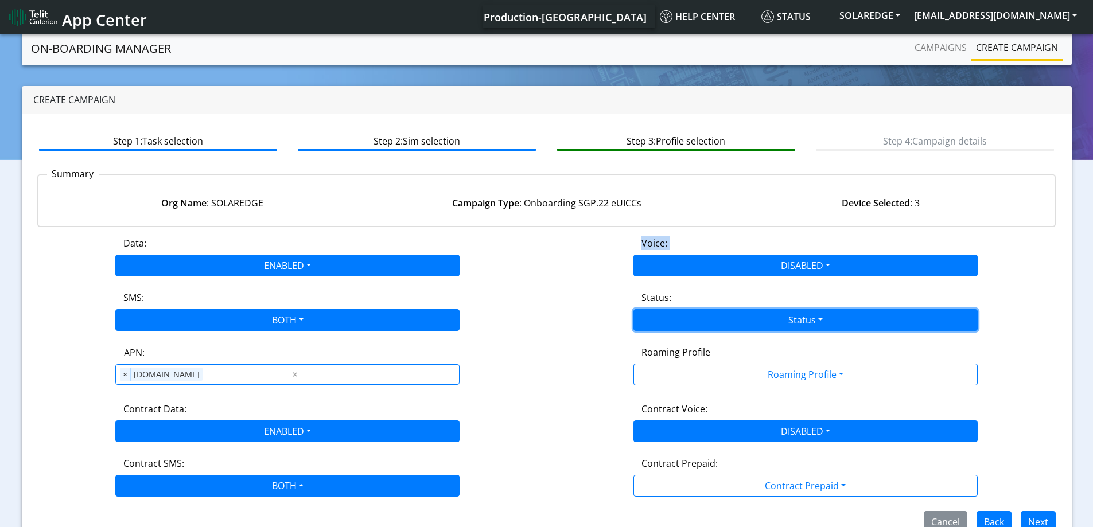
click at [671, 314] on button "Status" at bounding box center [805, 320] width 344 height 22
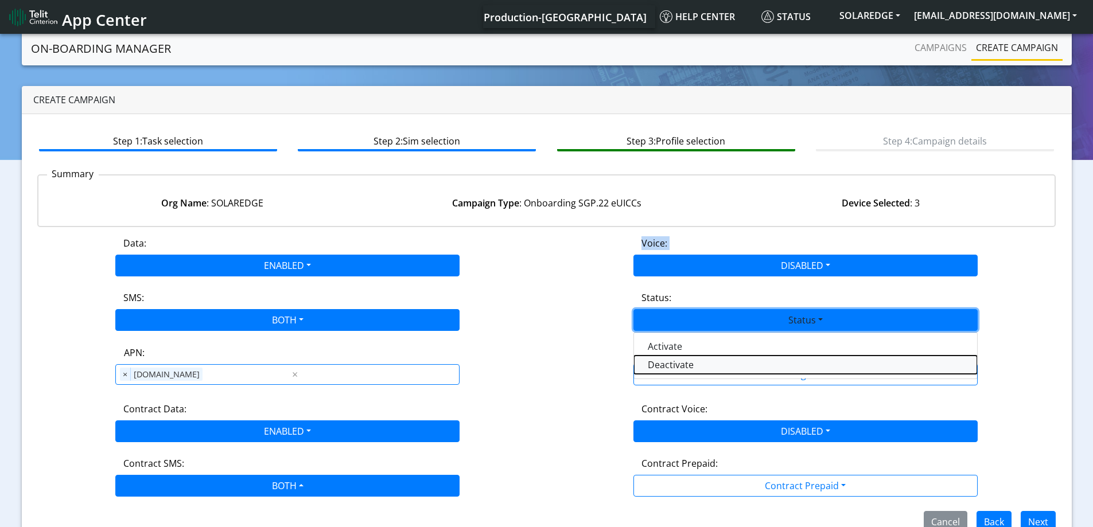
click at [651, 357] on button "Deactivate" at bounding box center [805, 365] width 343 height 18
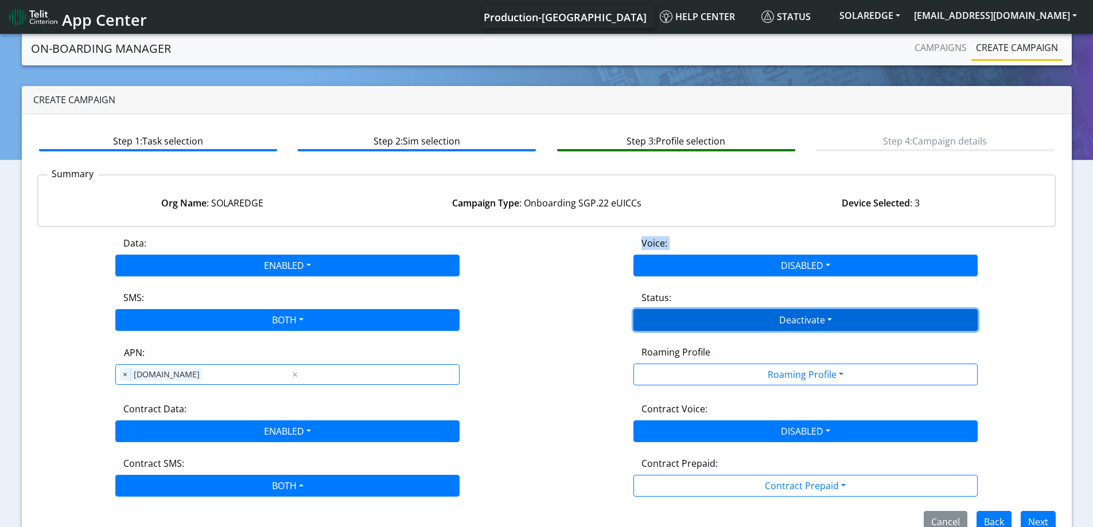
click at [665, 311] on button "Deactivate" at bounding box center [805, 320] width 344 height 22
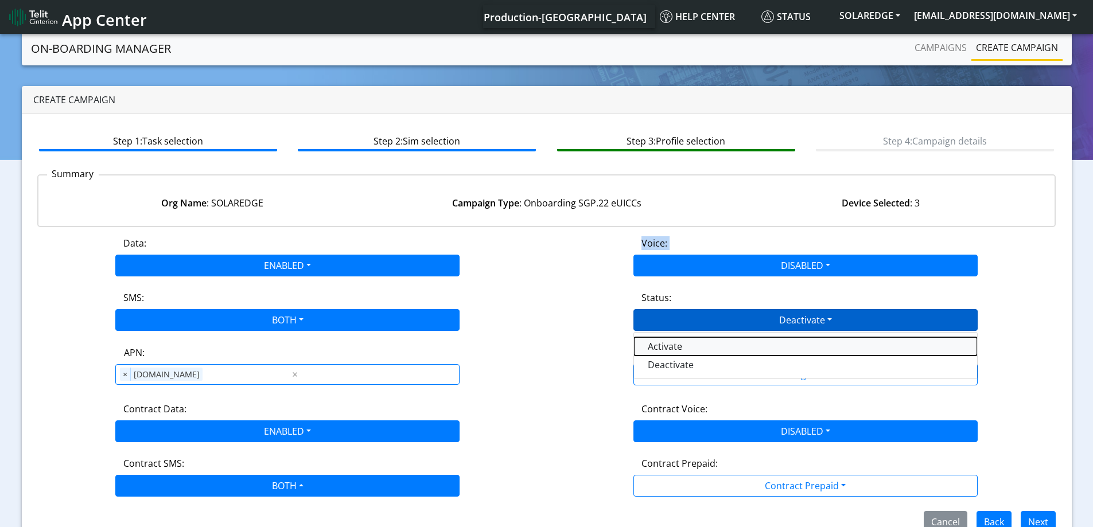
click at [662, 344] on button "Activate" at bounding box center [805, 346] width 343 height 18
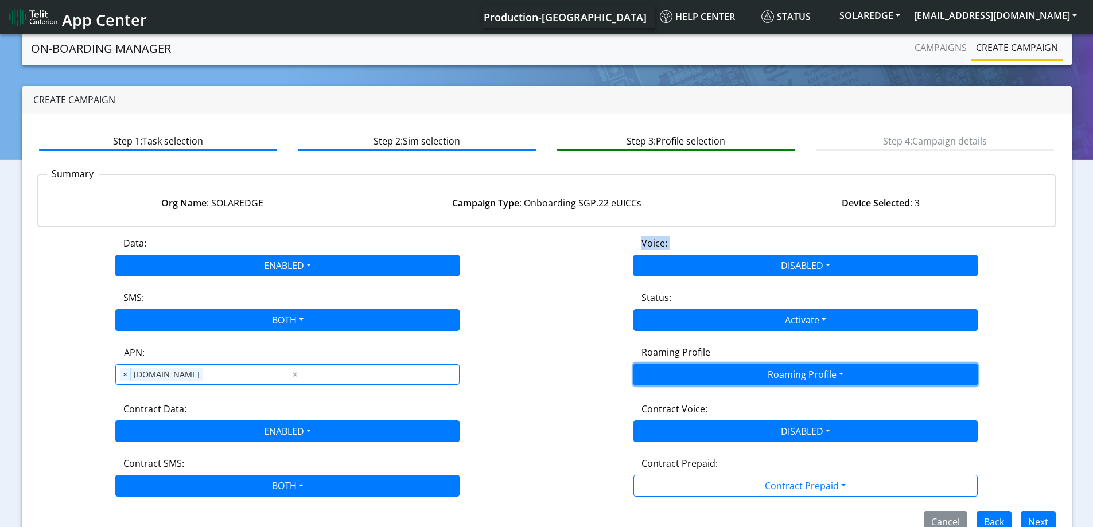
click at [680, 373] on button "Roaming Profile" at bounding box center [805, 375] width 344 height 22
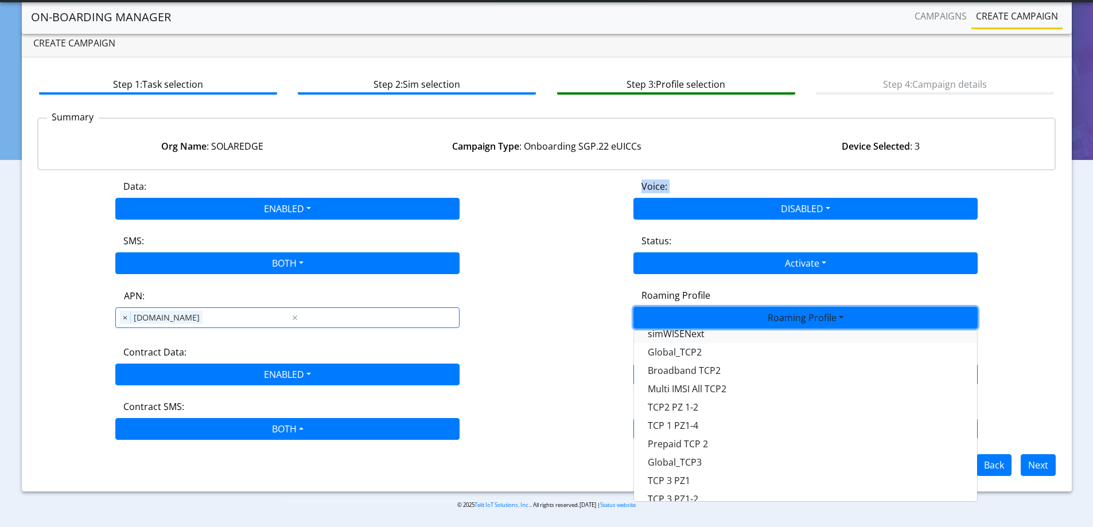
scroll to position [304, 0]
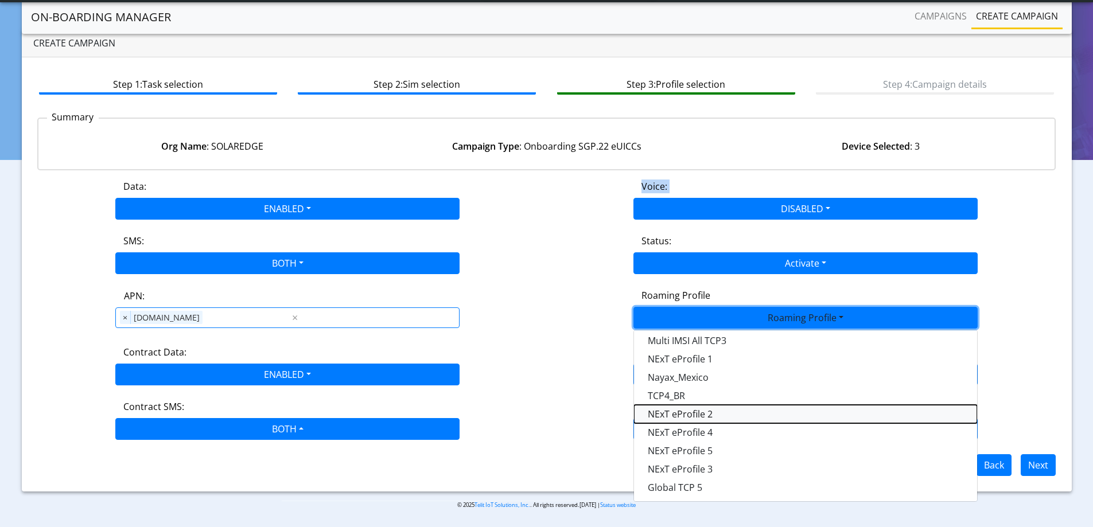
click at [746, 416] on Profile-dropdown "NExT eProfile 2" at bounding box center [805, 414] width 343 height 18
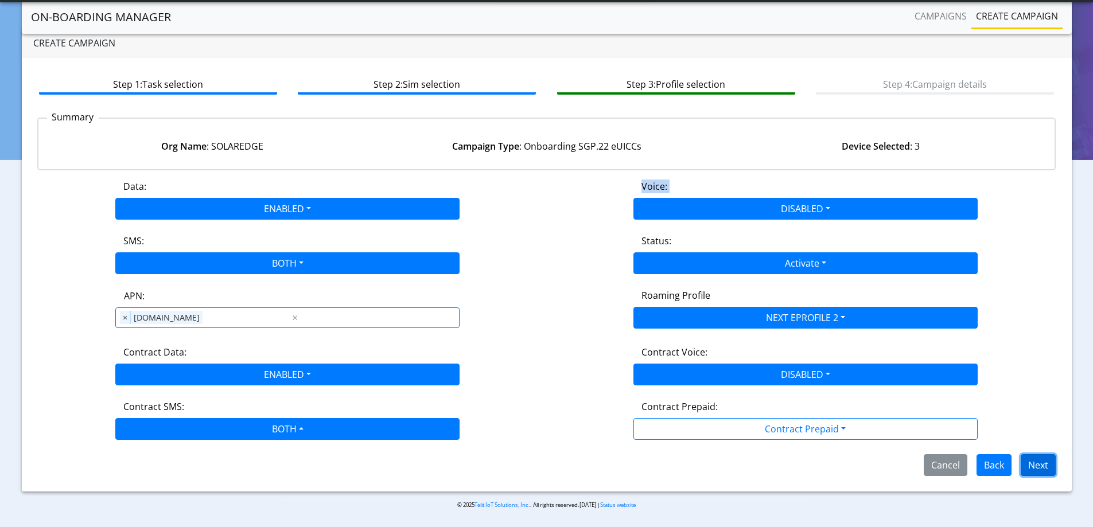
click at [1033, 465] on button "Next" at bounding box center [1037, 465] width 35 height 22
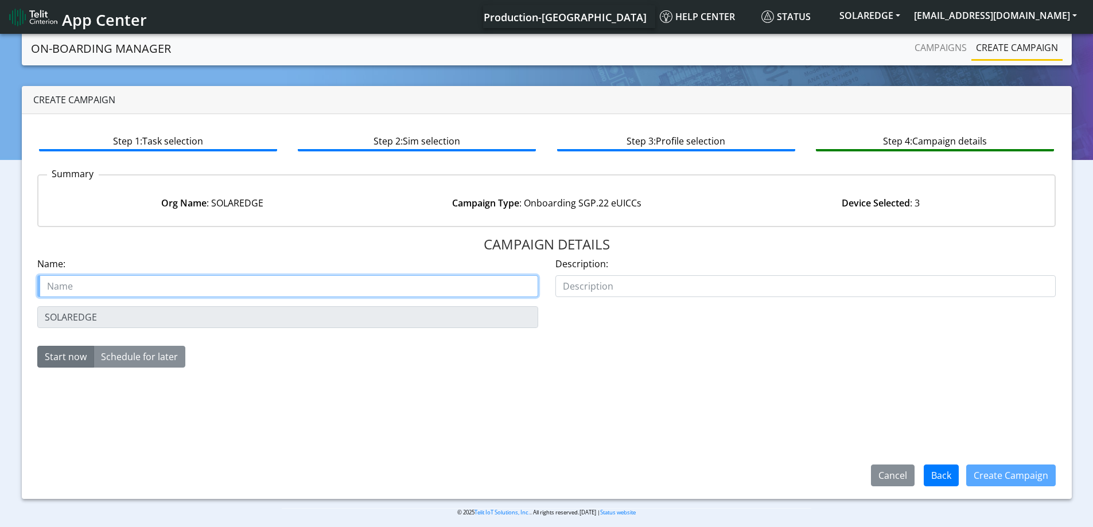
click at [80, 291] on input "text" at bounding box center [287, 286] width 501 height 22
paste input "SOLAREDGE"
type input "SOLAREDGE SGP22 starter SIM"
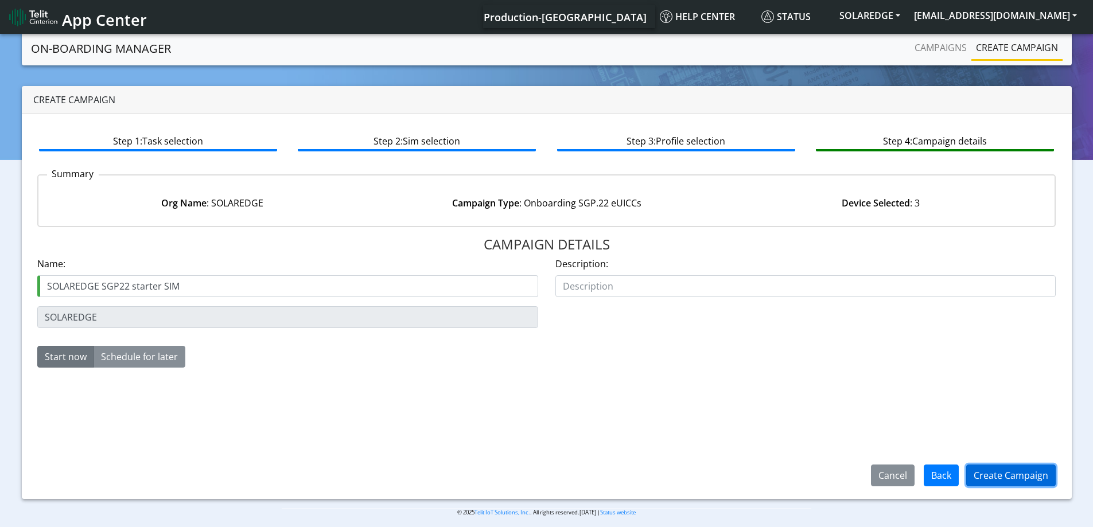
click at [1037, 474] on button "Create Campaign" at bounding box center [1010, 476] width 89 height 22
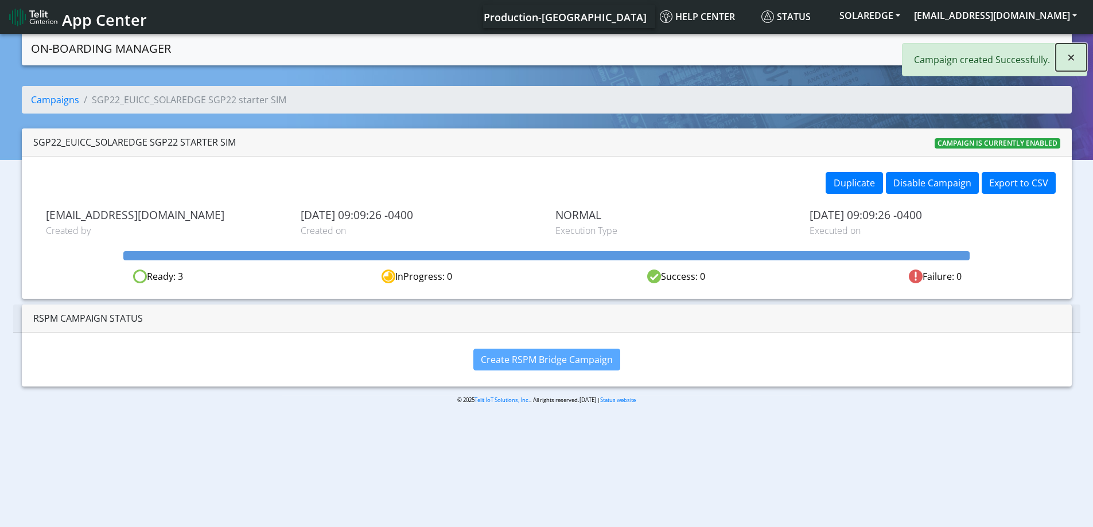
click at [1073, 59] on span "×" at bounding box center [1071, 57] width 8 height 19
click at [937, 52] on link "Campaigns" at bounding box center [940, 47] width 61 height 23
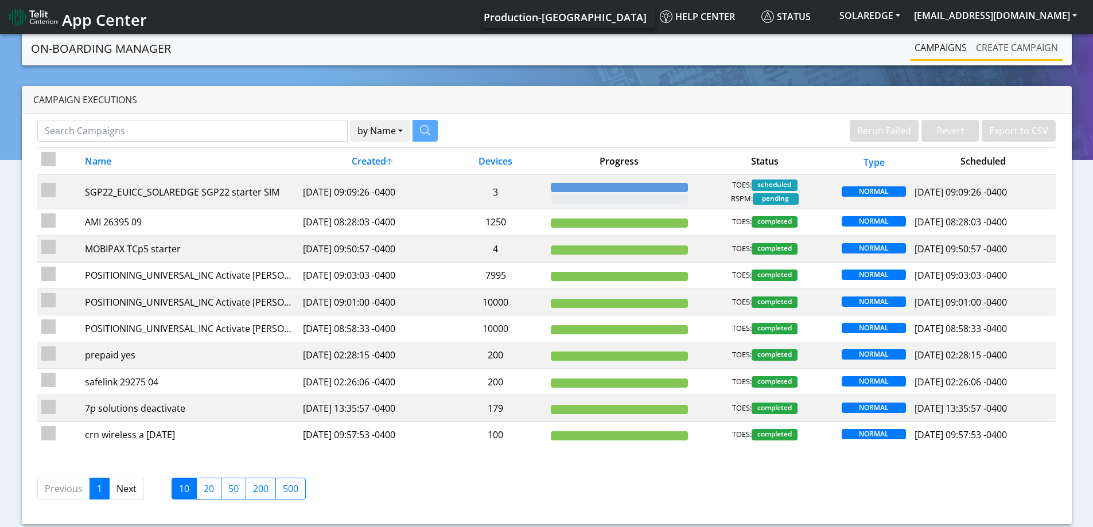
click at [991, 50] on link "Create campaign" at bounding box center [1016, 47] width 91 height 23
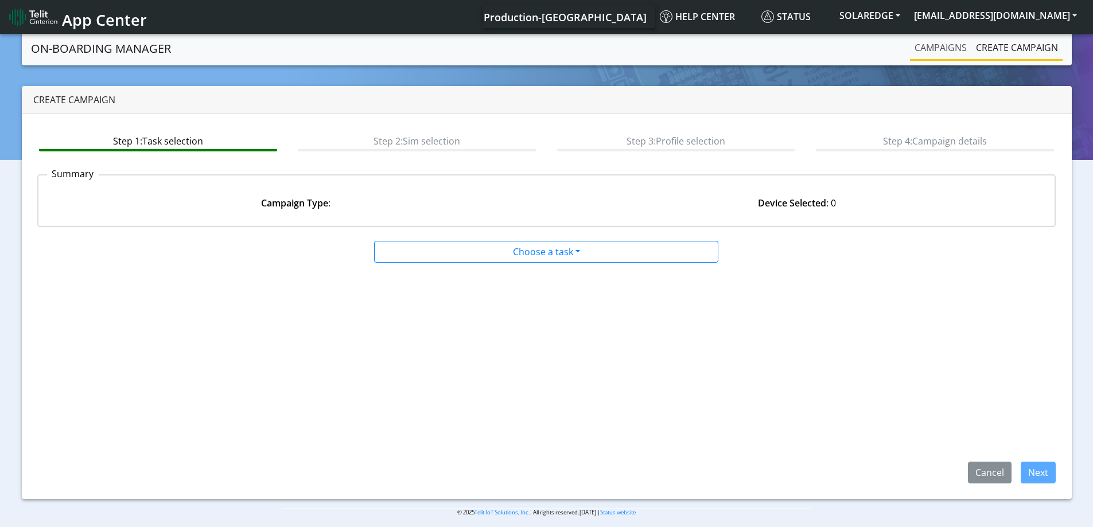
click at [938, 55] on link "Campaigns" at bounding box center [940, 47] width 61 height 23
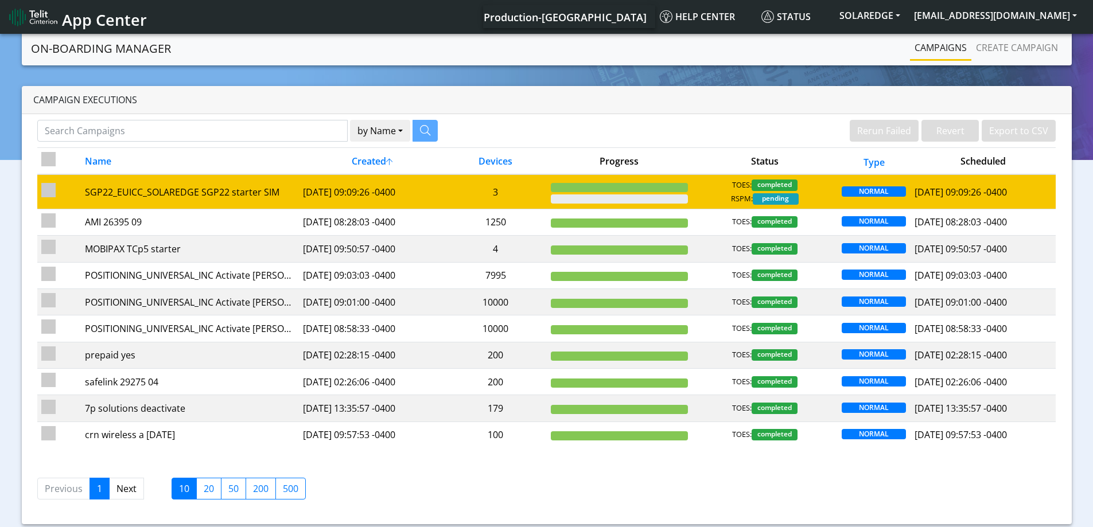
click at [497, 185] on td "3" at bounding box center [496, 191] width 102 height 34
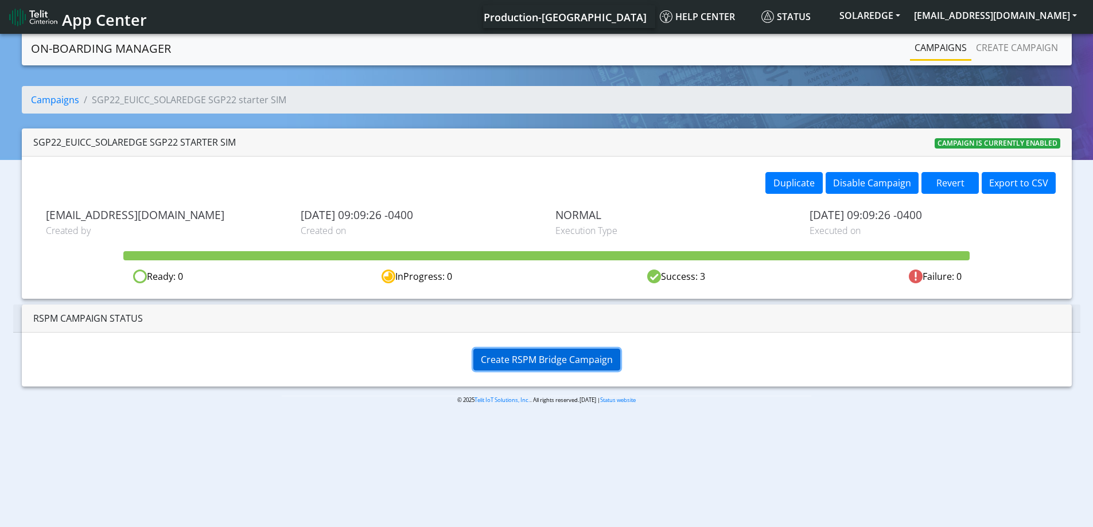
click at [528, 357] on span "Create RSPM Bridge Campaign" at bounding box center [547, 359] width 132 height 13
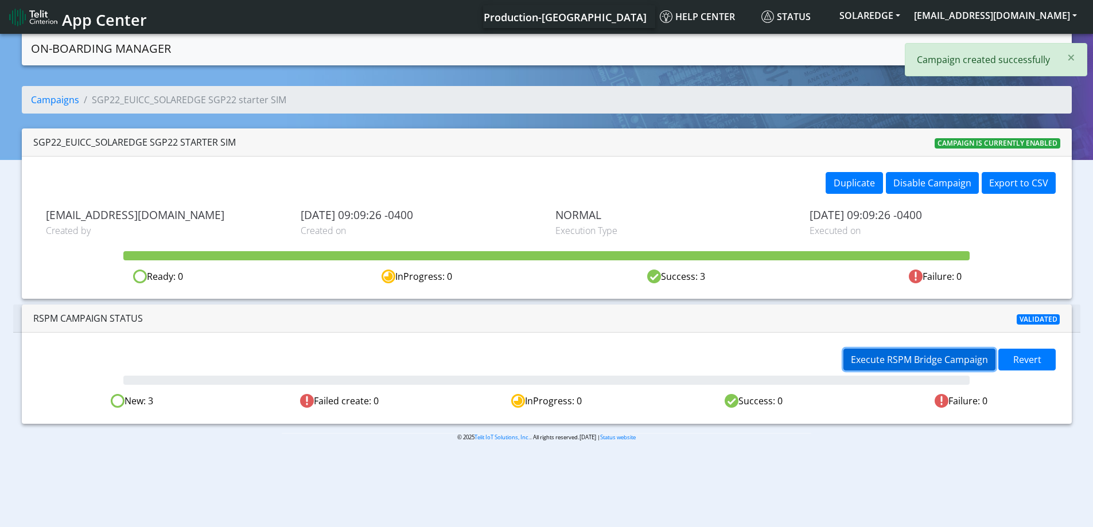
click at [866, 354] on span "Execute RSPM Bridge Campaign" at bounding box center [919, 359] width 137 height 13
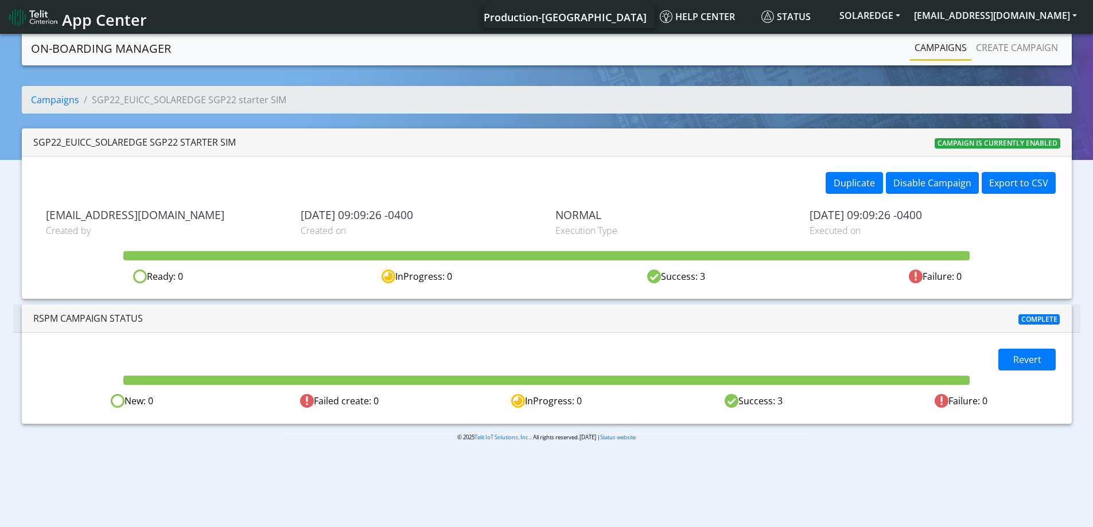
click at [923, 53] on link "Campaigns" at bounding box center [940, 47] width 61 height 23
